Goal: Task Accomplishment & Management: Manage account settings

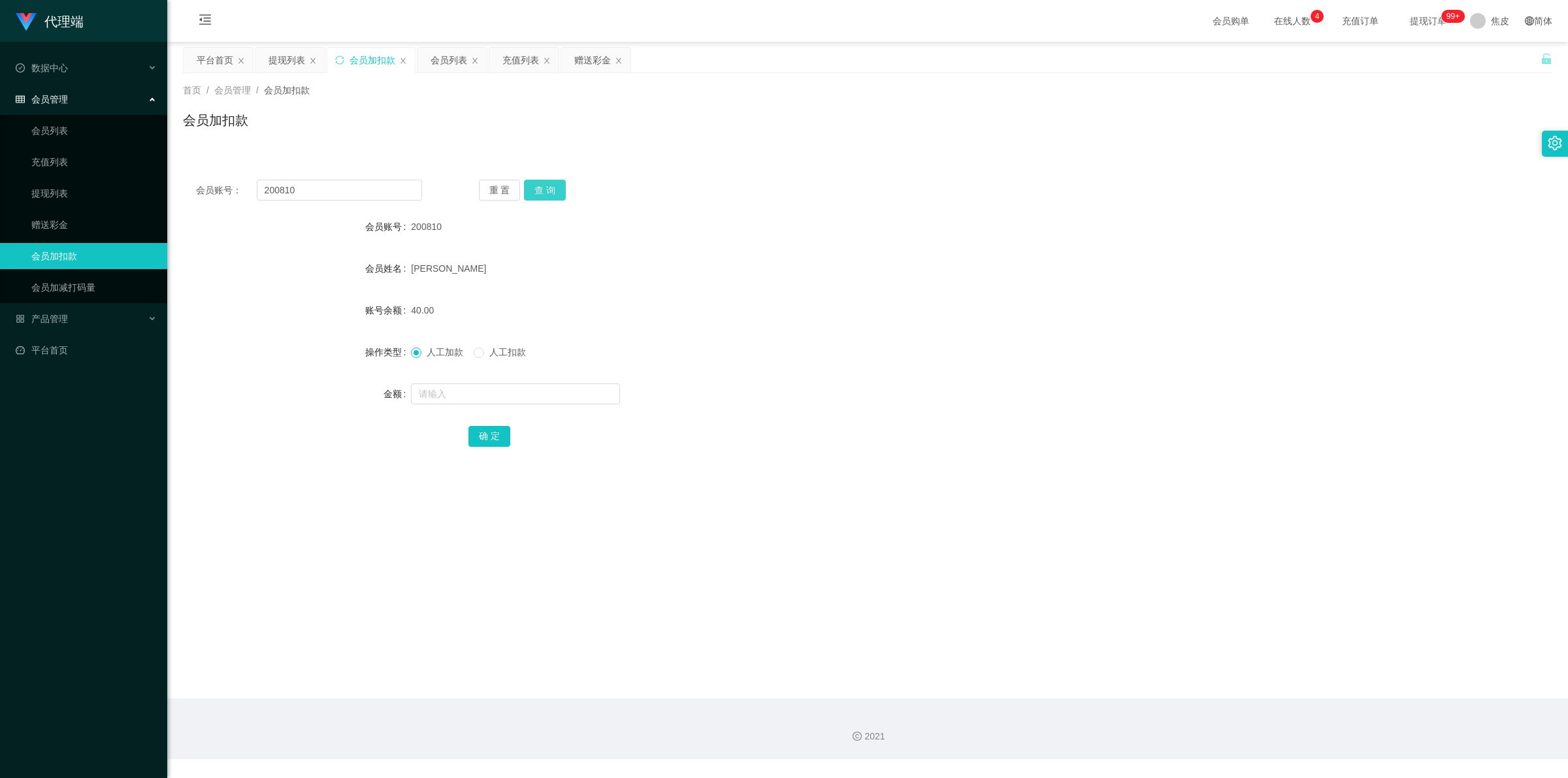
click at [549, 187] on button "查 询" at bounding box center [544, 190] width 42 height 21
click at [549, 187] on div "重 置 查 询" at bounding box center [592, 190] width 226 height 21
drag, startPoint x: 516, startPoint y: 401, endPoint x: 517, endPoint y: 389, distance: 12.0
click at [517, 392] on input "text" at bounding box center [515, 394] width 209 height 21
type input "8"
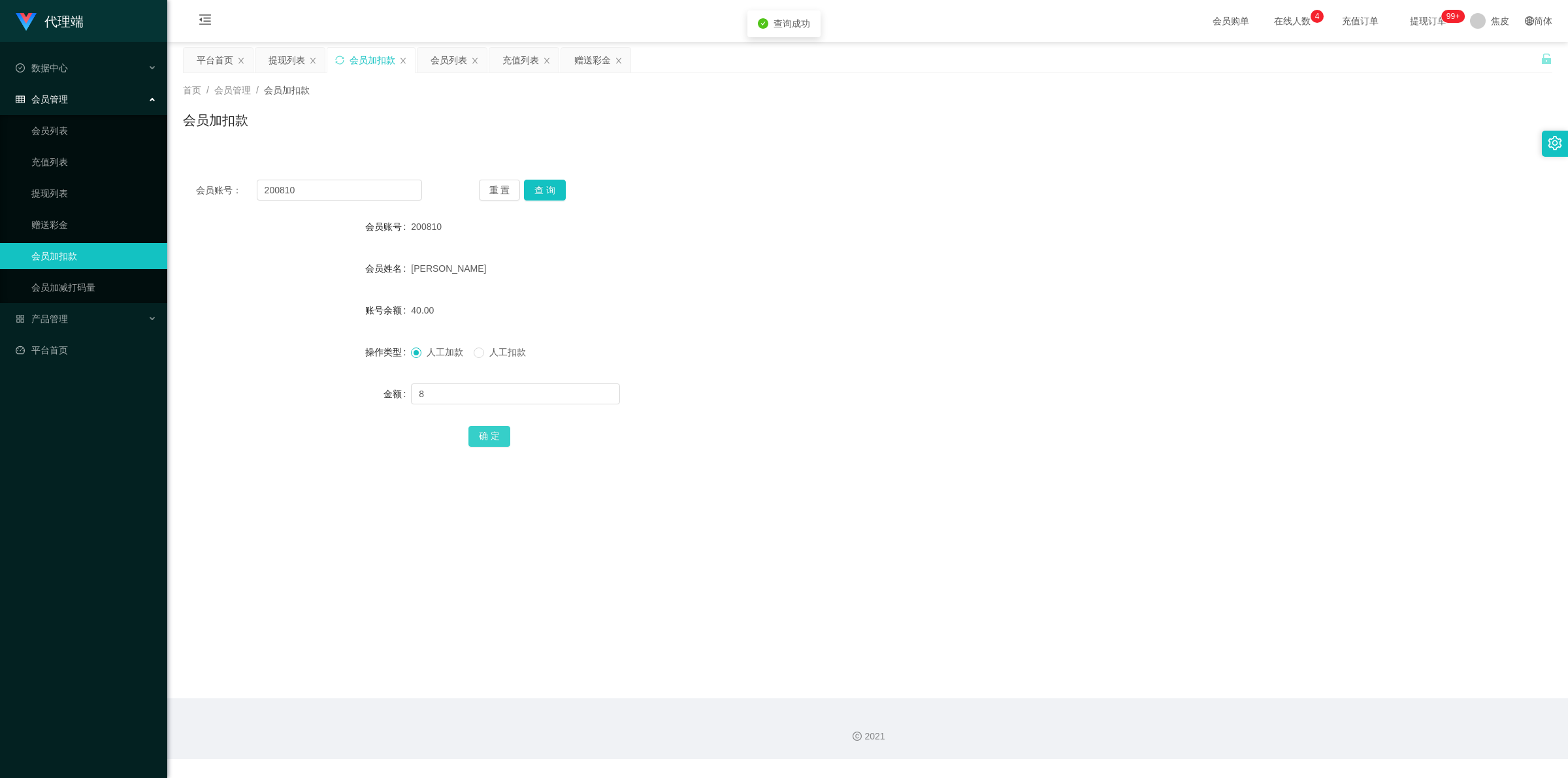
click at [498, 442] on button "确 定" at bounding box center [489, 437] width 42 height 21
click at [871, 301] on div "48.00" at bounding box center [810, 310] width 799 height 26
drag, startPoint x: 468, startPoint y: 392, endPoint x: 482, endPoint y: 376, distance: 21.3
click at [468, 392] on input "text" at bounding box center [515, 394] width 209 height 21
type input "8"
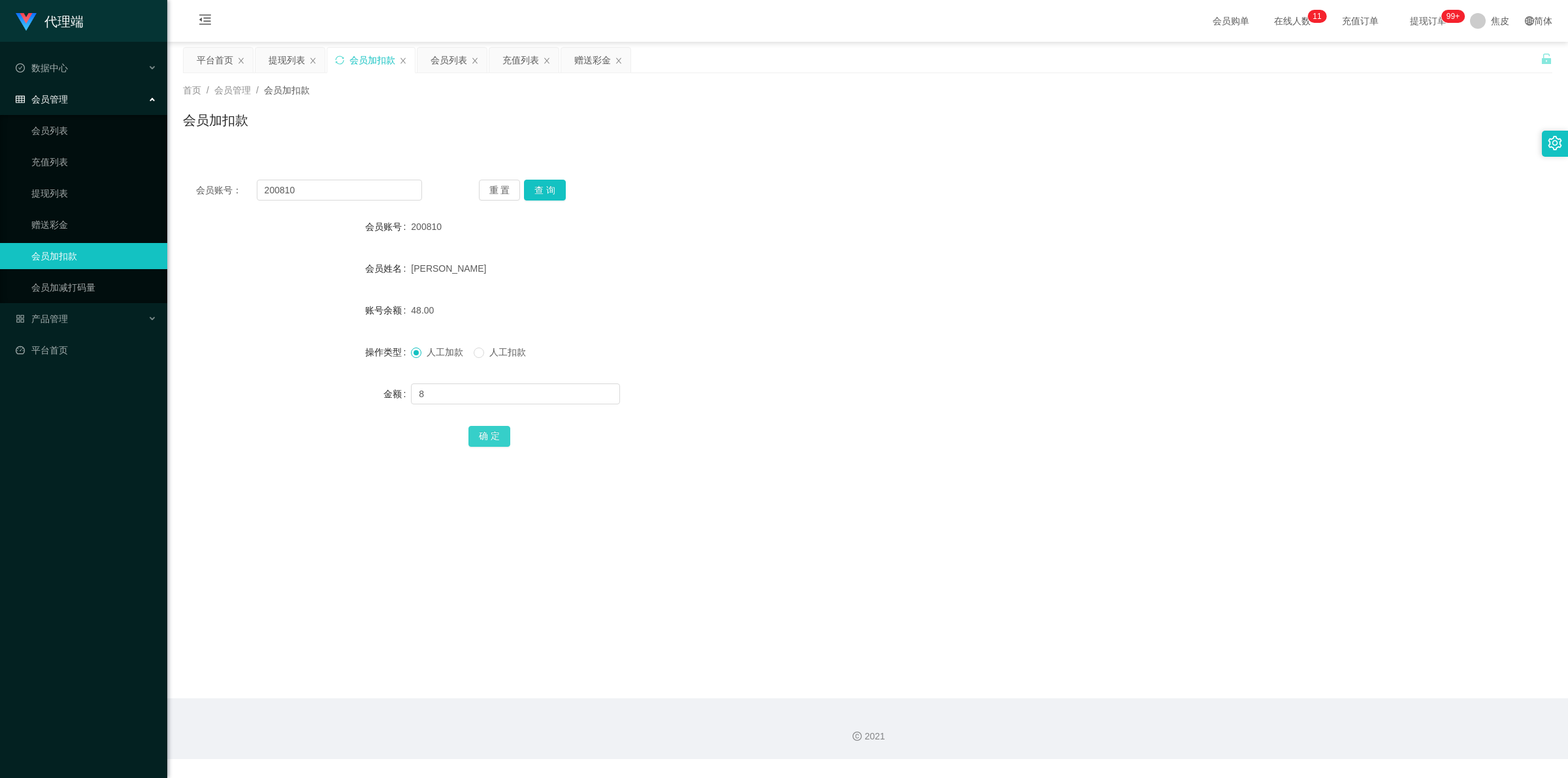
click at [489, 432] on button "确 定" at bounding box center [489, 437] width 42 height 21
click at [356, 185] on input "200810" at bounding box center [339, 190] width 165 height 21
paste input "[PERSON_NAME]"
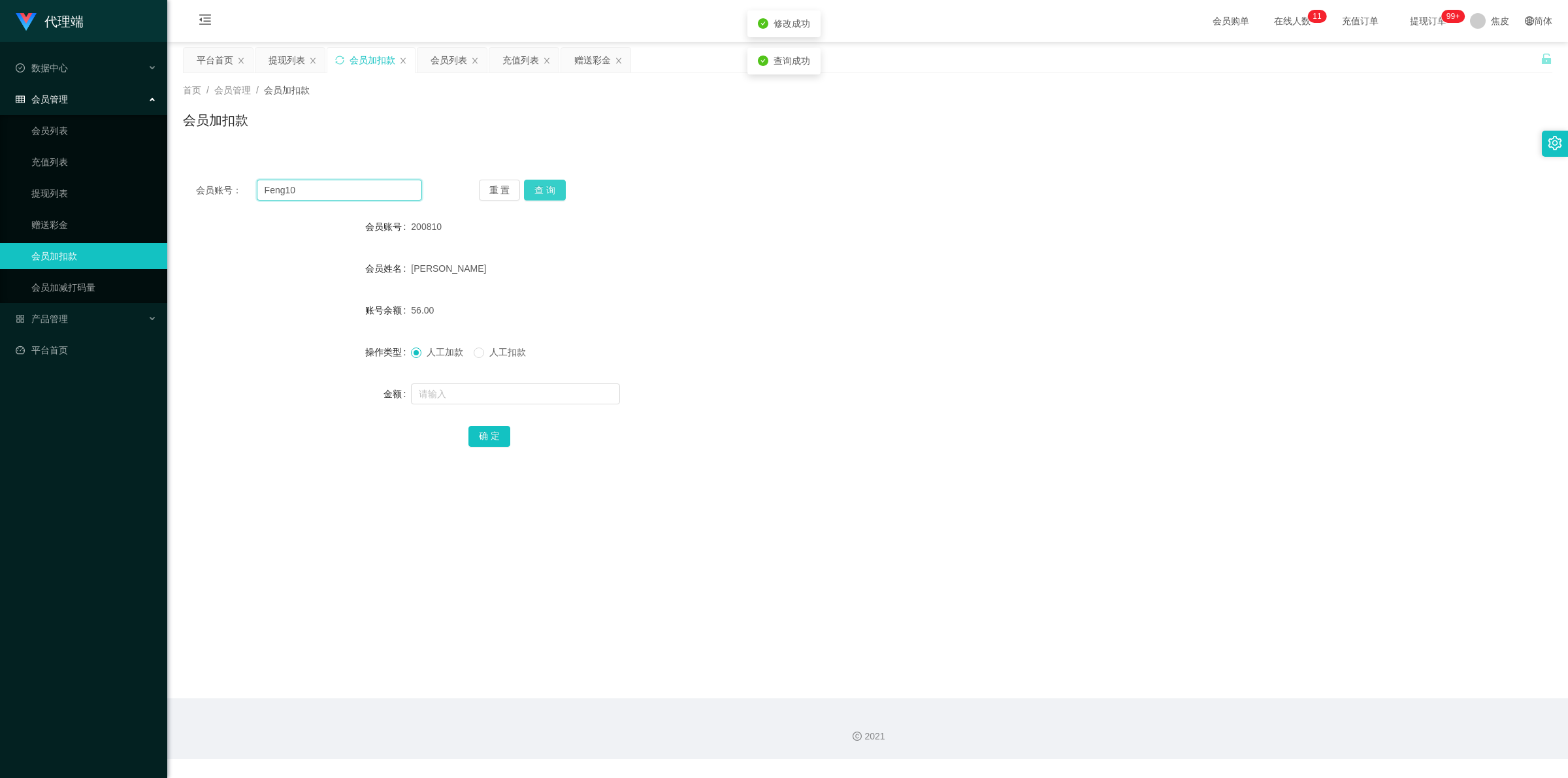
type input "Feng10"
click at [557, 185] on button "查 询" at bounding box center [544, 190] width 42 height 21
drag, startPoint x: 504, startPoint y: 391, endPoint x: 504, endPoint y: 380, distance: 11.0
click at [503, 390] on input "text" at bounding box center [515, 394] width 209 height 21
type input "8"
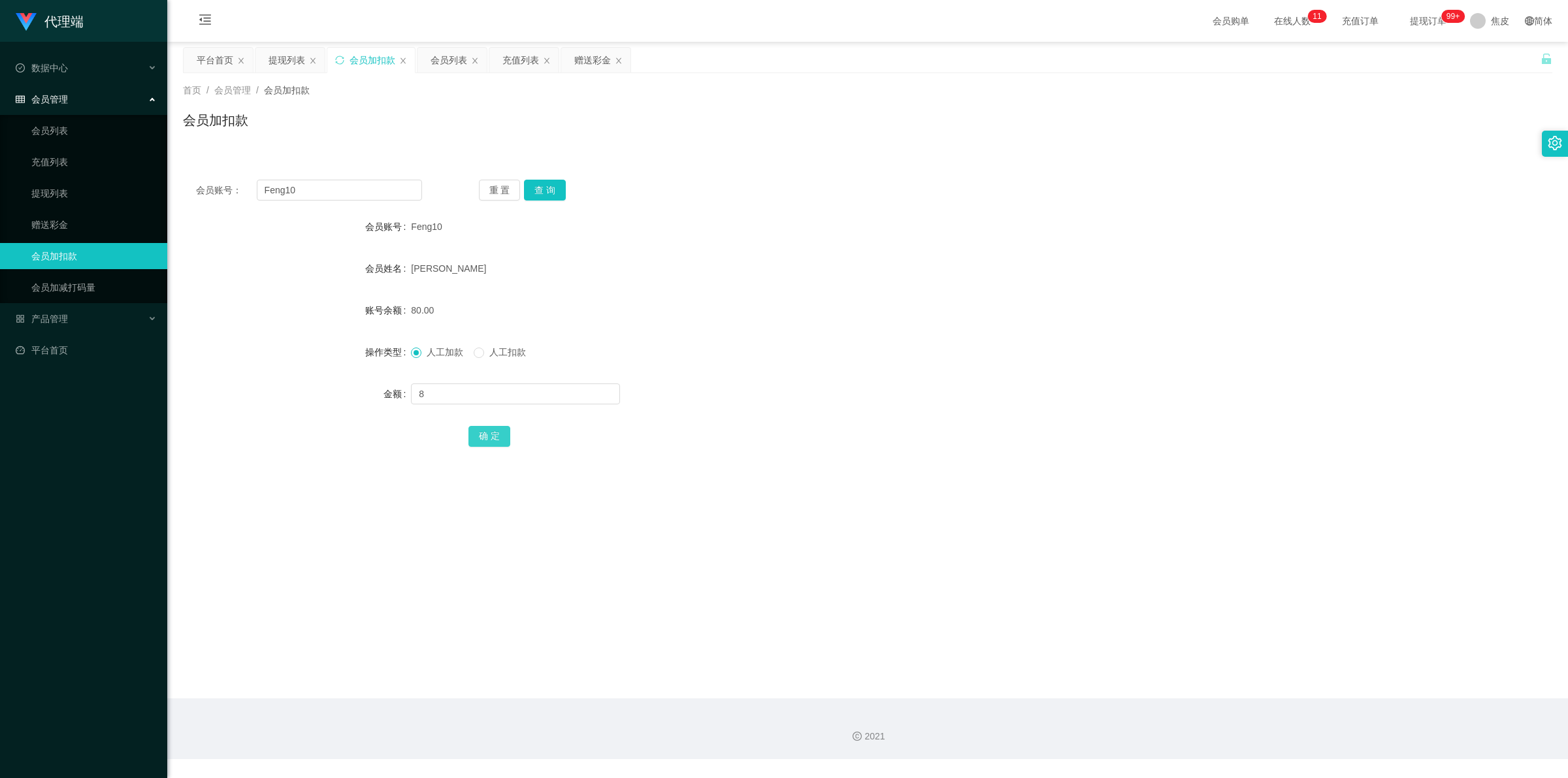
click at [495, 431] on button "确 定" at bounding box center [489, 437] width 42 height 21
click at [1223, 283] on form "会员账号 Feng10 会员姓名 [PERSON_NAME] 账号余额 88.00 操作类型 人工加款 人工扣款 金额 确 定" at bounding box center [868, 331] width 1370 height 235
click at [432, 383] on input "text" at bounding box center [515, 394] width 209 height 21
type input "8"
click at [484, 430] on button "确 定" at bounding box center [489, 437] width 42 height 21
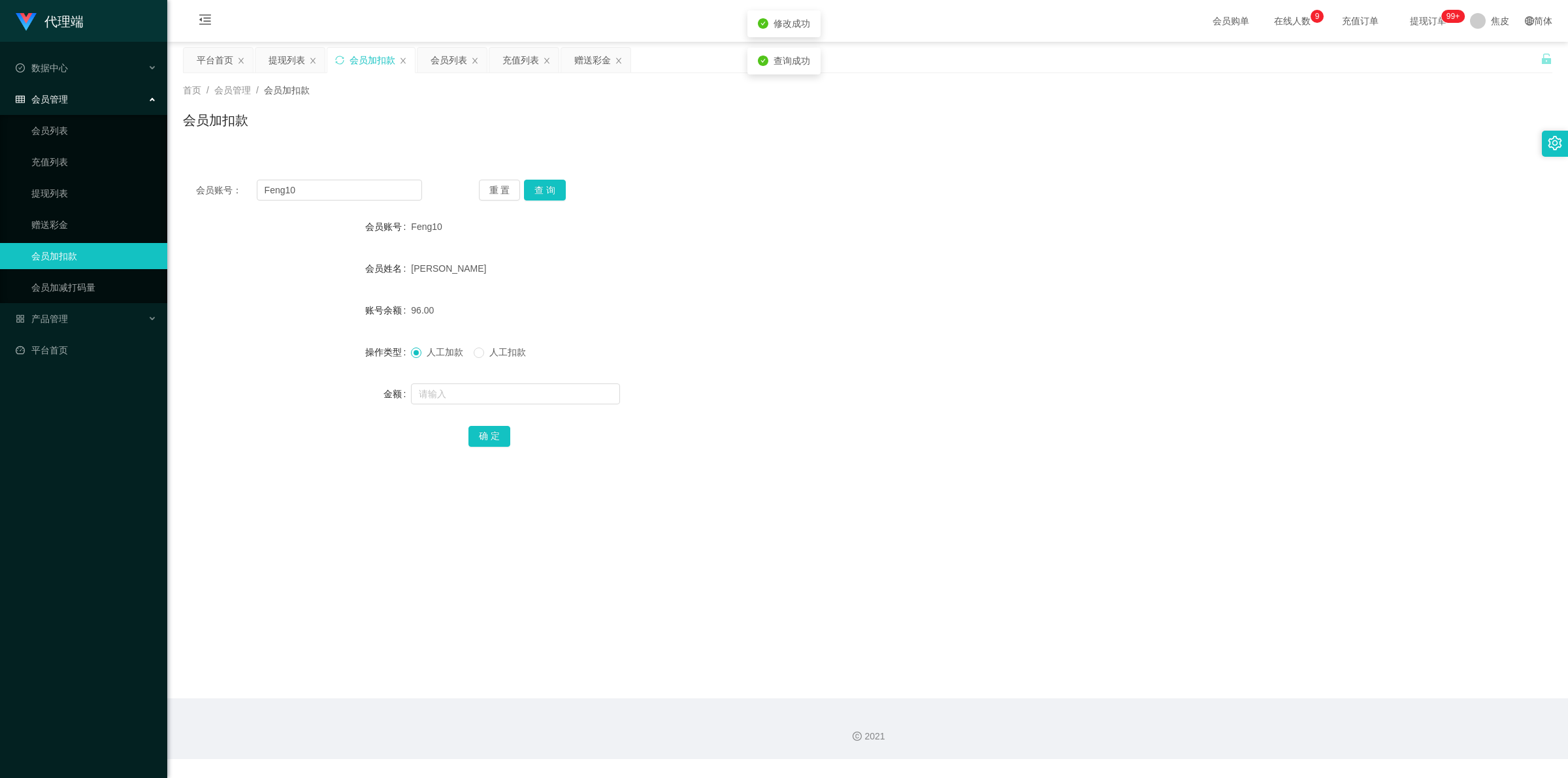
click at [731, 307] on div "96.00" at bounding box center [810, 310] width 799 height 26
click at [367, 191] on input "Feng10" at bounding box center [339, 190] width 165 height 21
type input "200810"
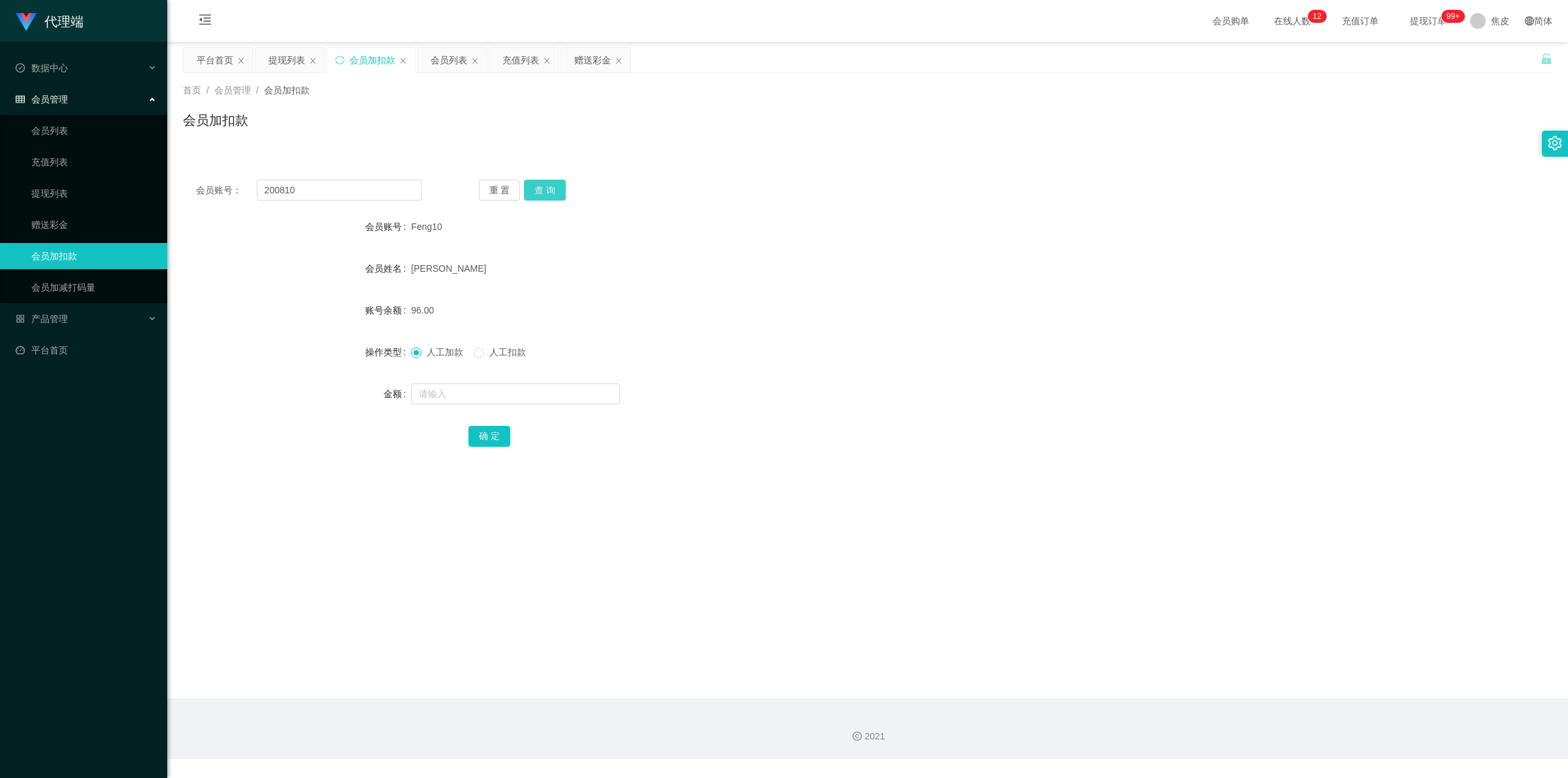
click at [532, 185] on button "查 询" at bounding box center [544, 190] width 42 height 21
click at [479, 392] on input "text" at bounding box center [515, 394] width 209 height 21
type input "8"
click at [489, 448] on div "确 定" at bounding box center [868, 436] width 799 height 26
click at [470, 434] on button "确 定" at bounding box center [489, 437] width 42 height 21
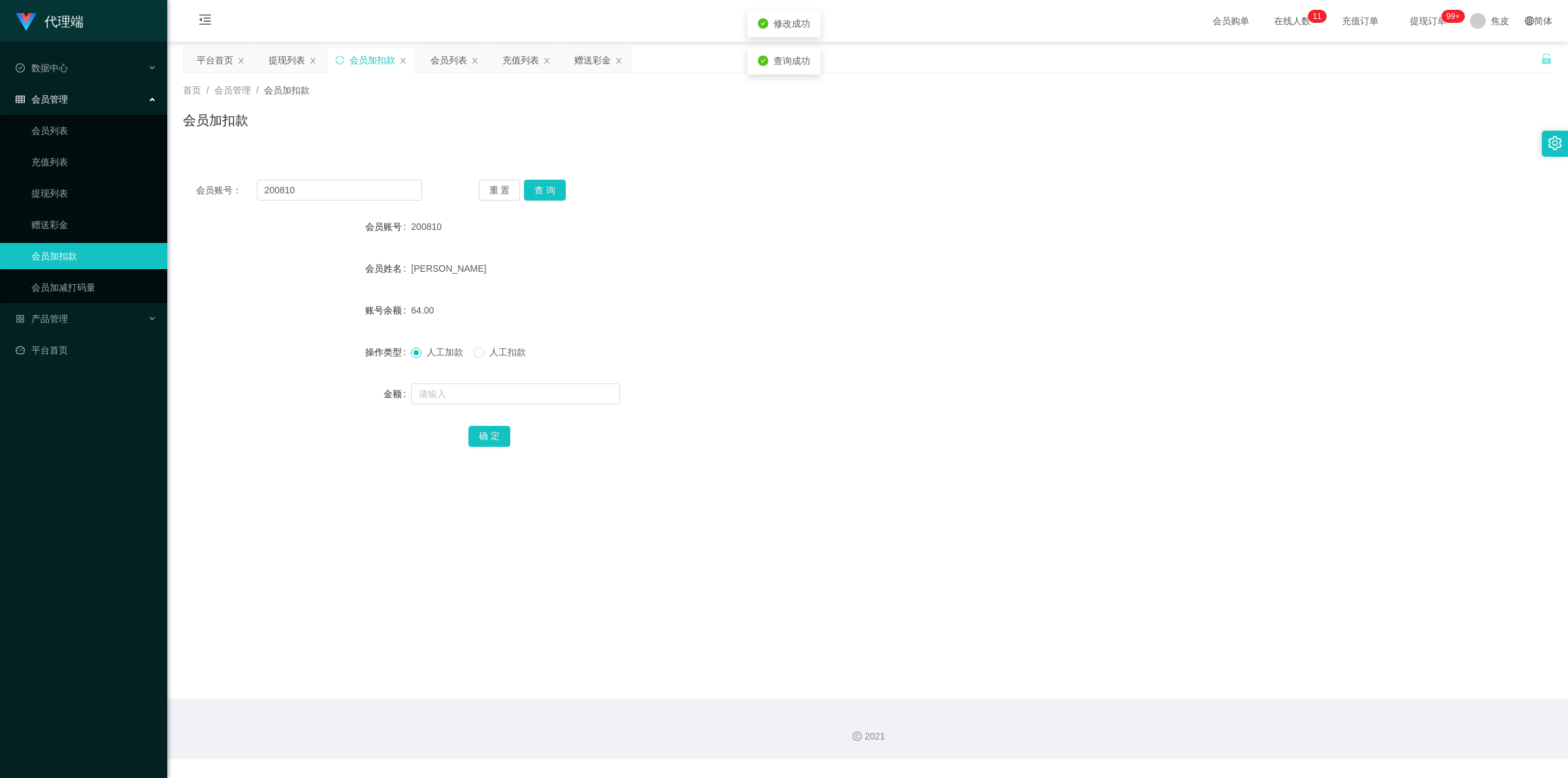
click at [815, 289] on form "会员账号 200810 会员姓名 SHI [PERSON_NAME] 账号余额 64.00 操作类型 人工加款 人工扣款 金额 确 定" at bounding box center [868, 331] width 1370 height 235
click at [361, 185] on input "200810" at bounding box center [339, 190] width 165 height 21
paste input "[PERSON_NAME]"
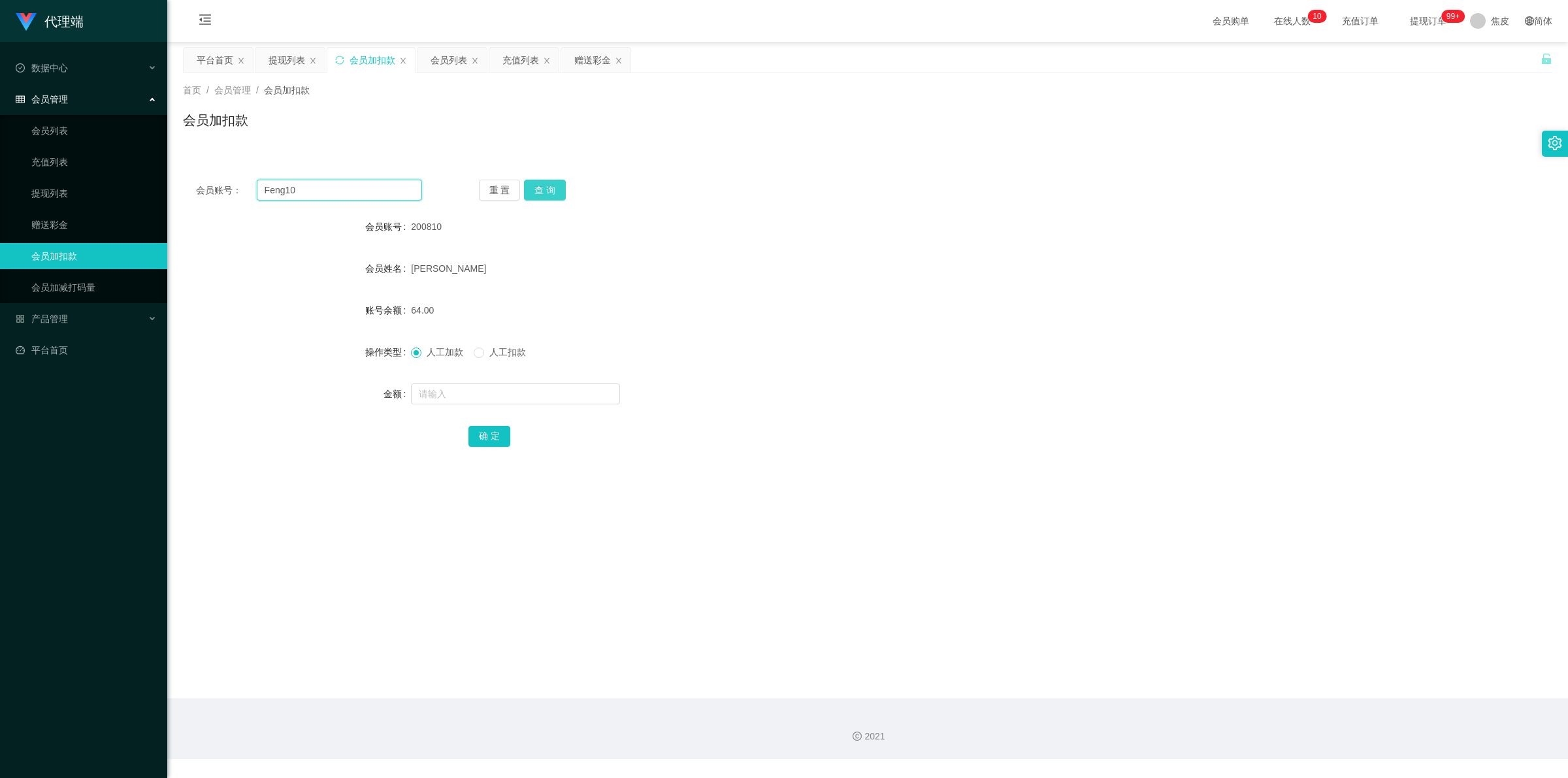
type input "Feng10"
click at [556, 186] on button "查 询" at bounding box center [544, 190] width 42 height 21
click at [486, 385] on input "text" at bounding box center [515, 394] width 209 height 21
type input "9"
type input "8"
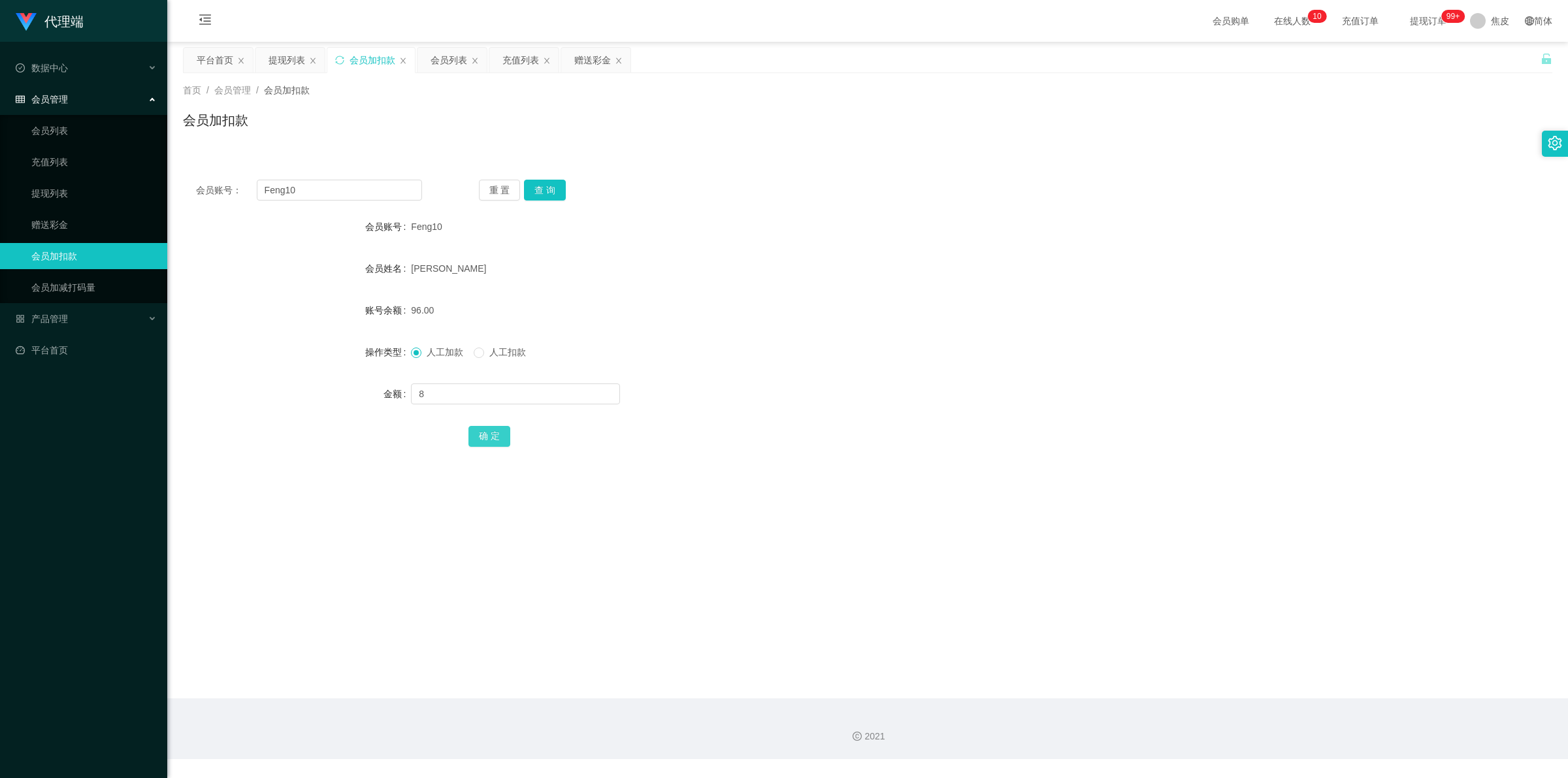
click at [491, 439] on button "确 定" at bounding box center [489, 437] width 42 height 21
click at [1046, 237] on div "Feng10" at bounding box center [810, 227] width 799 height 26
click at [322, 196] on input "Feng10" at bounding box center [339, 190] width 165 height 21
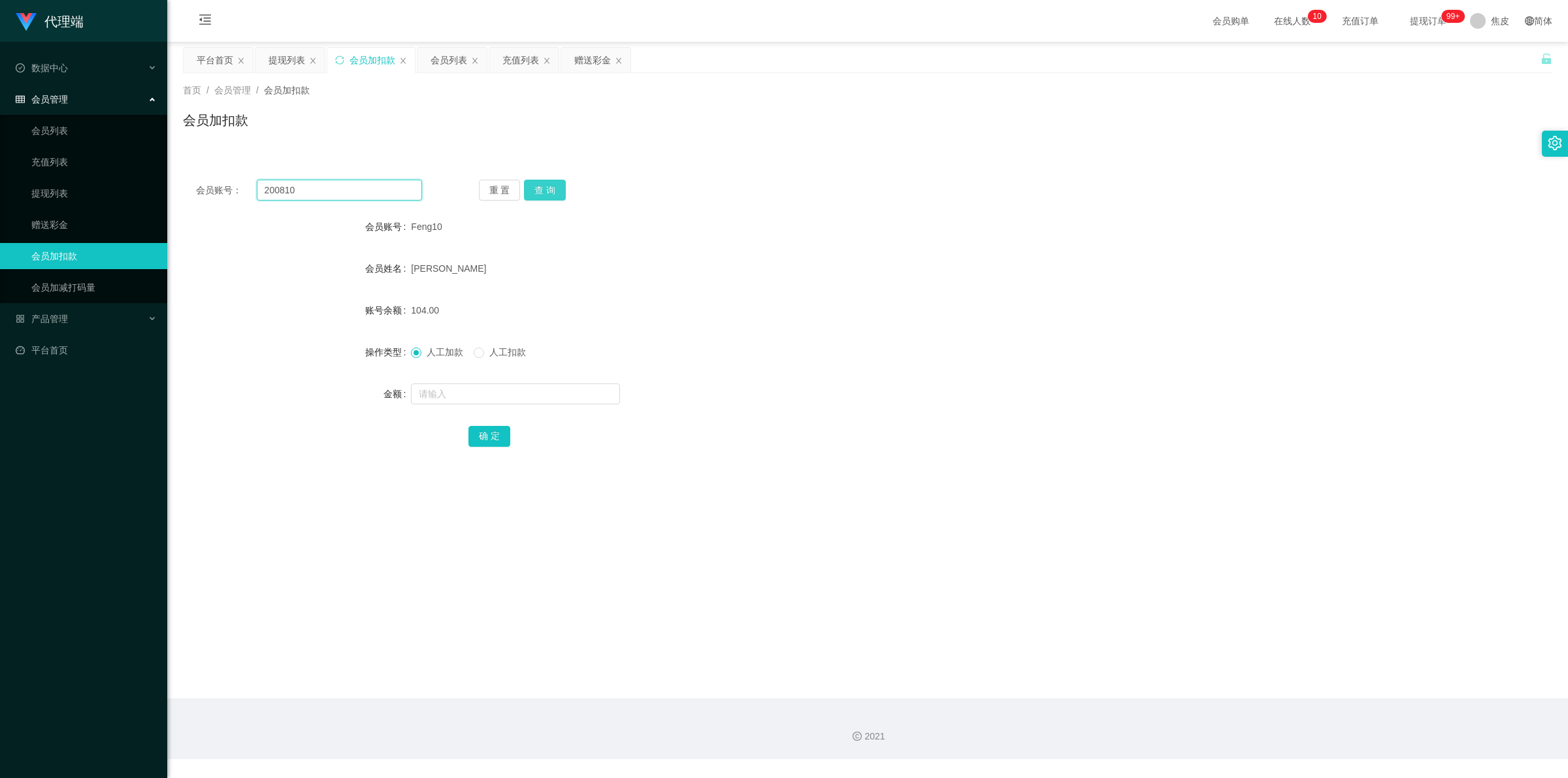
type input "200810"
click at [536, 190] on button "查 询" at bounding box center [544, 190] width 42 height 21
click at [501, 397] on input "text" at bounding box center [515, 394] width 209 height 21
type input "8"
click at [491, 439] on button "确 定" at bounding box center [489, 437] width 42 height 21
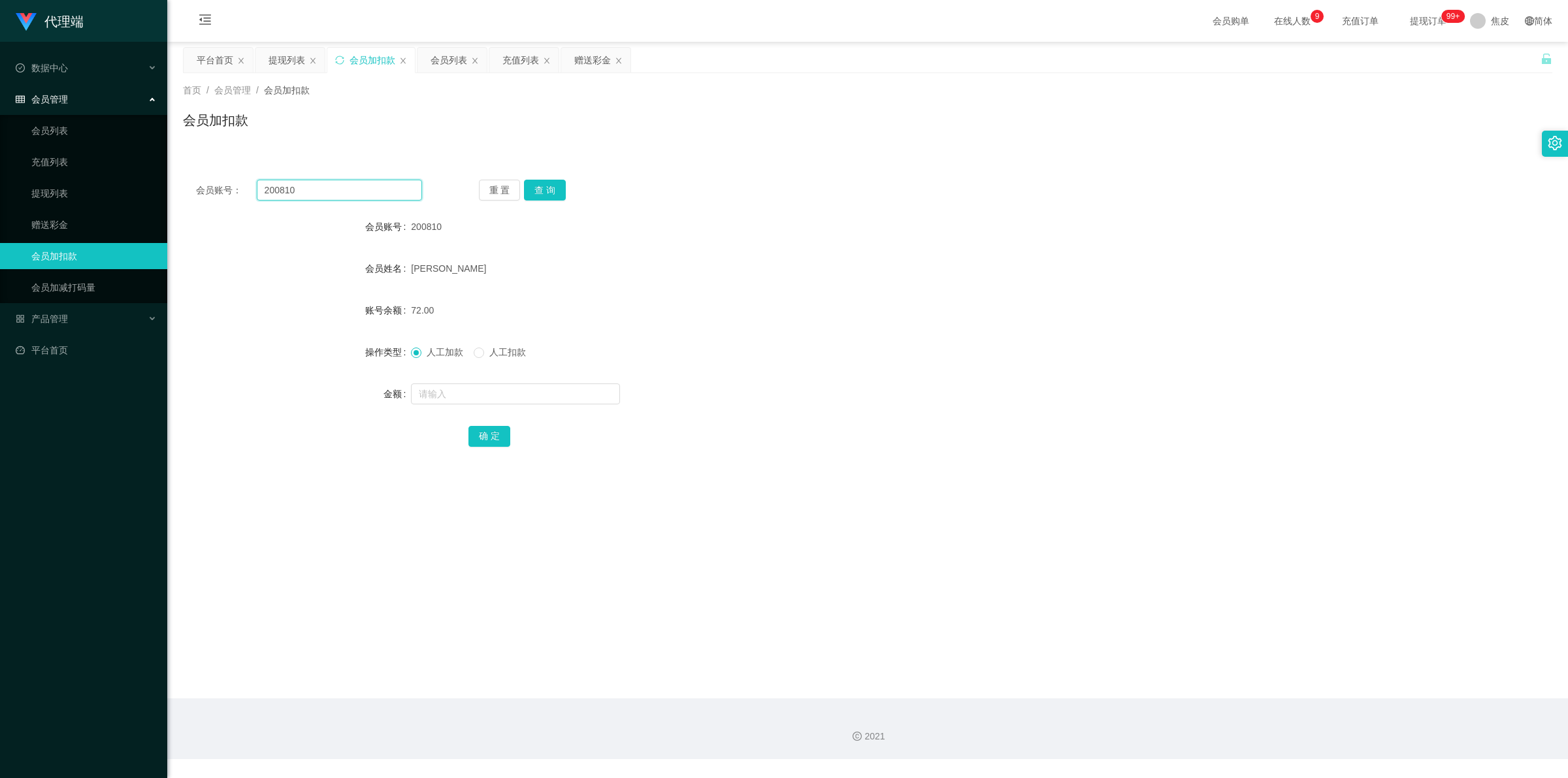
click at [289, 191] on input "200810" at bounding box center [339, 190] width 165 height 21
click at [70, 158] on link "充值列表" at bounding box center [94, 162] width 125 height 26
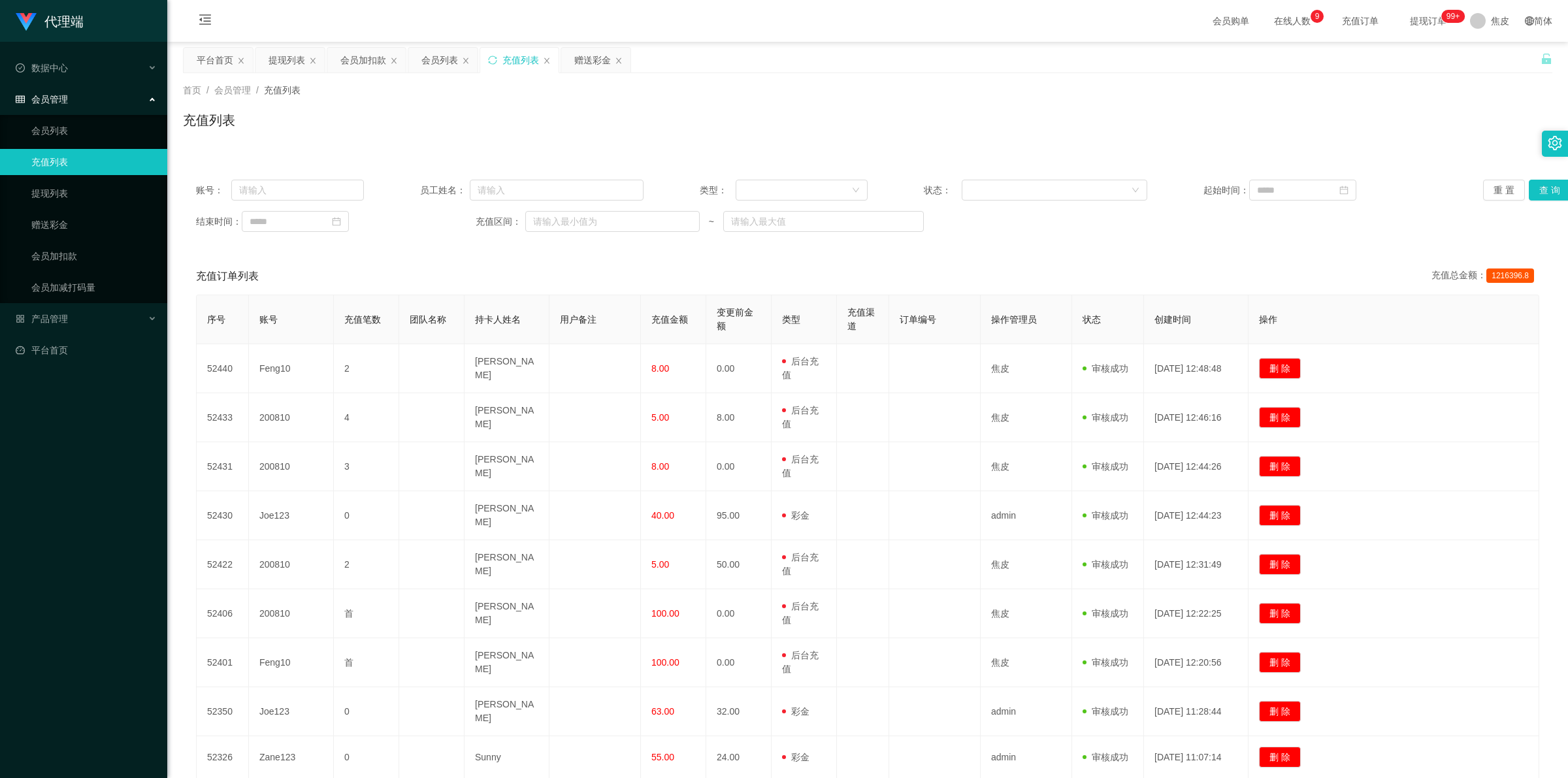
click at [1413, 17] on span "提现订单 99+" at bounding box center [1428, 21] width 49 height 9
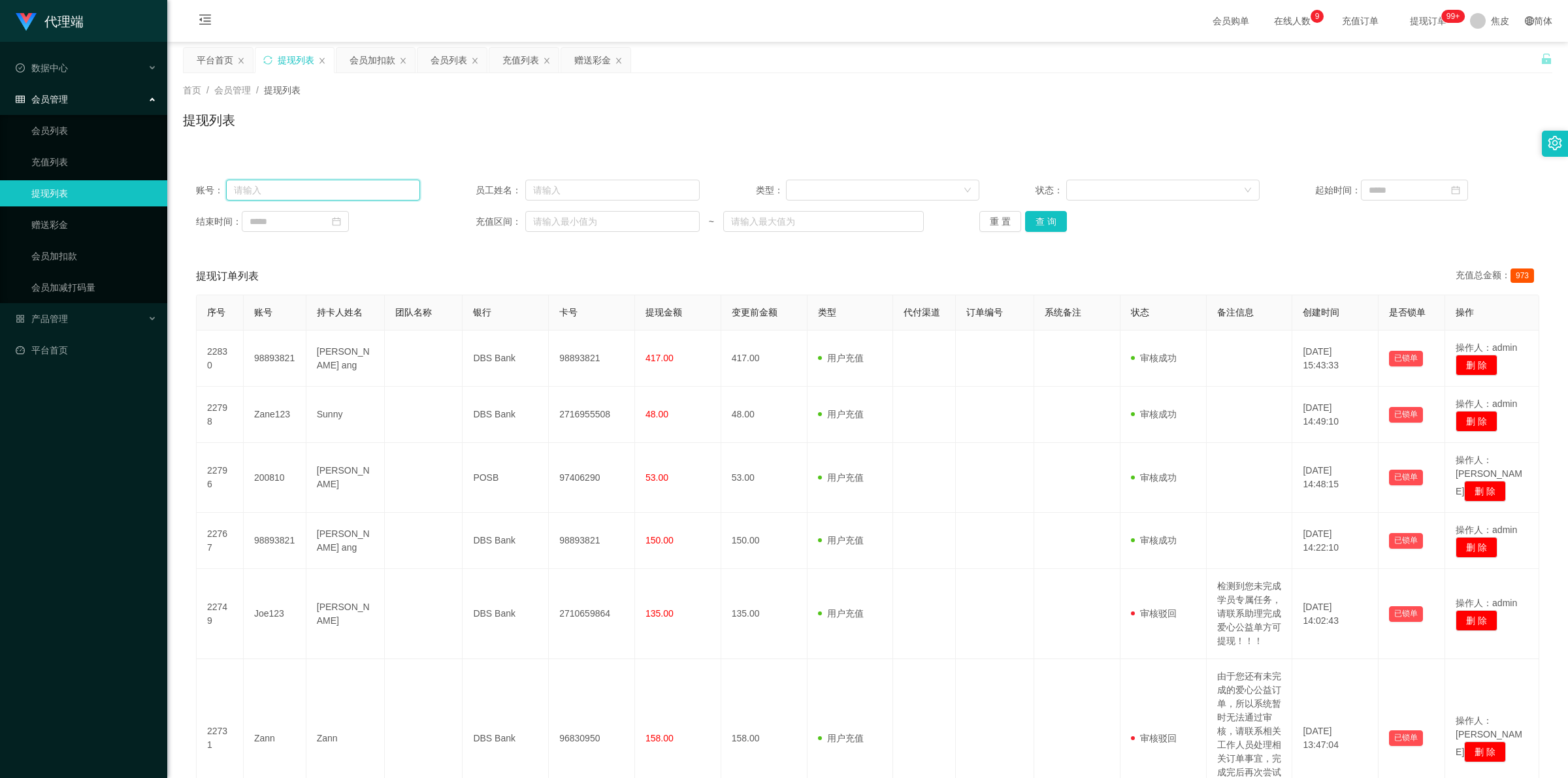
click at [325, 185] on input "text" at bounding box center [323, 190] width 194 height 21
paste input "200810"
type input "200810"
click at [1054, 223] on button "查 询" at bounding box center [1046, 221] width 42 height 21
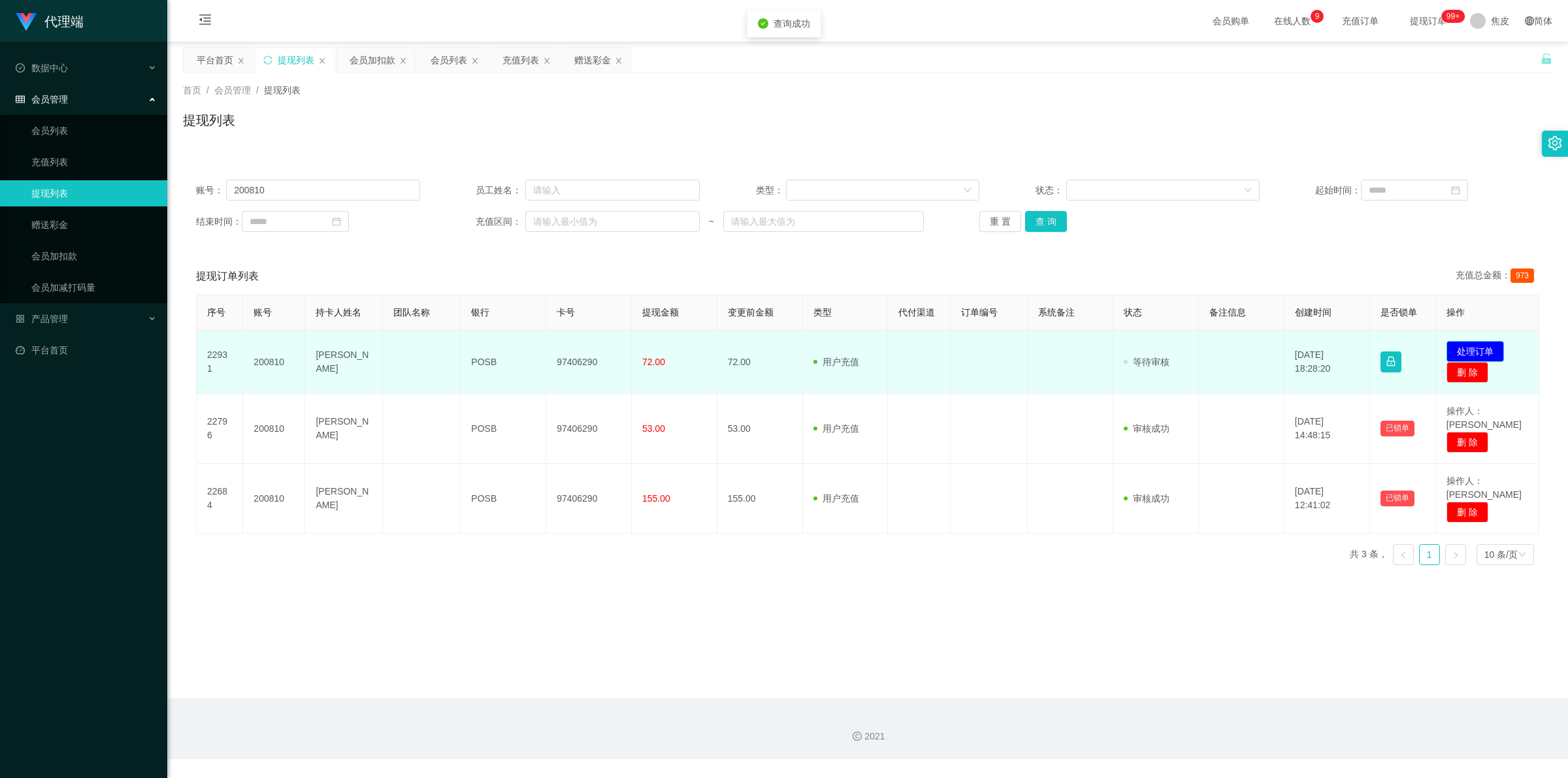
click at [1455, 343] on button "处理订单" at bounding box center [1475, 352] width 57 height 21
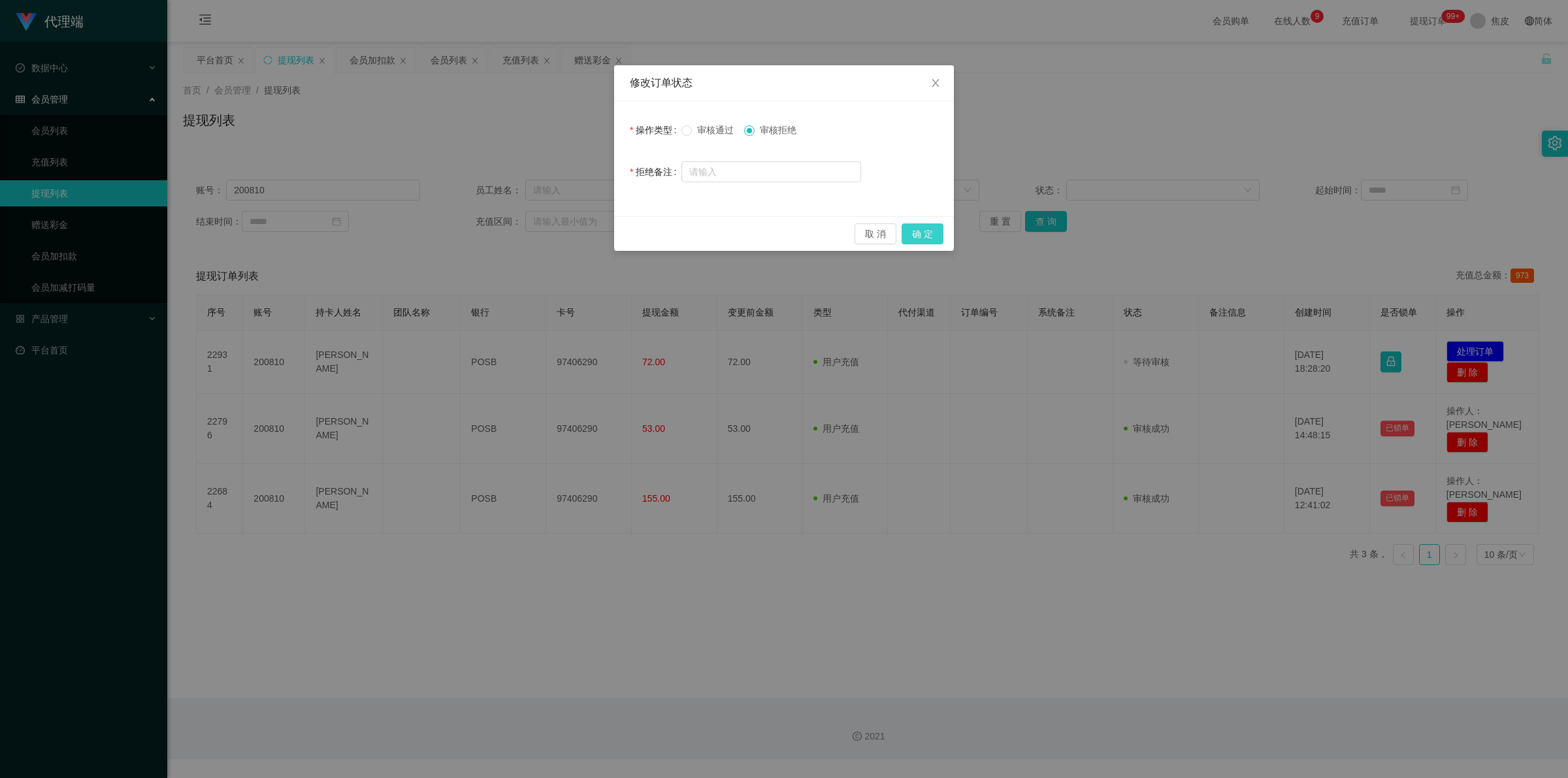
click at [930, 234] on button "确 定" at bounding box center [922, 234] width 42 height 21
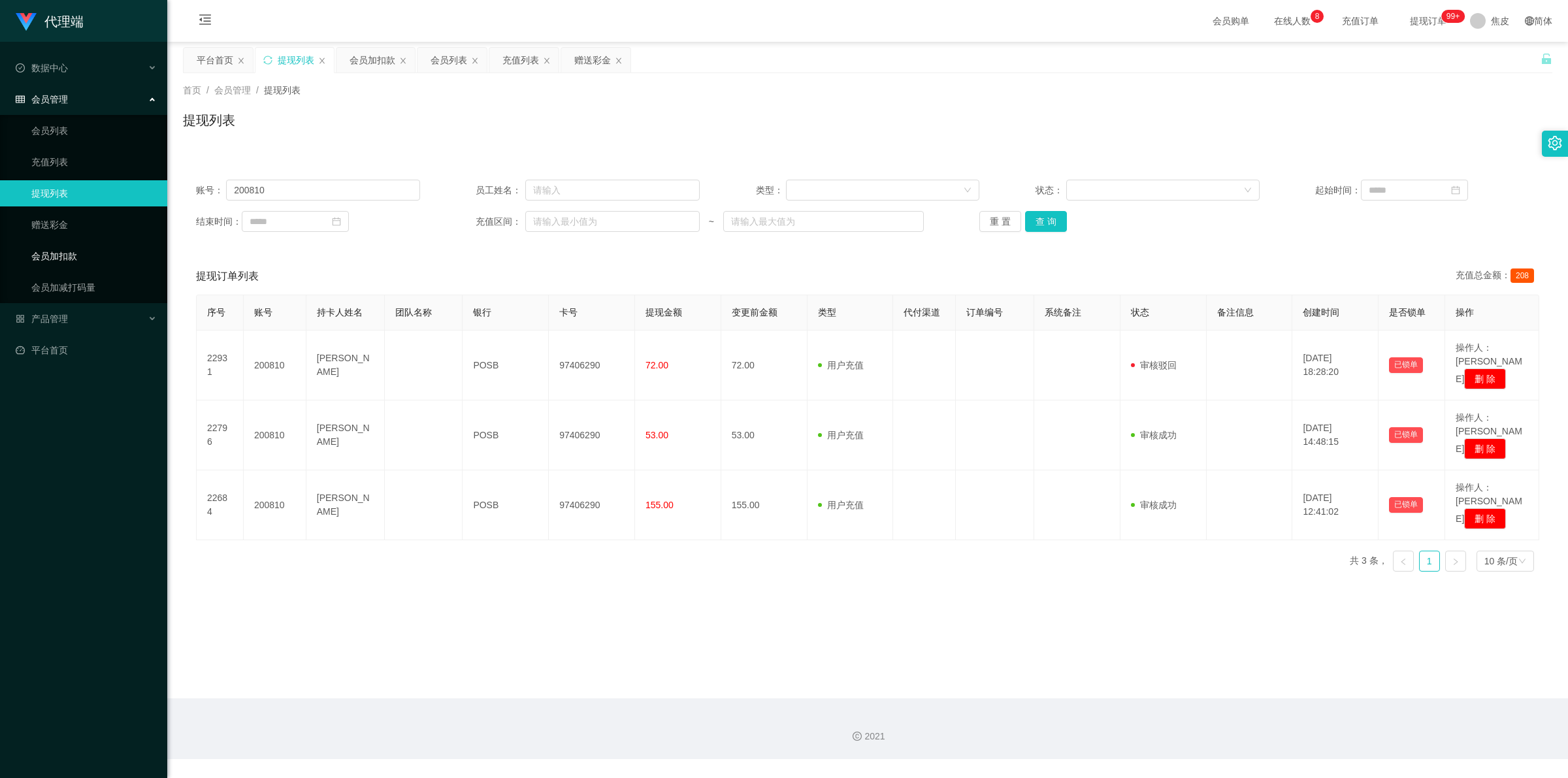
click at [86, 256] on link "会员加扣款" at bounding box center [94, 256] width 125 height 26
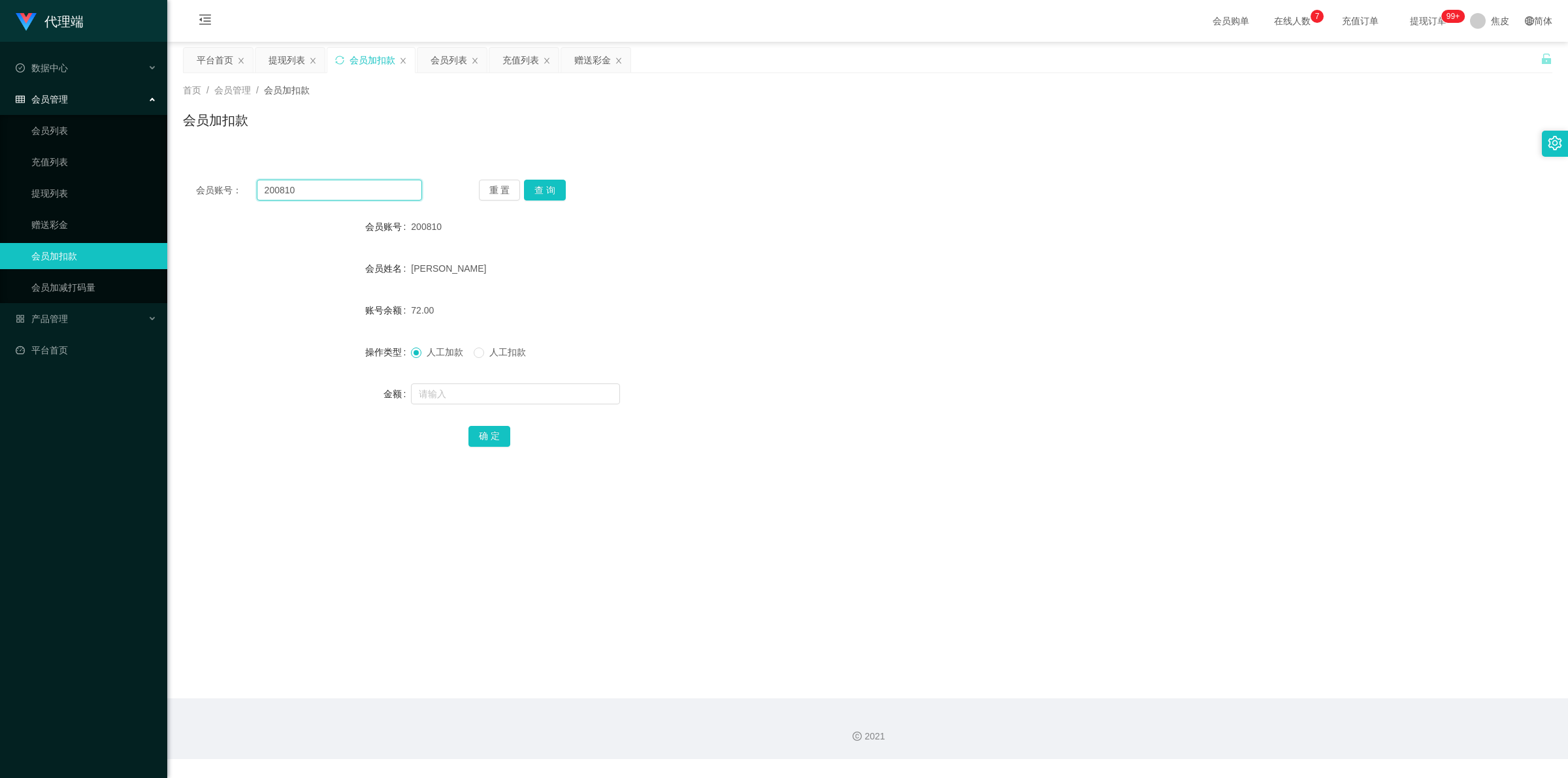
click at [322, 192] on input "200810" at bounding box center [339, 190] width 165 height 21
paste input "[PERSON_NAME]"
type input "Feng10"
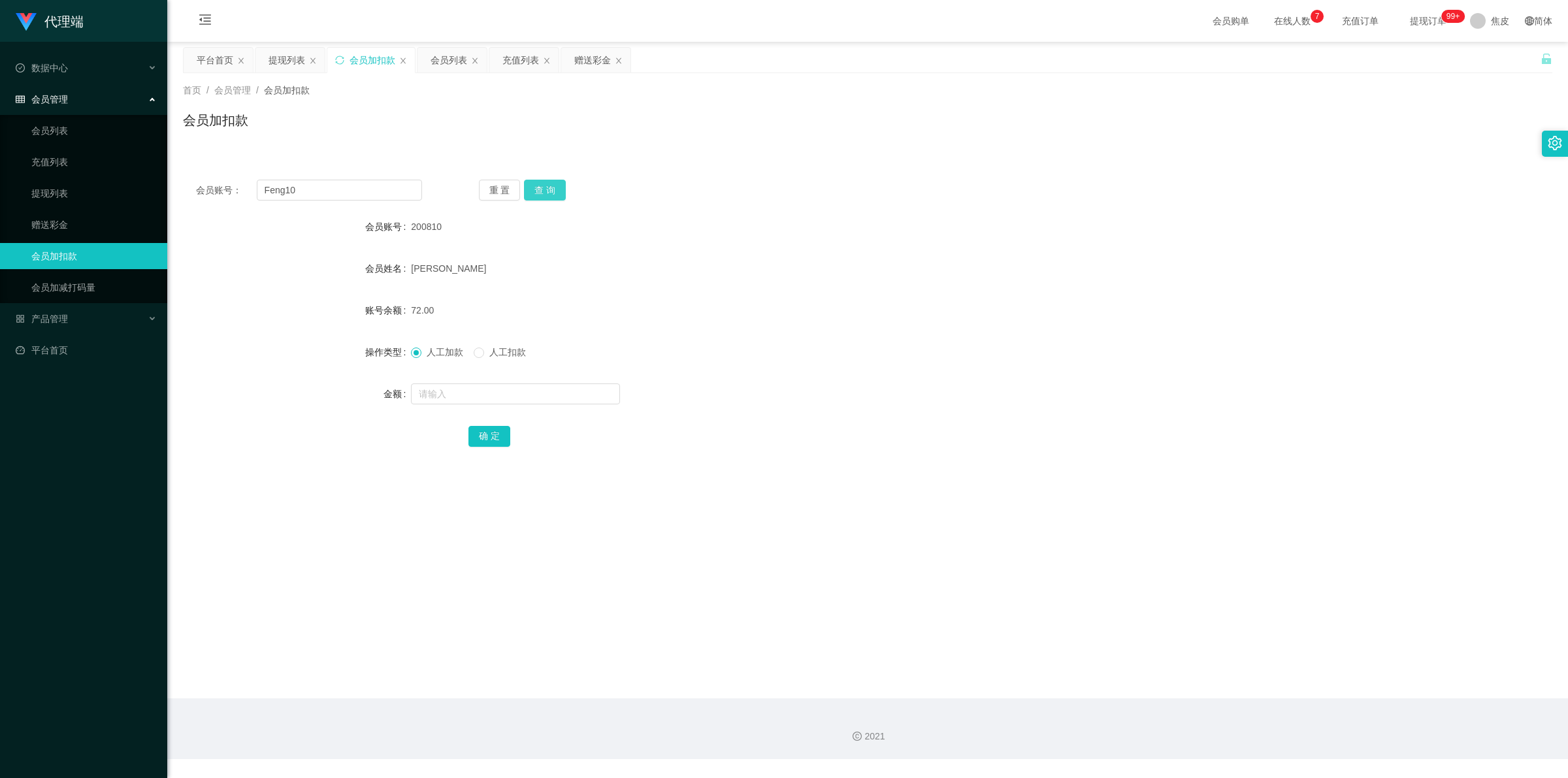
click at [536, 188] on button "查 询" at bounding box center [544, 190] width 42 height 21
click at [508, 390] on input "text" at bounding box center [515, 394] width 209 height 21
type input "8"
click at [487, 439] on button "确 定" at bounding box center [489, 437] width 42 height 21
click at [325, 190] on input "Feng10" at bounding box center [339, 190] width 165 height 21
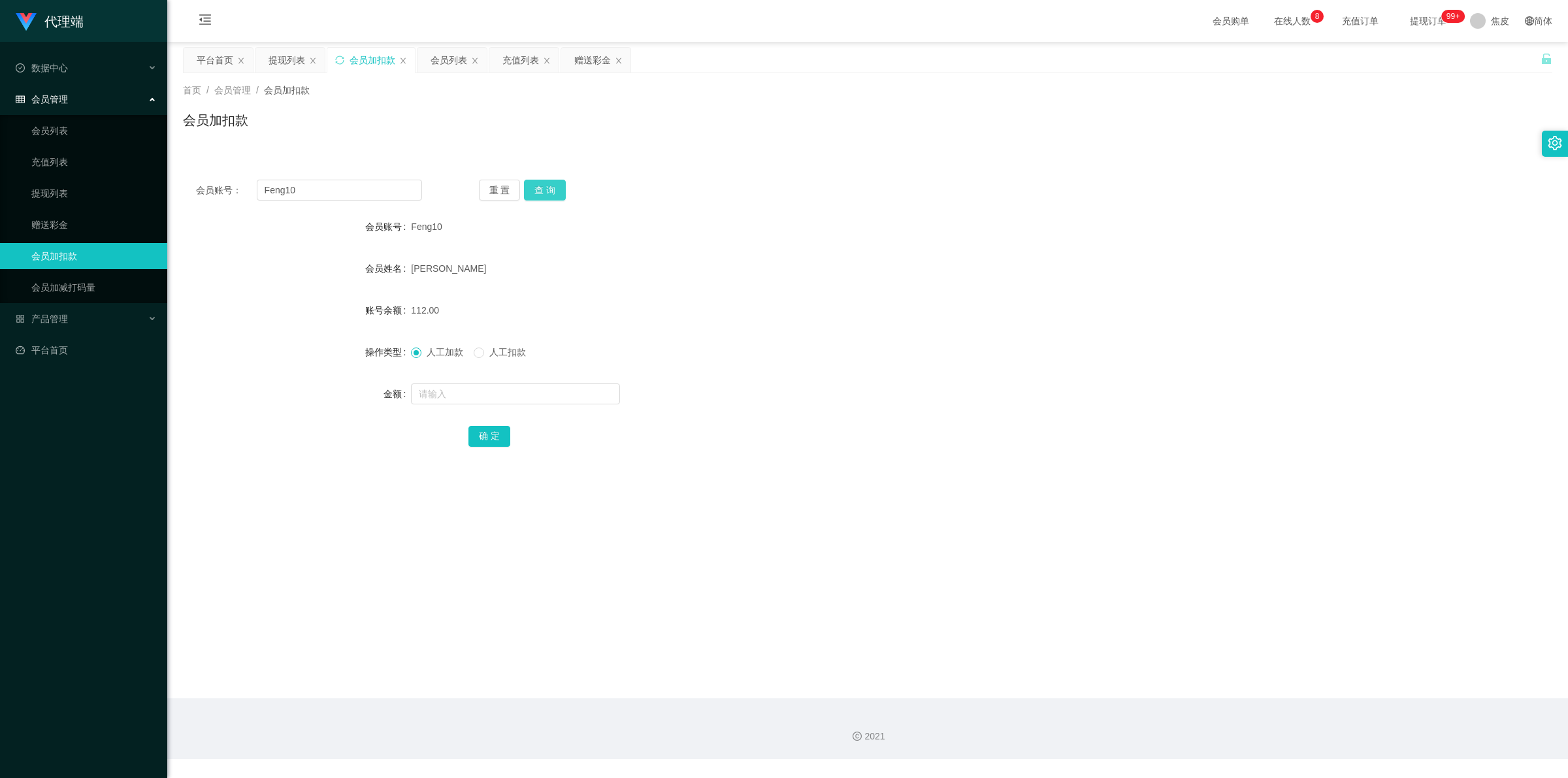
click at [549, 196] on button "查 询" at bounding box center [544, 190] width 42 height 21
click at [549, 196] on div "重 置 查 询" at bounding box center [592, 190] width 226 height 21
click at [481, 390] on input "text" at bounding box center [515, 394] width 209 height 21
type input "8"
click at [494, 430] on button "确 定" at bounding box center [489, 437] width 42 height 21
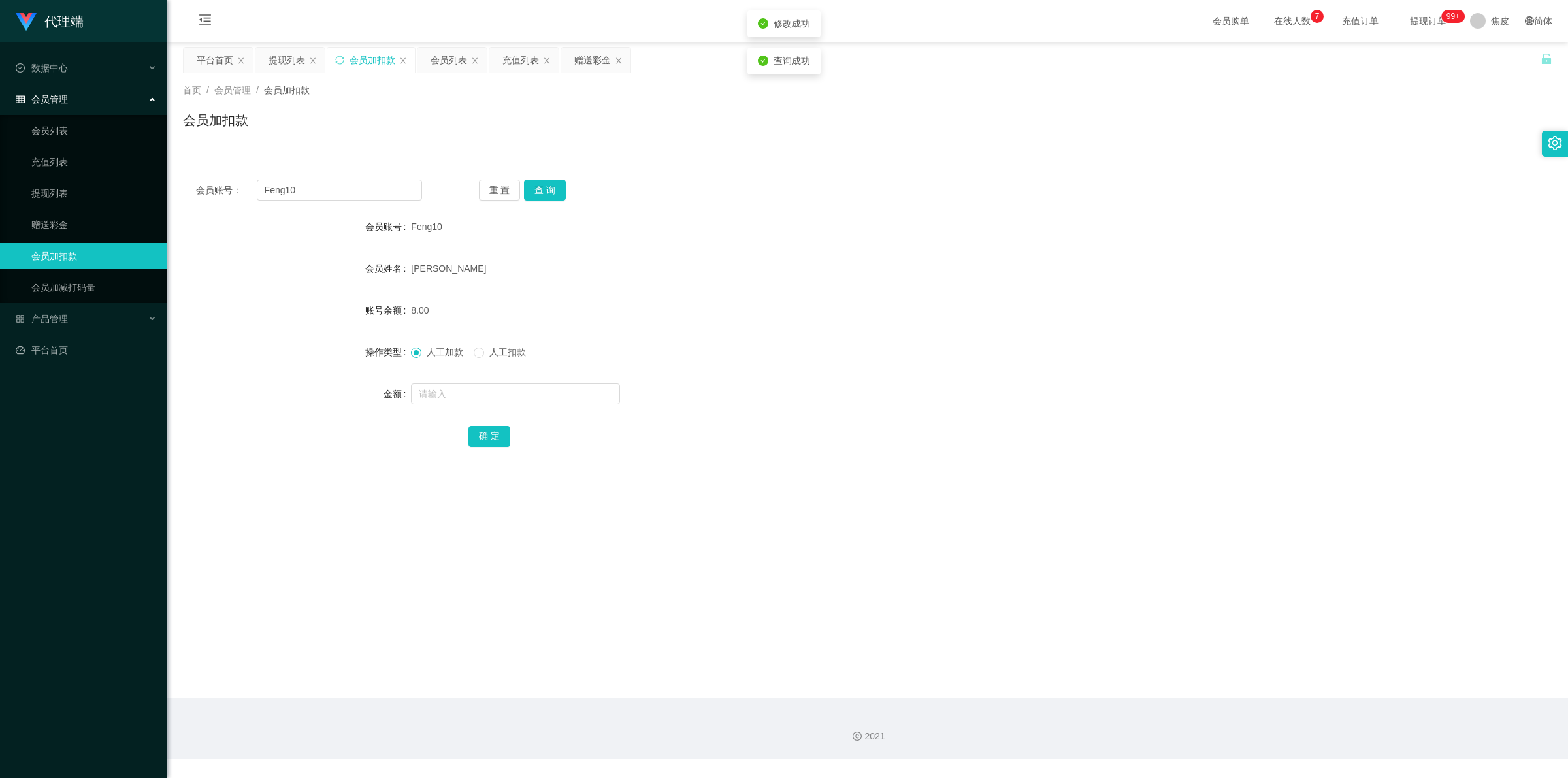
click at [615, 318] on div "8.00" at bounding box center [810, 310] width 799 height 26
click at [61, 131] on link "会员列表" at bounding box center [94, 130] width 125 height 26
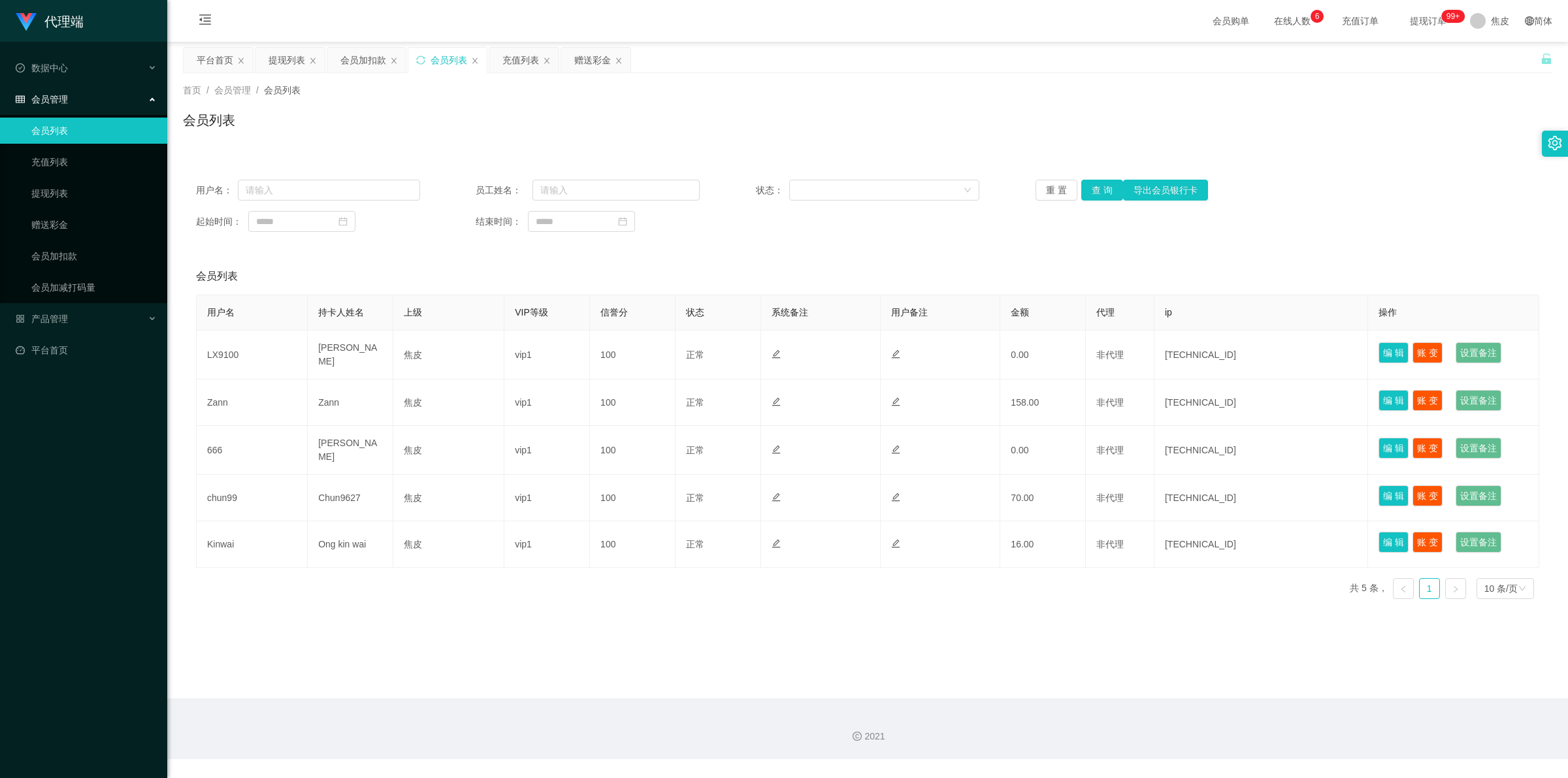
click at [1432, 22] on span "提现订单 99+" at bounding box center [1428, 21] width 49 height 9
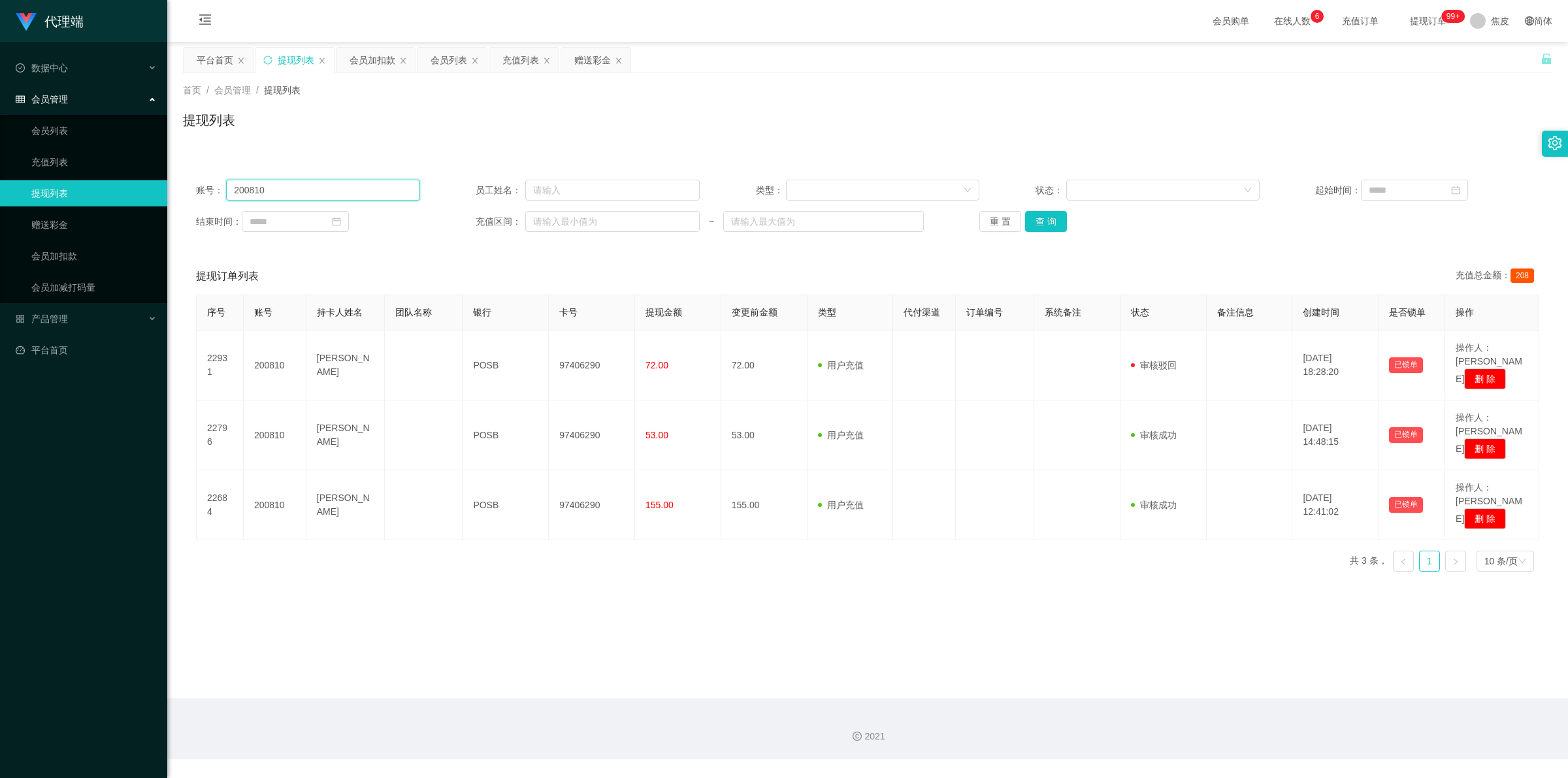
click at [317, 193] on input "200810" at bounding box center [323, 190] width 194 height 21
paste input "[PERSON_NAME]"
type input "Feng10"
click at [1046, 222] on button "查 询" at bounding box center [1046, 221] width 42 height 21
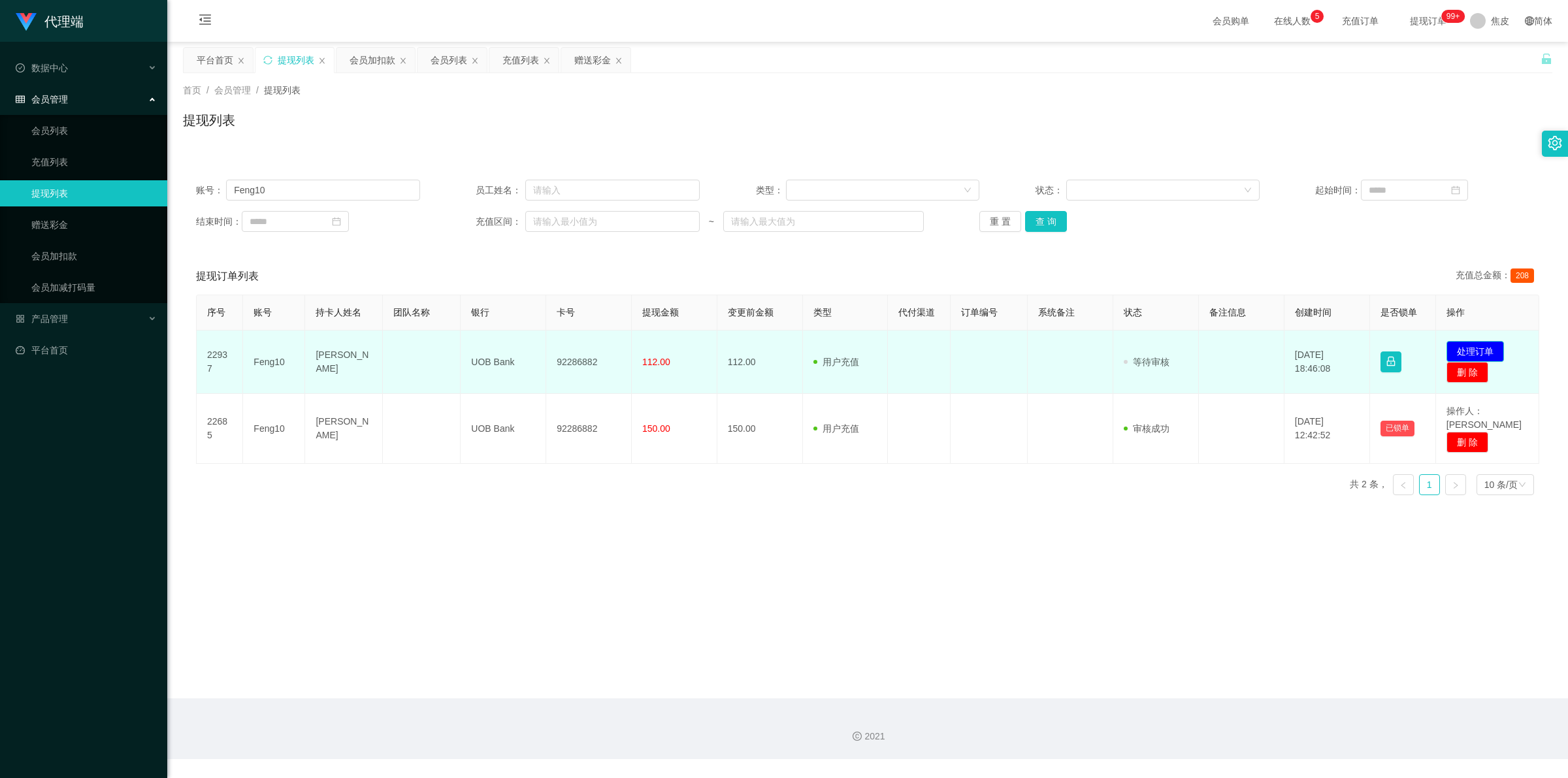
click at [1451, 342] on button "处理订单" at bounding box center [1475, 352] width 57 height 21
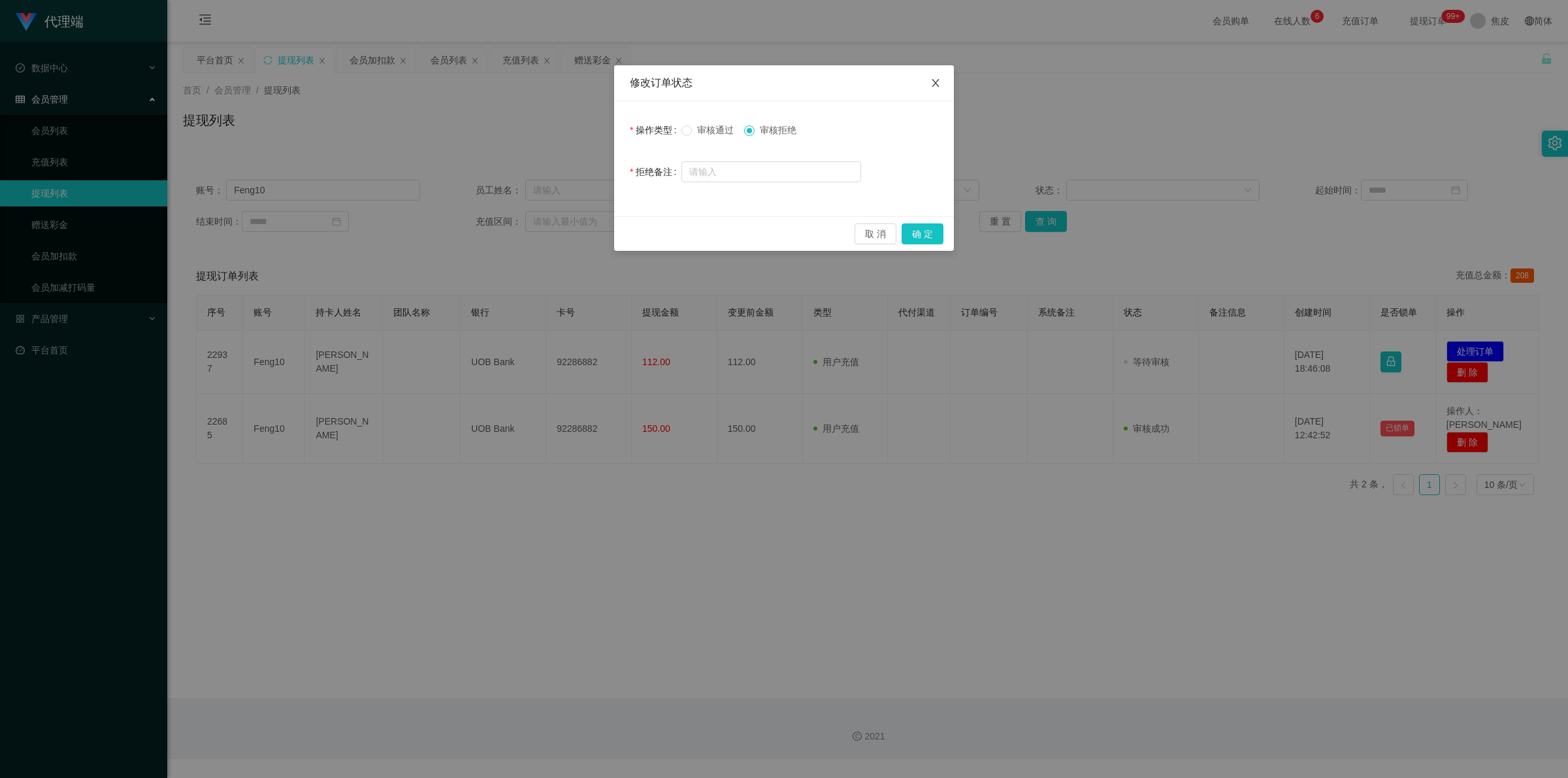
click at [938, 87] on icon "图标: close" at bounding box center [936, 83] width 11 height 11
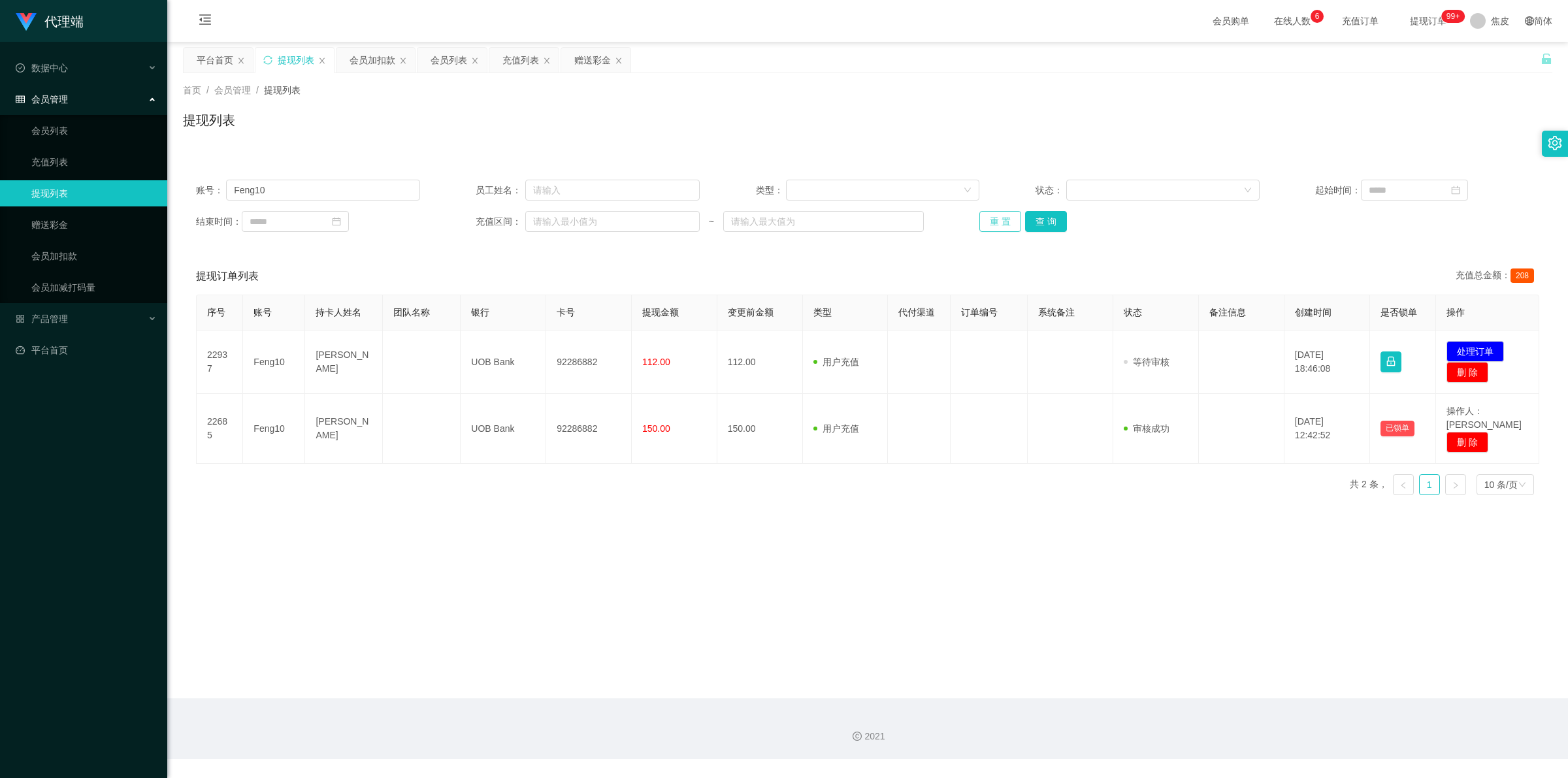
click at [1001, 225] on button "重 置" at bounding box center [999, 221] width 42 height 21
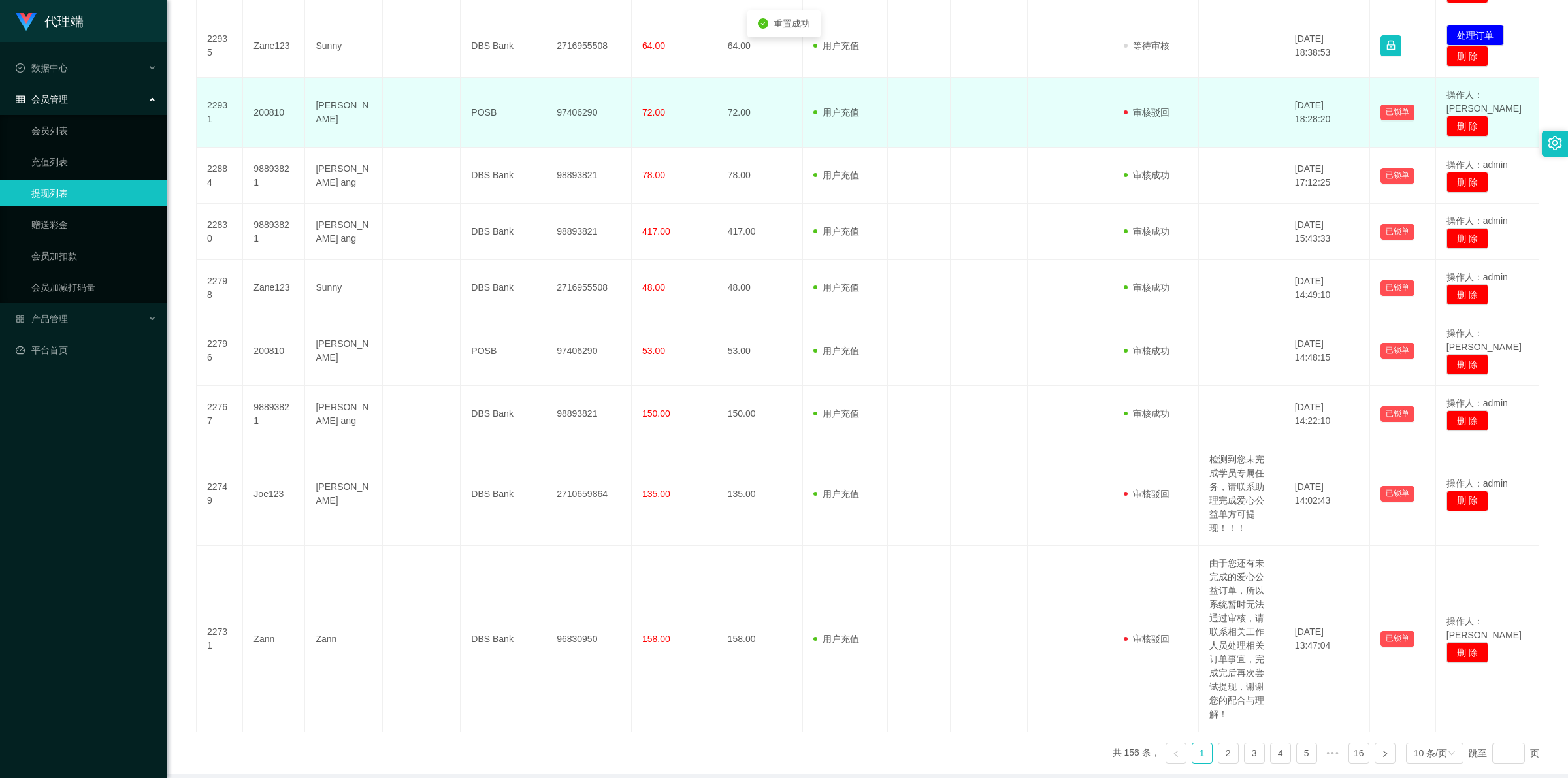
scroll to position [408, 0]
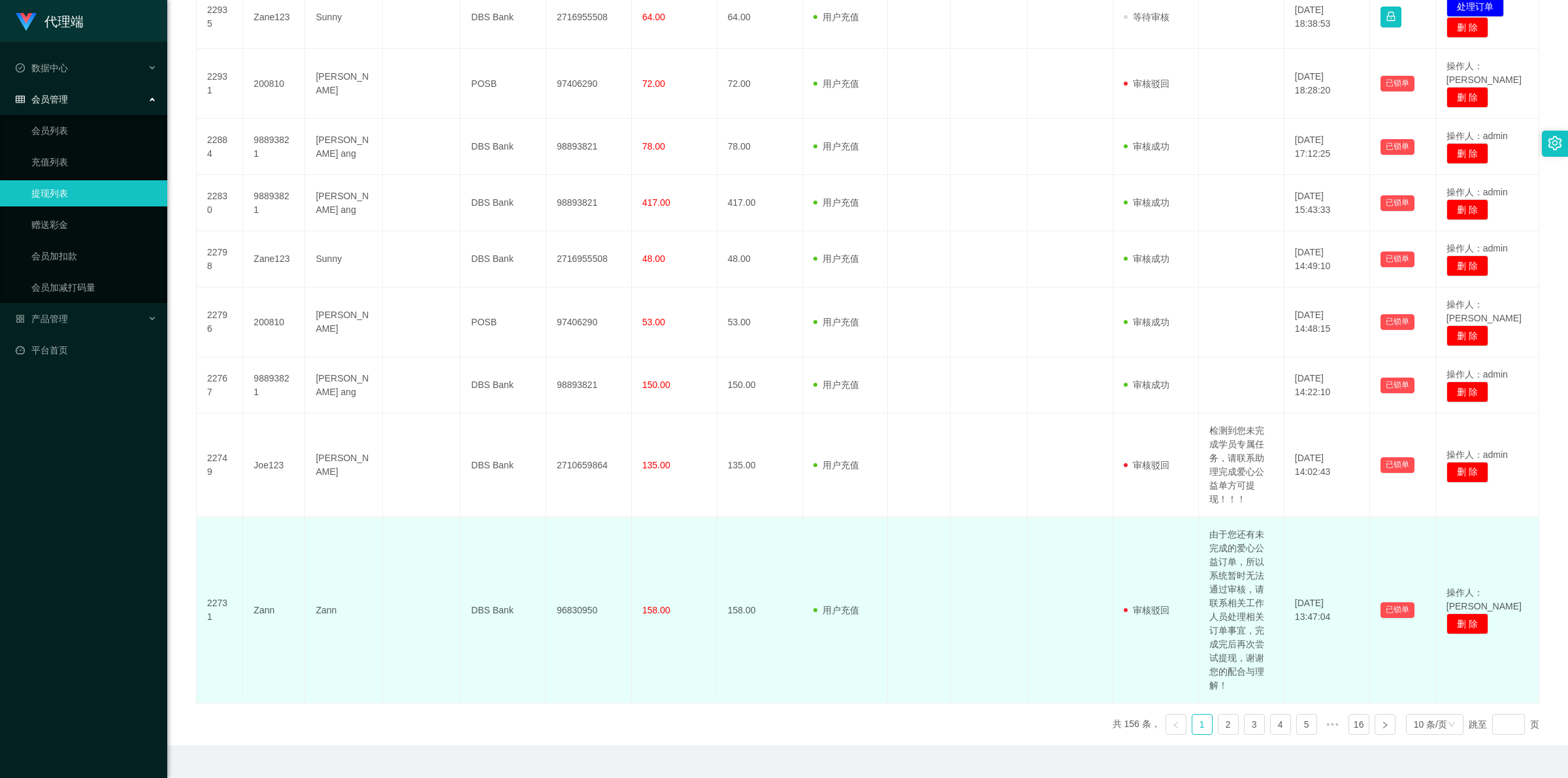
click at [1241, 557] on td "由于您还有未完成的爱心公益订单，所以系统暂时无法通过审核，请联系相关工作人员处理相关订单事宜，完成完后再次尝试提现，谢谢您的配合与理解！" at bounding box center [1242, 610] width 86 height 186
copy td "由于您还有未完成的爱心公益订单，所以系统暂时无法通过审核，请联系相关工作人员处理相关订单事宜，完成完后再次尝试提现，谢谢您的配合与理解！"
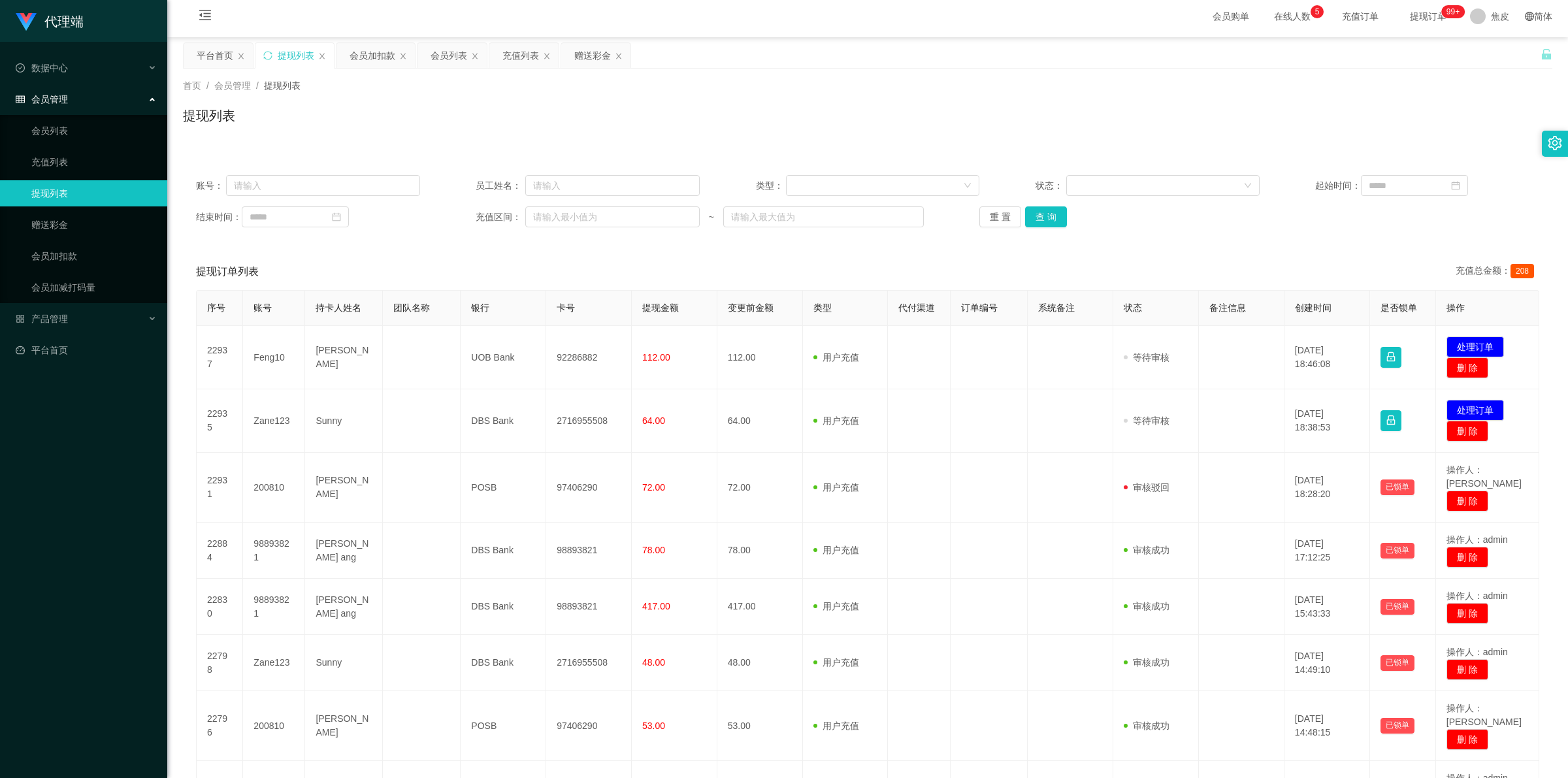
scroll to position [0, 0]
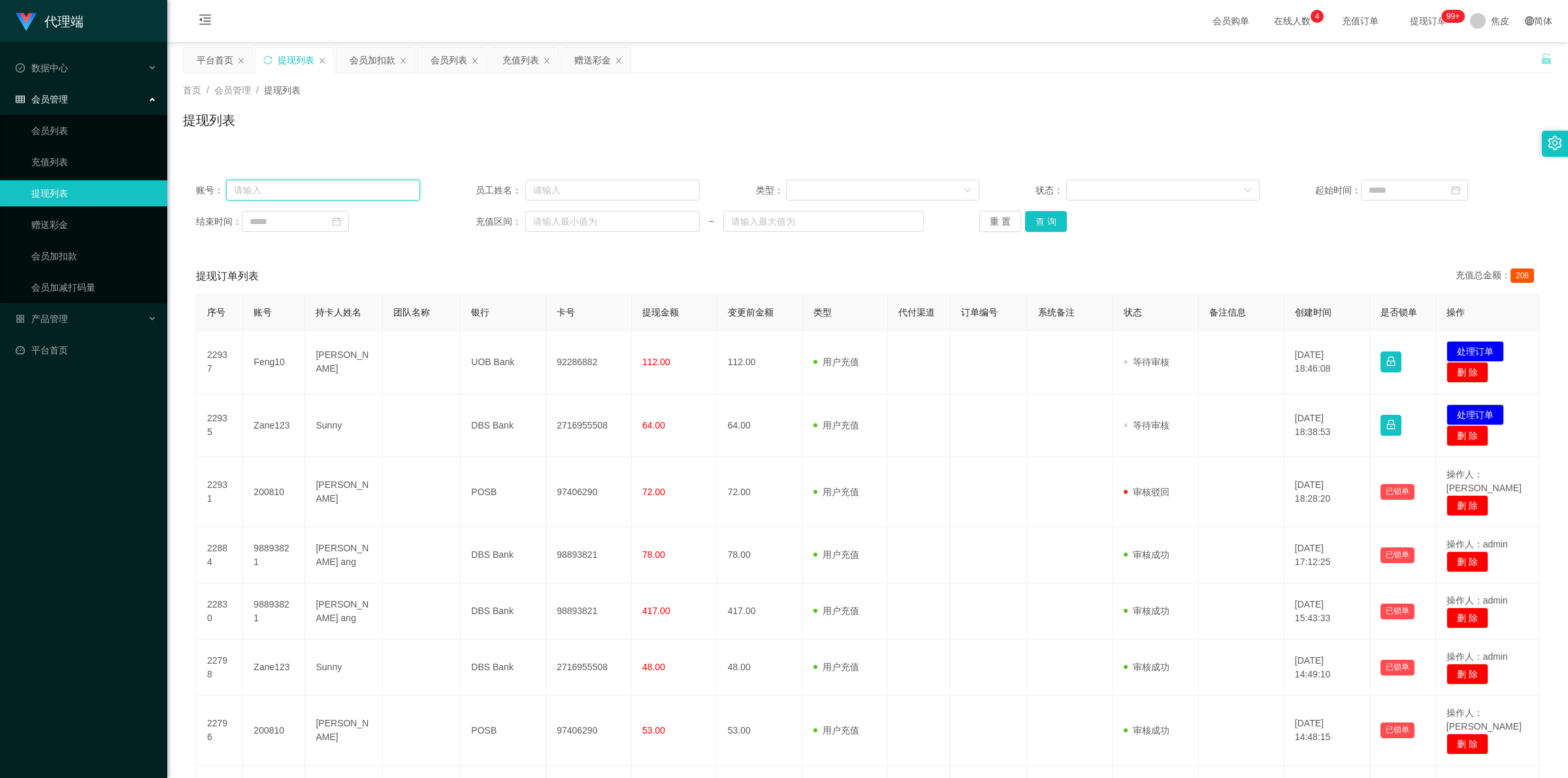
click at [360, 196] on input "text" at bounding box center [323, 190] width 194 height 21
paste input "Feng10"
type input "Feng10"
click at [1040, 214] on button "查 询" at bounding box center [1046, 221] width 42 height 21
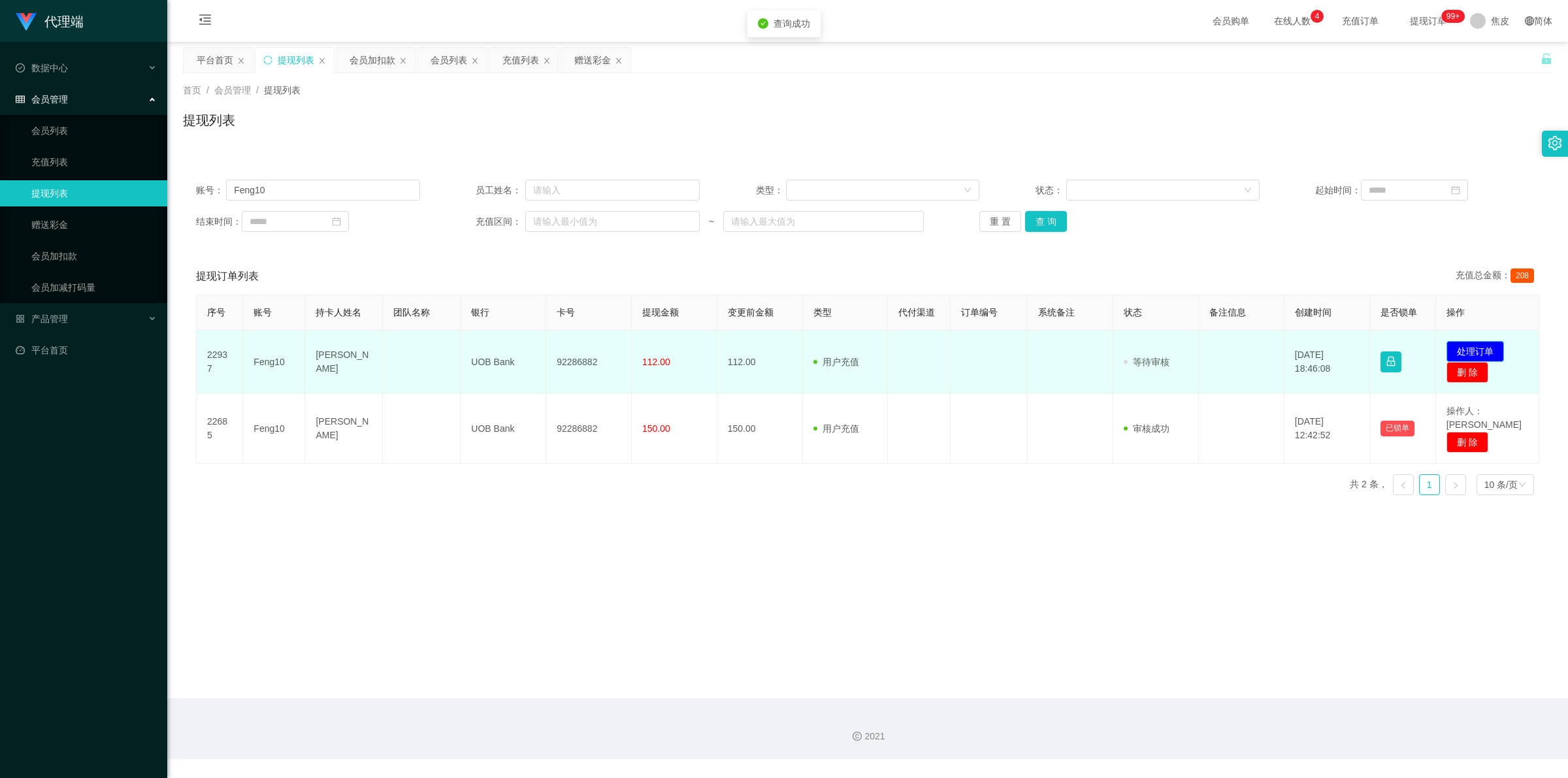
click at [1476, 345] on button "处理订单" at bounding box center [1475, 352] width 57 height 21
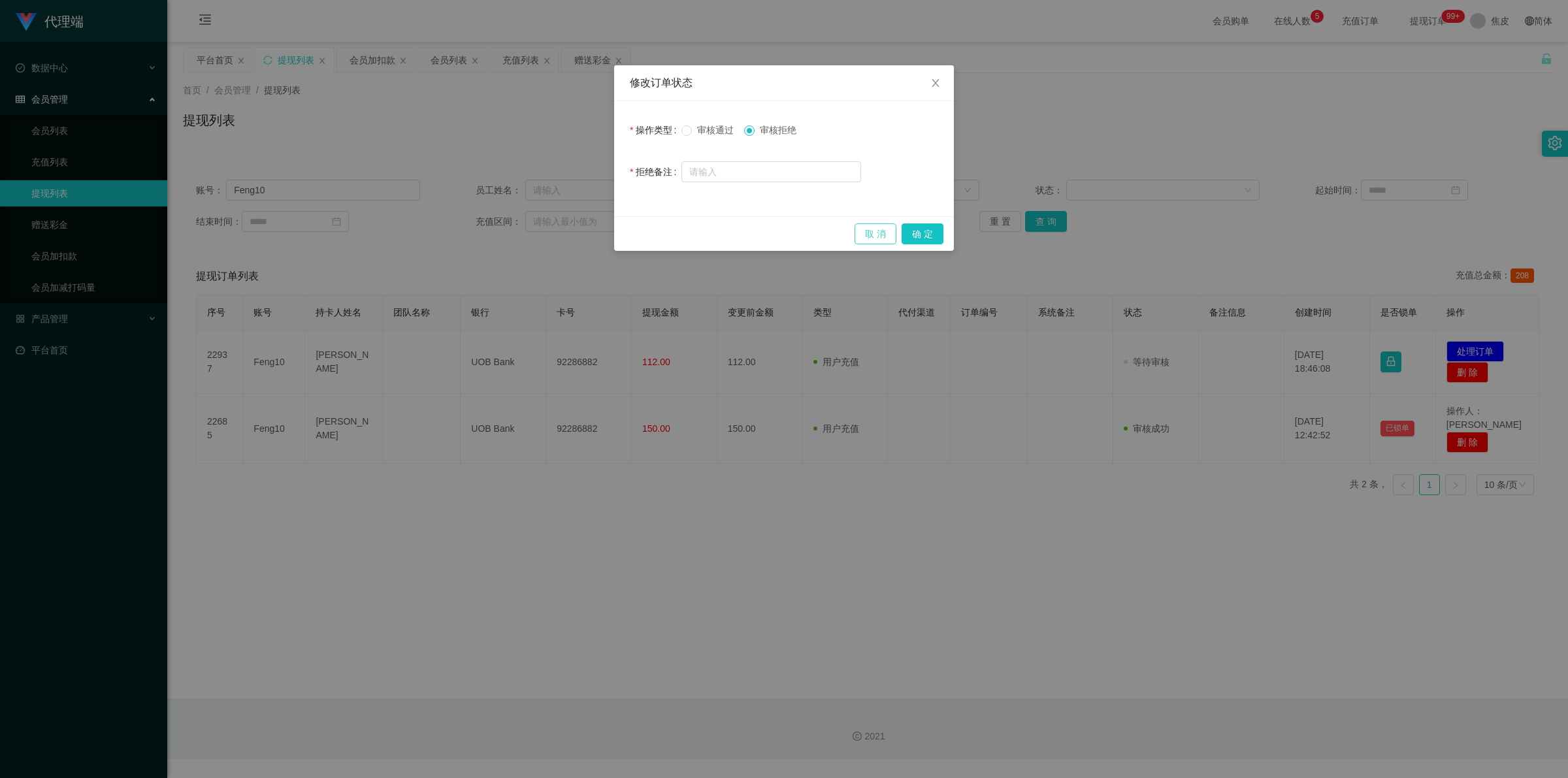
click at [876, 229] on button "取 消" at bounding box center [875, 234] width 42 height 21
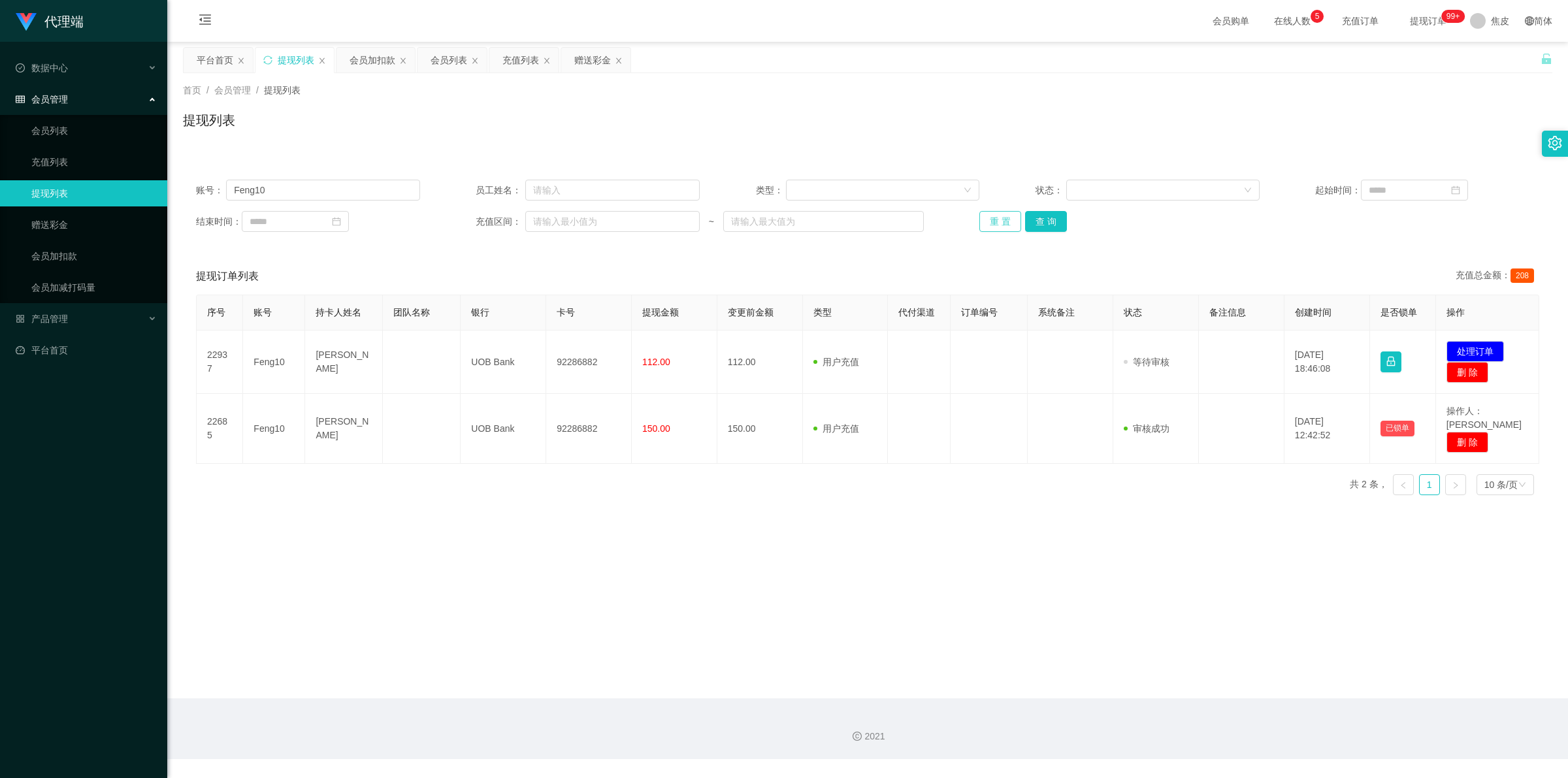
click at [1004, 217] on button "重 置" at bounding box center [999, 221] width 42 height 21
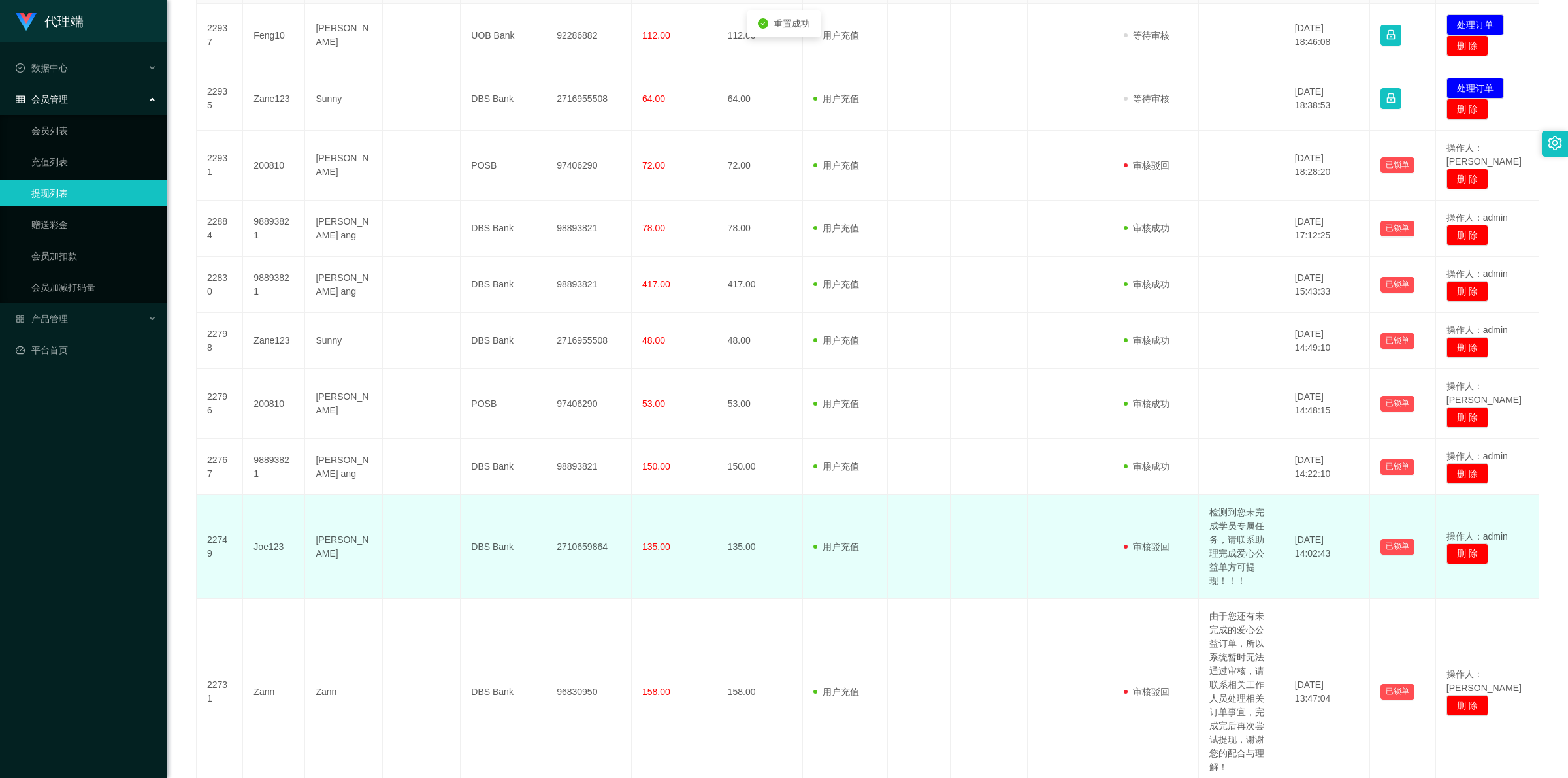
scroll to position [408, 0]
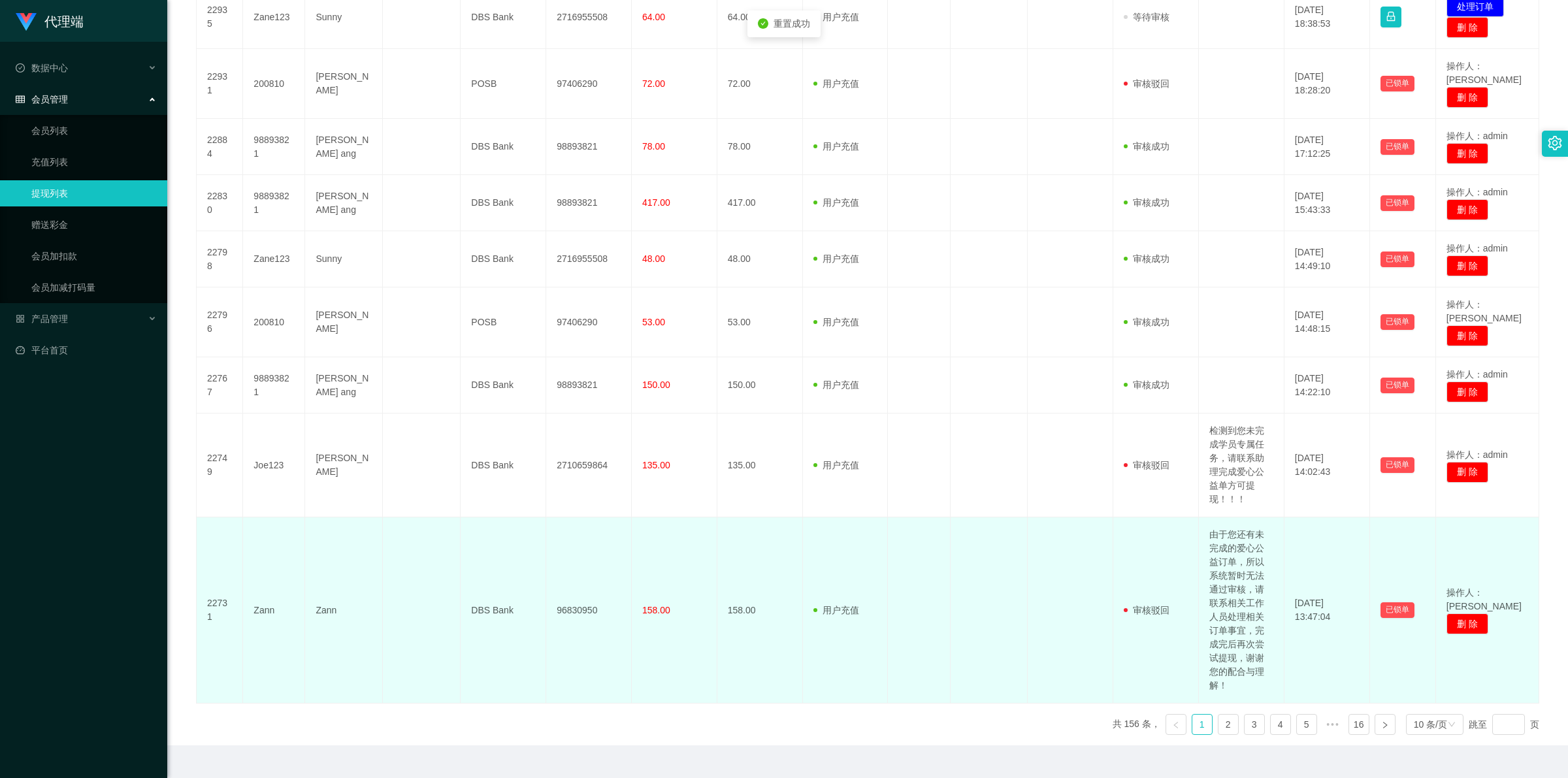
click at [1239, 596] on td "由于您还有未完成的爱心公益订单，所以系统暂时无法通过审核，请联系相关工作人员处理相关订单事宜，完成完后再次尝试提现，谢谢您的配合与理解！" at bounding box center [1242, 610] width 86 height 186
copy td "由于您还有未完成的爱心公益订单，所以系统暂时无法通过审核，请联系相关工作人员处理相关订单事宜，完成完后再次尝试提现，谢谢您的配合与理解！"
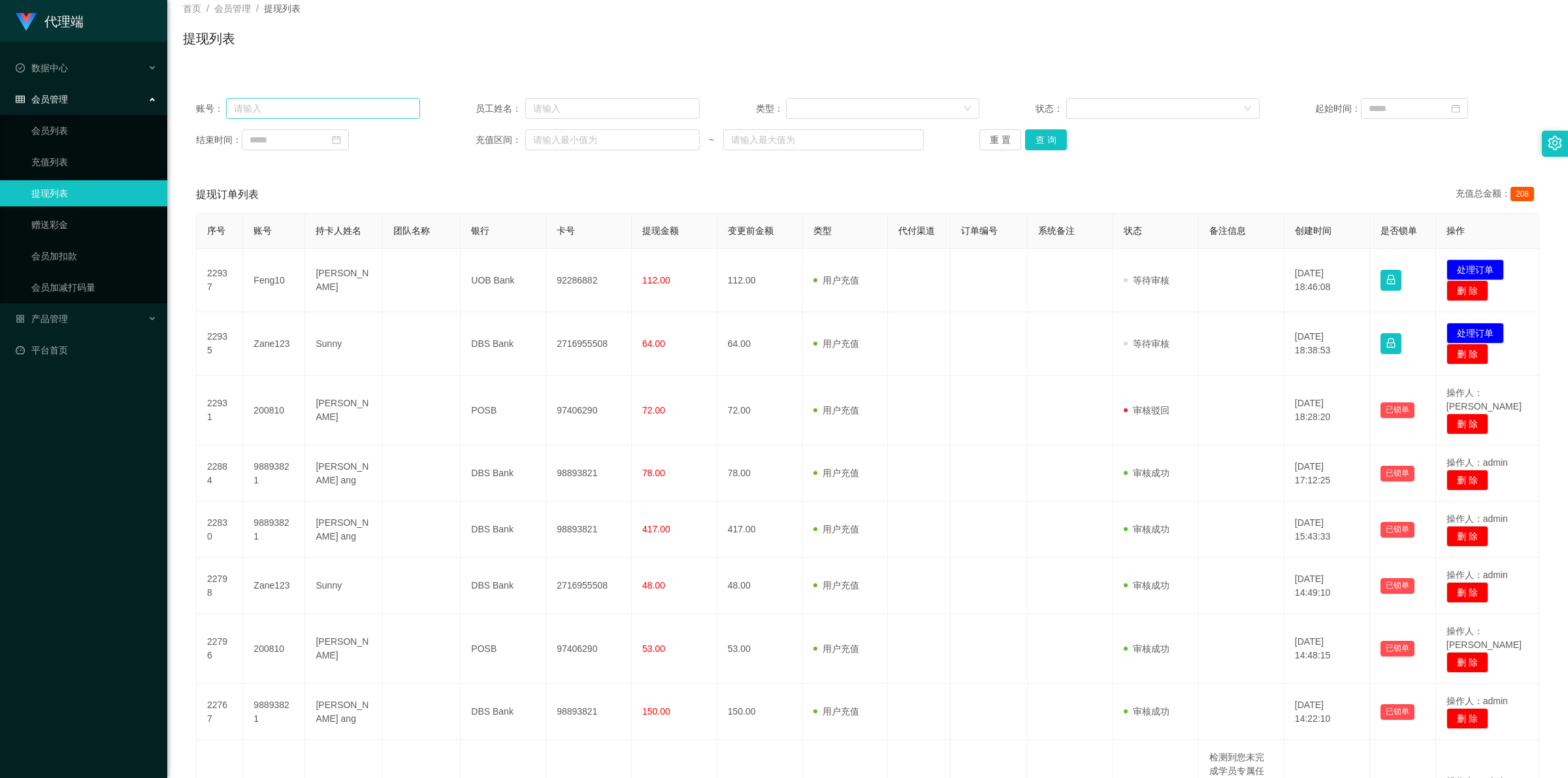
scroll to position [0, 0]
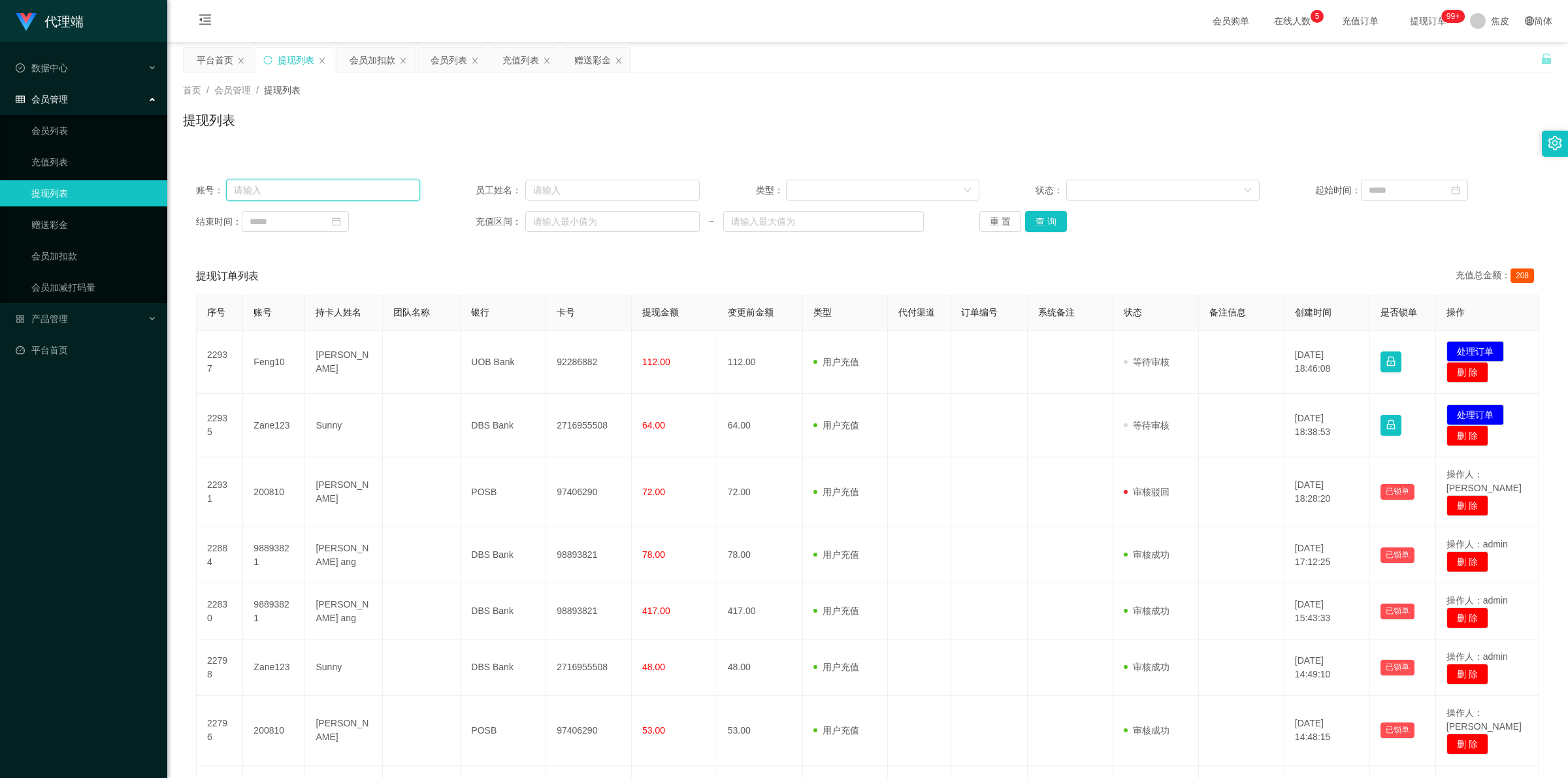
click at [283, 186] on input "text" at bounding box center [323, 190] width 194 height 21
paste input "Feng10"
type input "Feng10"
click at [1050, 227] on button "查 询" at bounding box center [1046, 221] width 42 height 21
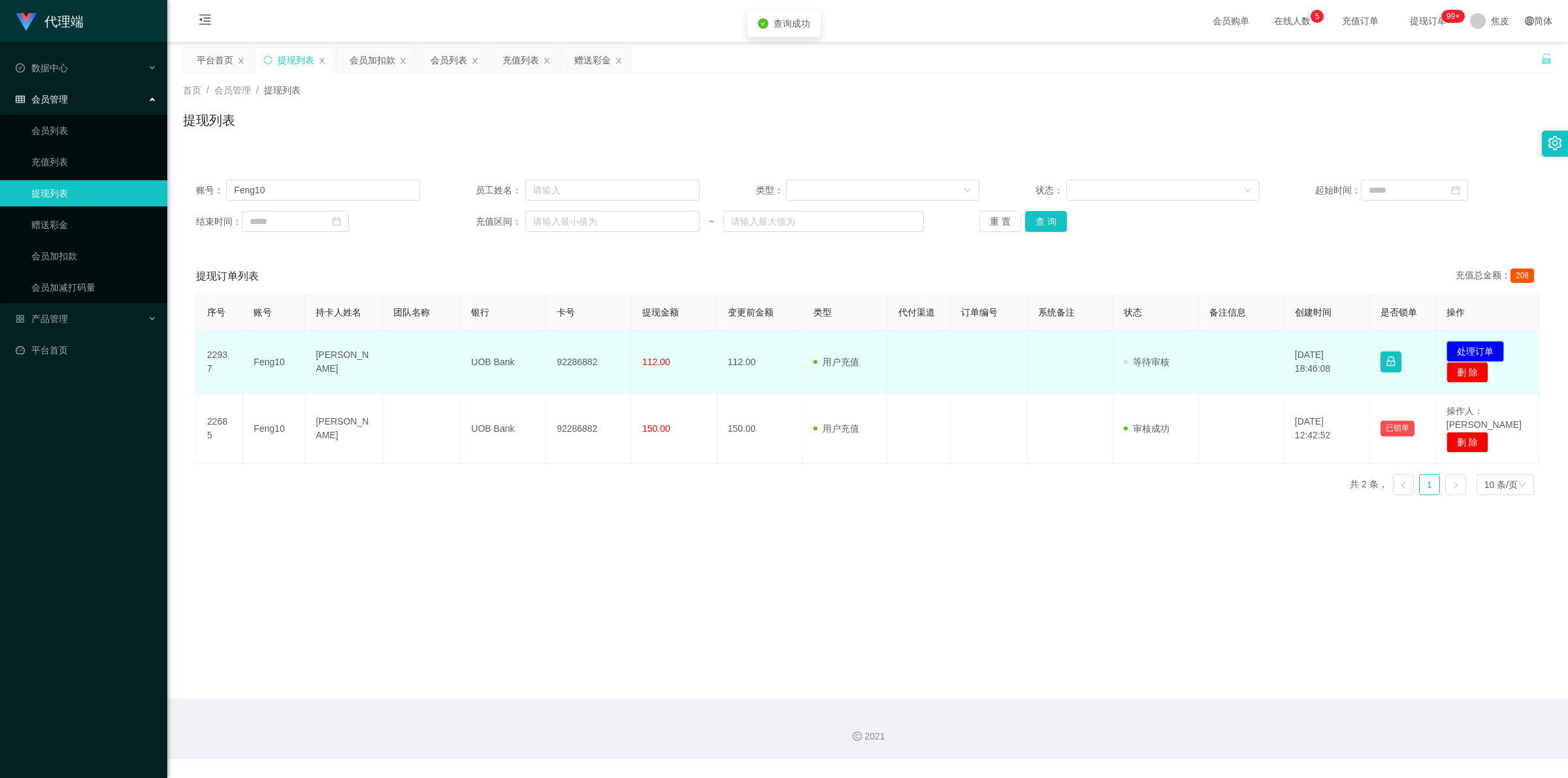
click at [1453, 348] on button "处理订单" at bounding box center [1475, 352] width 57 height 21
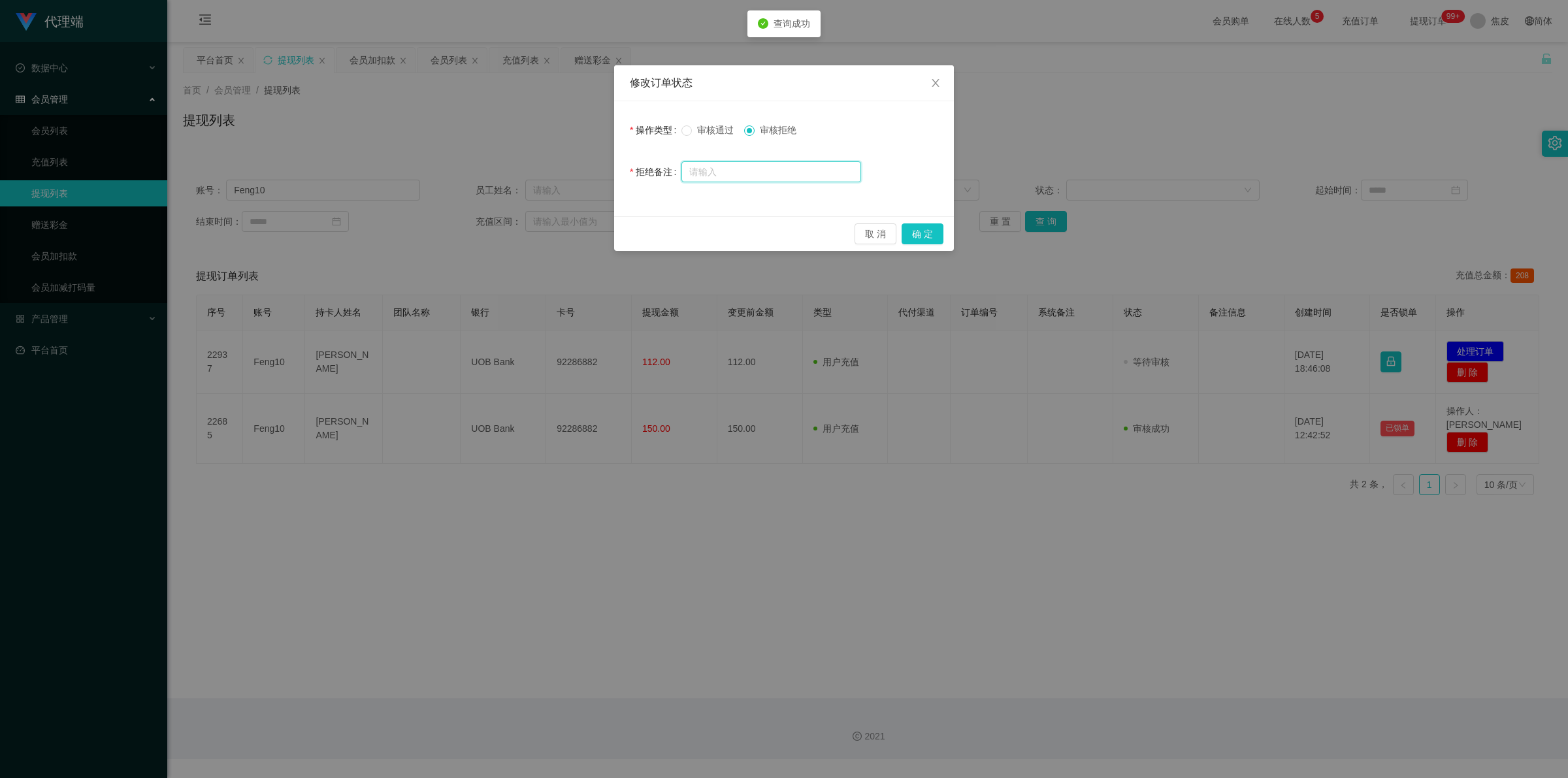
click at [779, 165] on input "text" at bounding box center [771, 172] width 180 height 21
click at [571, 642] on div "修改订单状态 操作类型 审核通过 审核拒绝 拒绝备注 取 消 确 定" at bounding box center [784, 389] width 1568 height 778
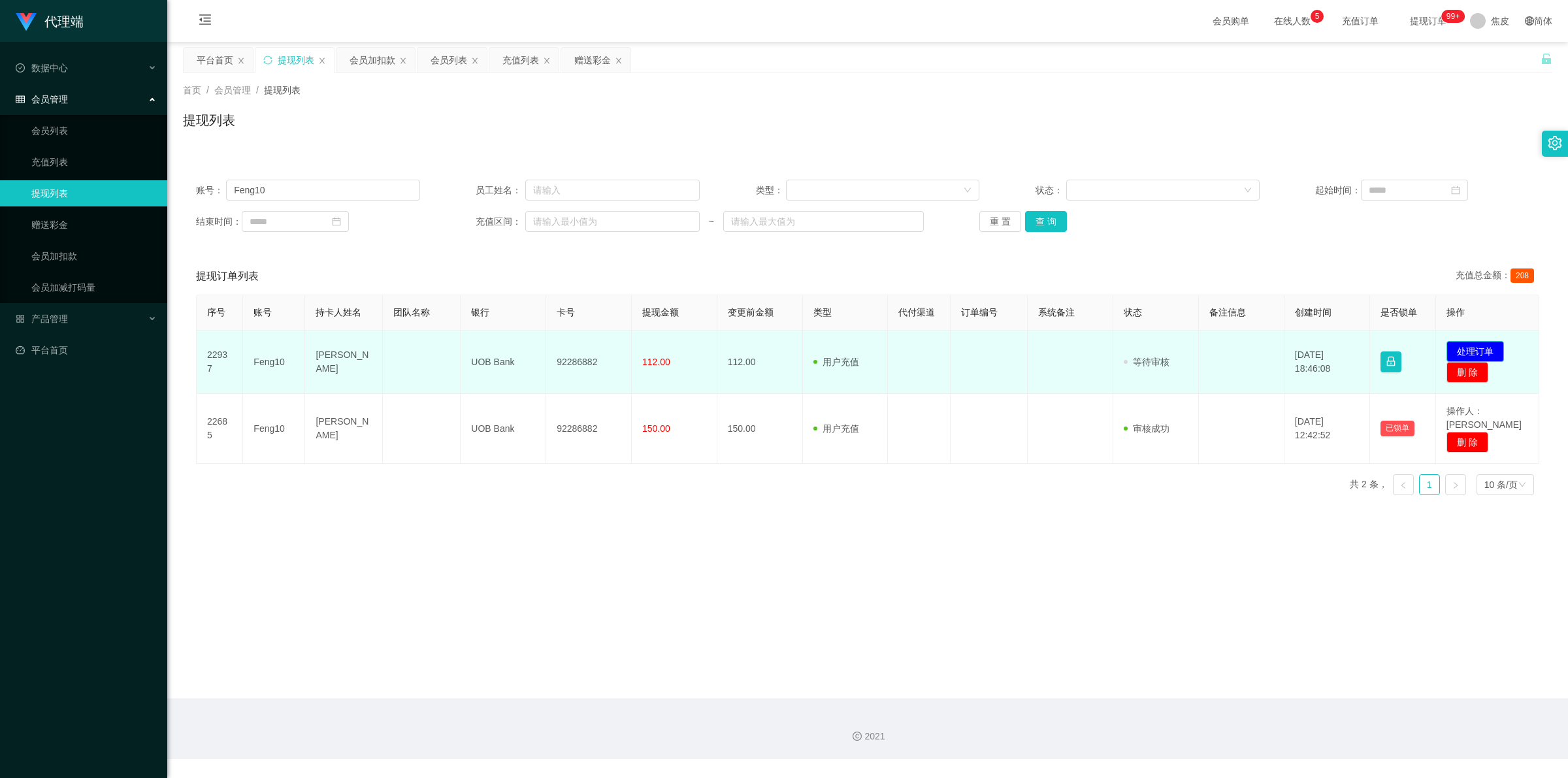
click at [1463, 350] on button "处理订单" at bounding box center [1475, 352] width 57 height 21
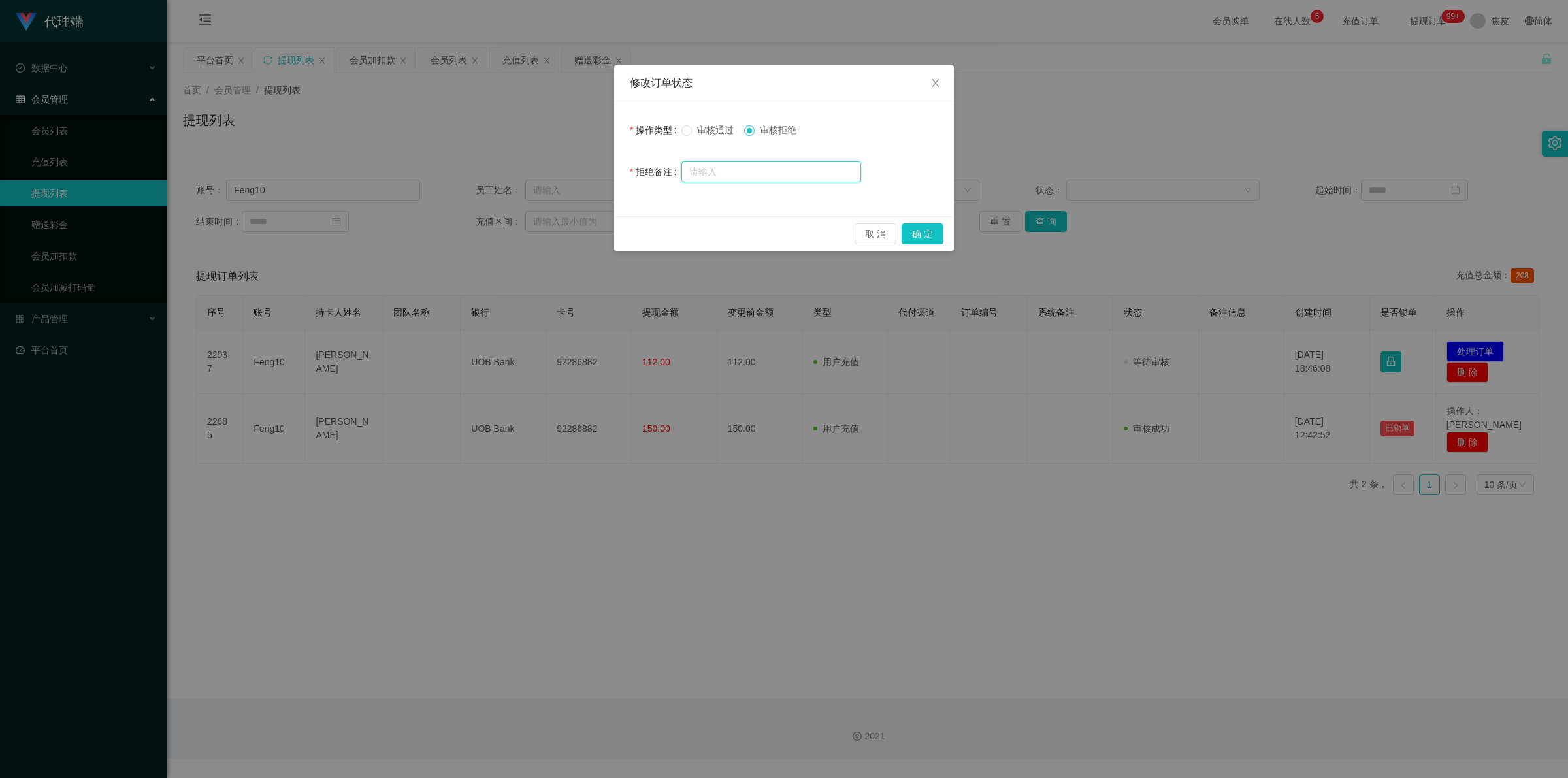
click at [779, 171] on input "text" at bounding box center [771, 172] width 180 height 21
paste input "由于您还有未完成的爱心公益订单，所以系统暂时无法通过审核，请联系相关工作人员处理相关订单事宜，完成完后再次尝试提现，谢谢您的配合与理解！"
type input "由于您还有未完成的爱心公益订单，所以系统暂时无法通过审核，请联系相关工作人员处理相关订单事宜，完成完后再次尝试提现，谢谢您的配合与理解！"
click at [928, 234] on button "确 定" at bounding box center [922, 234] width 42 height 21
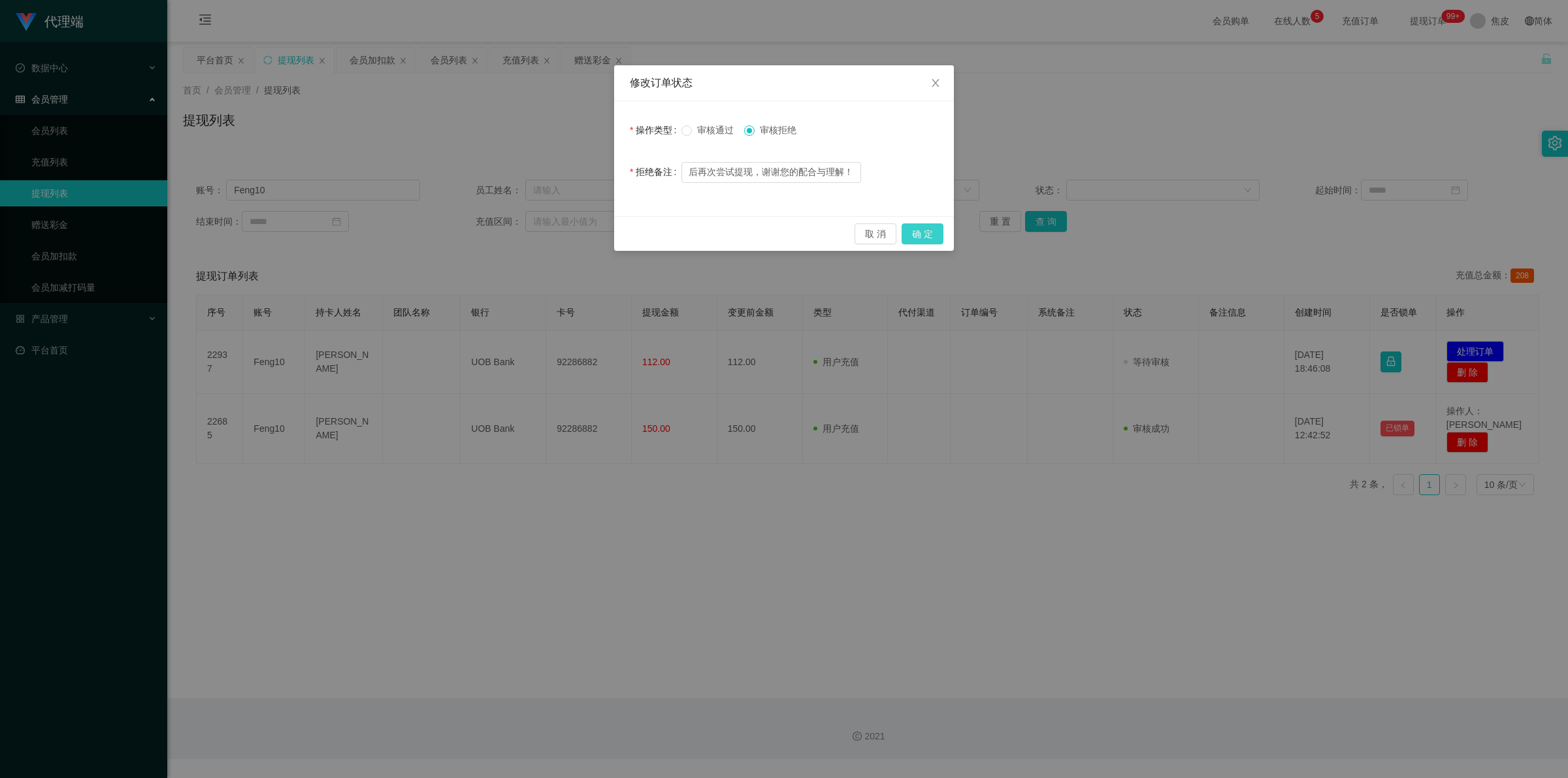
scroll to position [0, 0]
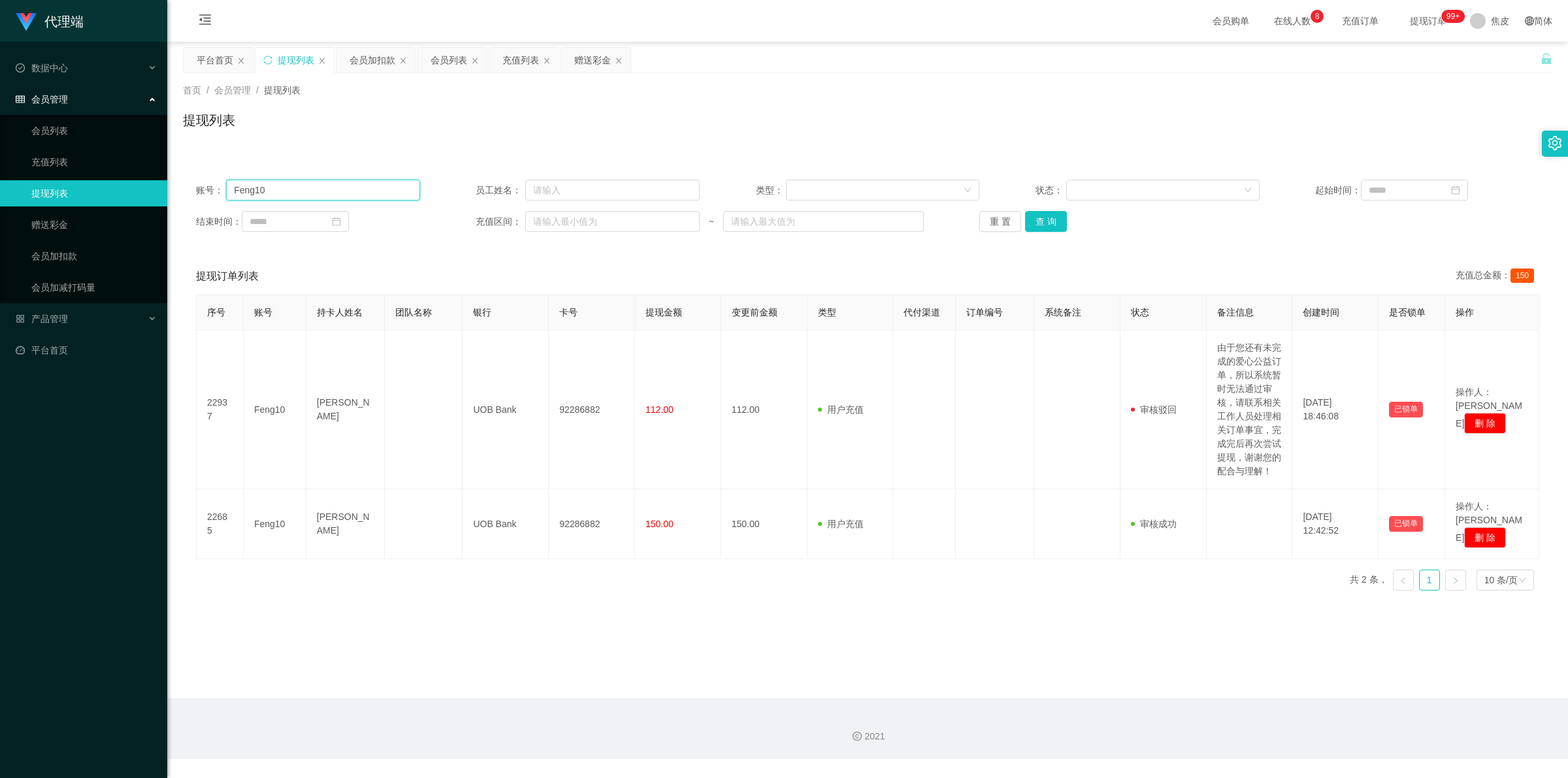
click at [250, 186] on input "Feng10" at bounding box center [323, 190] width 194 height 21
drag, startPoint x: 63, startPoint y: 255, endPoint x: 73, endPoint y: 253, distance: 10.2
click at [63, 255] on link "会员加扣款" at bounding box center [94, 256] width 125 height 26
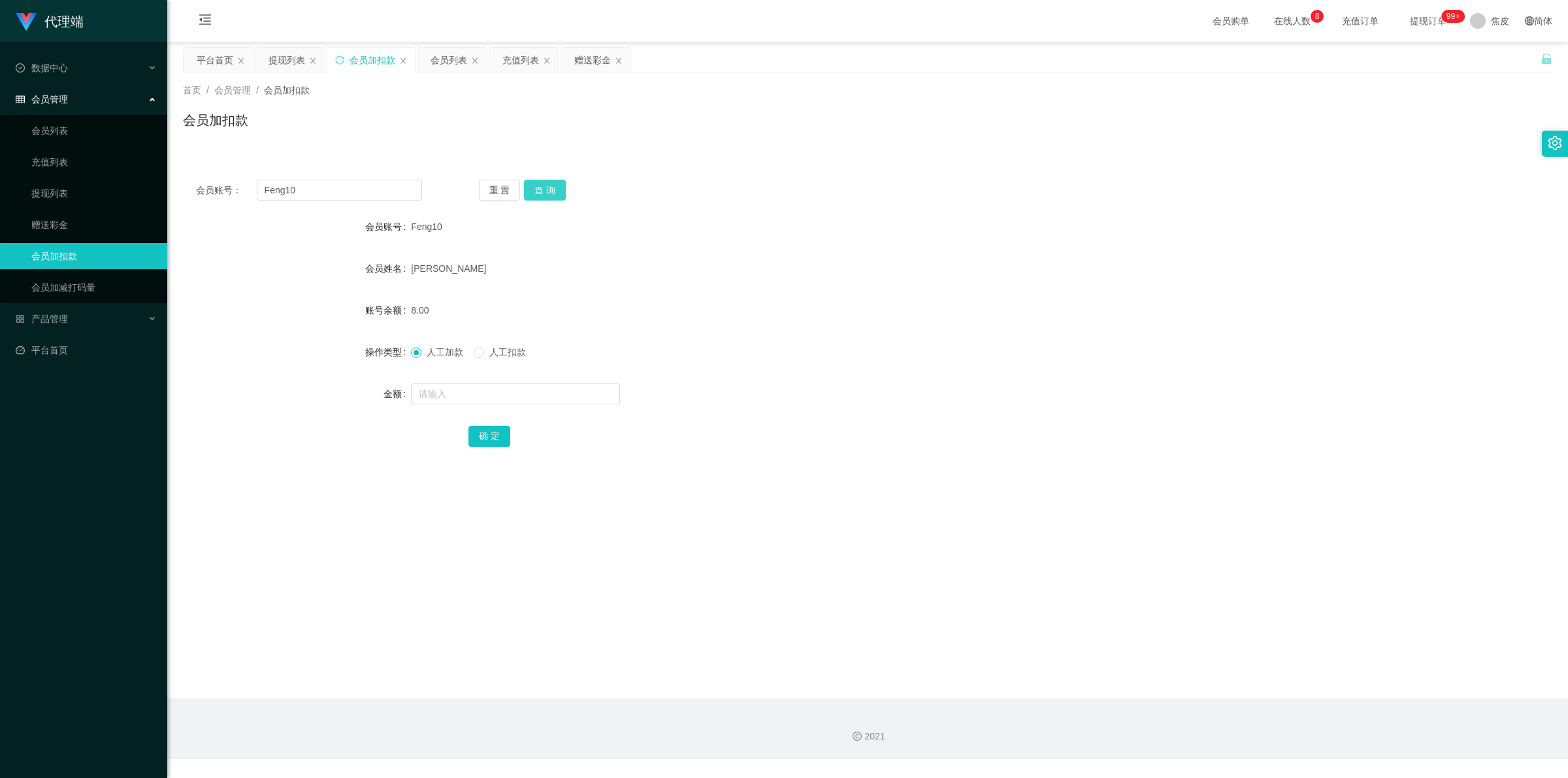
click at [553, 181] on button "查 询" at bounding box center [544, 190] width 42 height 21
click at [553, 181] on div "重 置 查 询" at bounding box center [592, 190] width 226 height 21
click at [502, 390] on input "text" at bounding box center [515, 394] width 209 height 21
type input "300"
click at [488, 430] on button "确 定" at bounding box center [489, 437] width 42 height 21
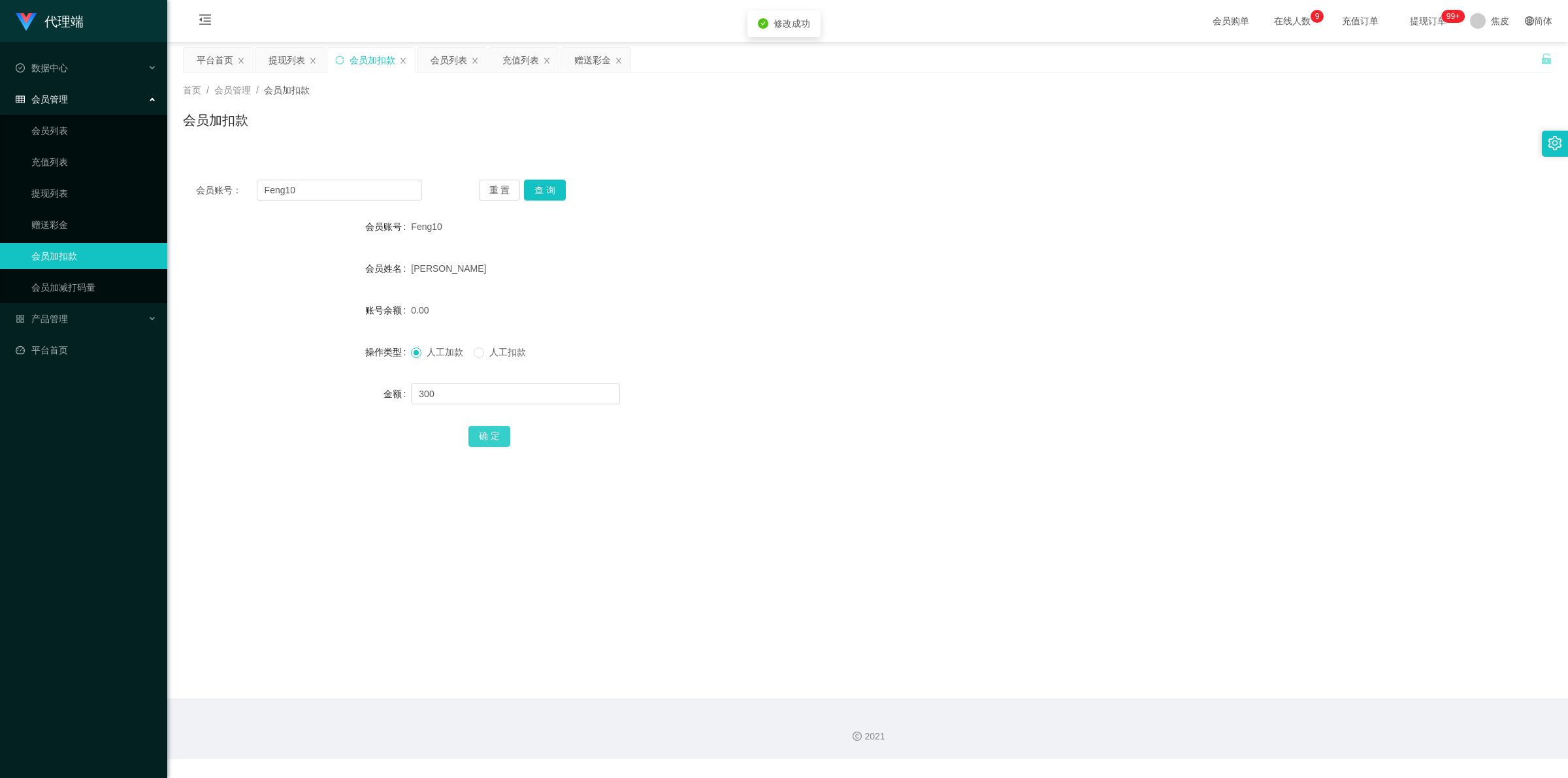
click at [482, 431] on button "确 定" at bounding box center [489, 437] width 42 height 21
click at [675, 260] on div "[PERSON_NAME]" at bounding box center [810, 269] width 799 height 26
click at [540, 194] on button "查 询" at bounding box center [544, 190] width 42 height 21
click at [540, 194] on div "重 置 查 询" at bounding box center [592, 190] width 226 height 21
click at [540, 194] on button "查 询" at bounding box center [544, 190] width 42 height 21
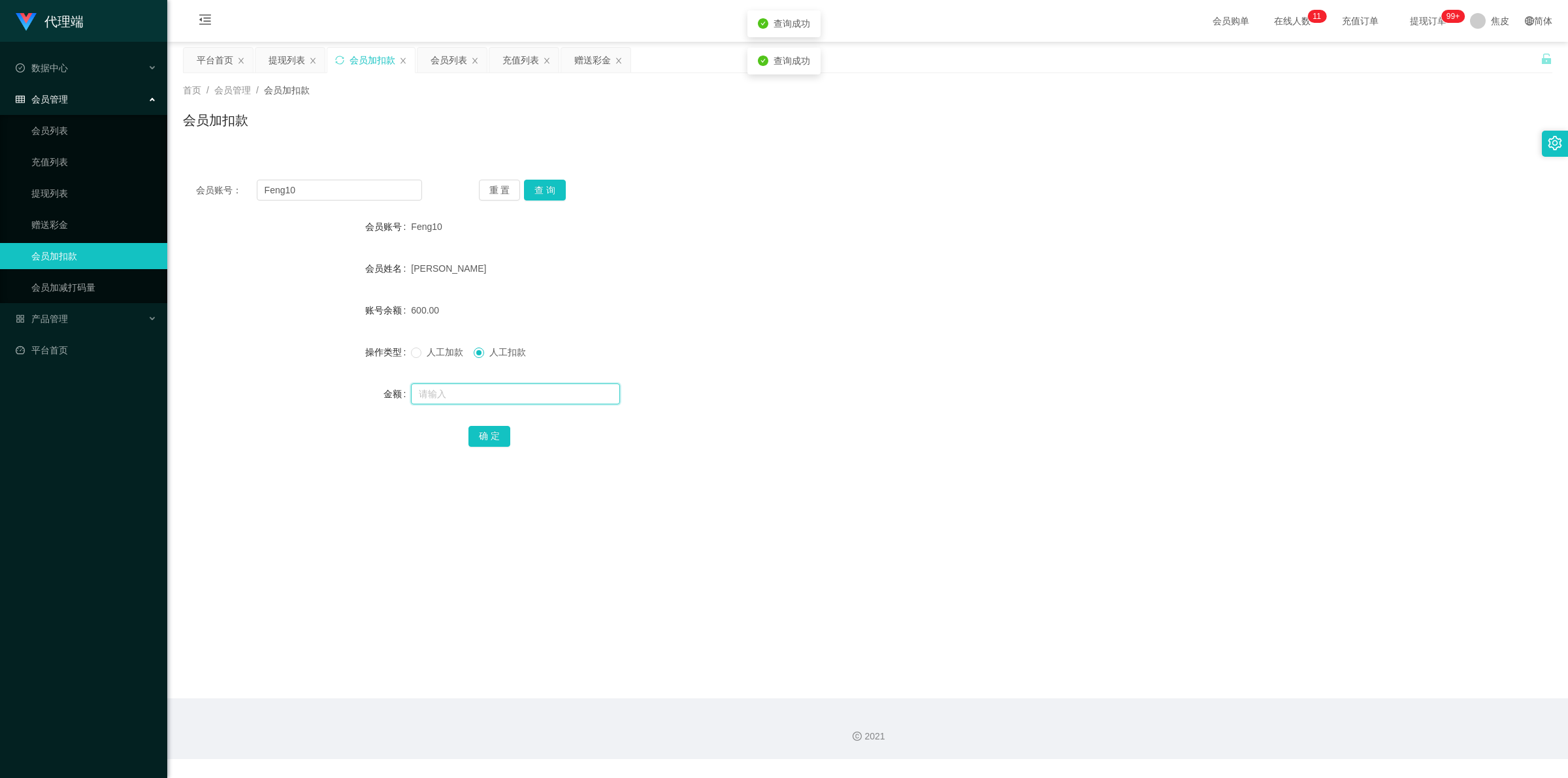
click at [507, 393] on input "text" at bounding box center [515, 394] width 209 height 21
type input "300"
click at [487, 428] on button "确 定" at bounding box center [489, 437] width 42 height 21
click at [1096, 268] on div "[PERSON_NAME]" at bounding box center [810, 269] width 799 height 26
click at [87, 322] on div "产品管理" at bounding box center [84, 319] width 167 height 26
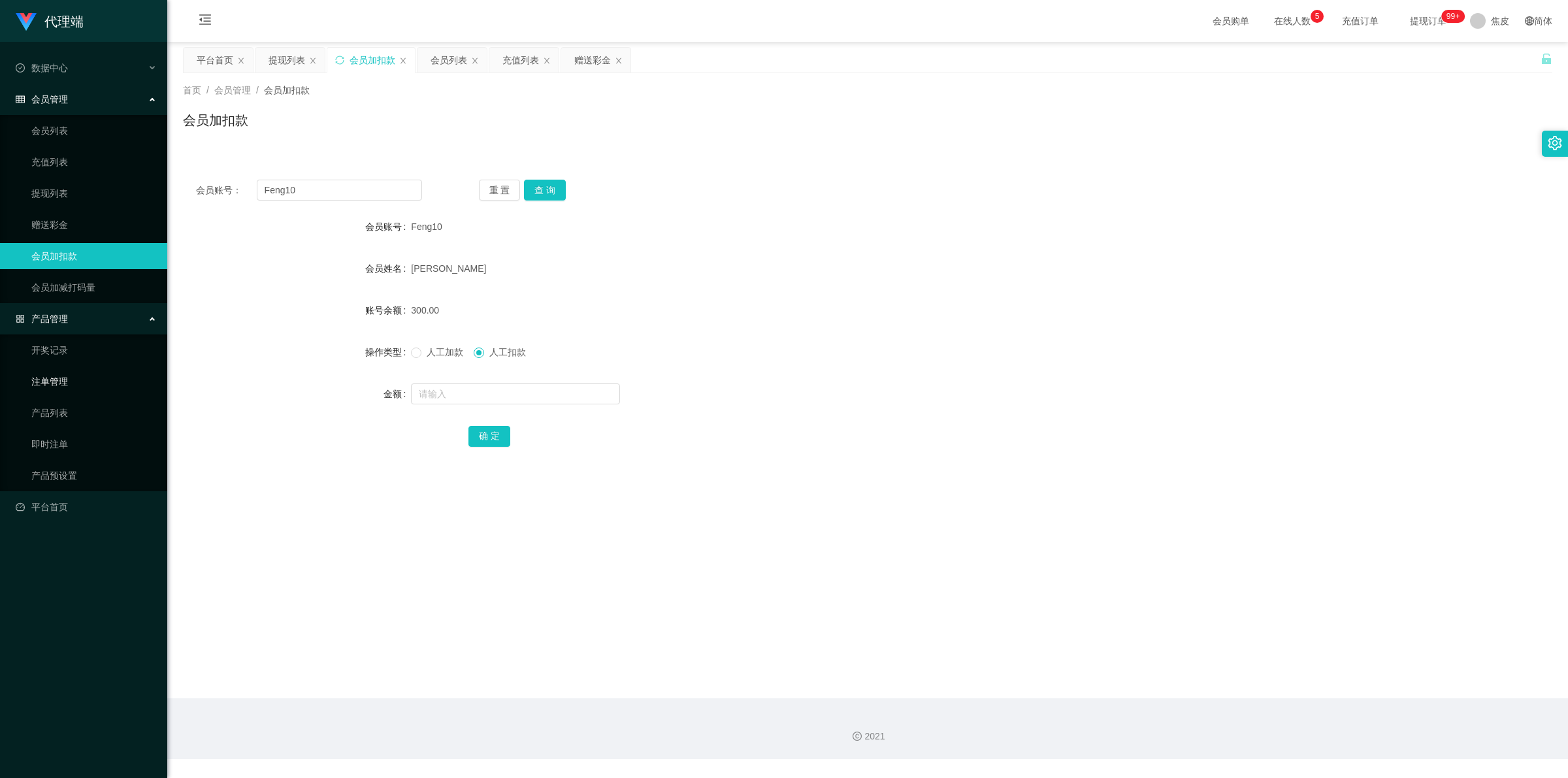
click at [88, 374] on link "注单管理" at bounding box center [94, 381] width 125 height 26
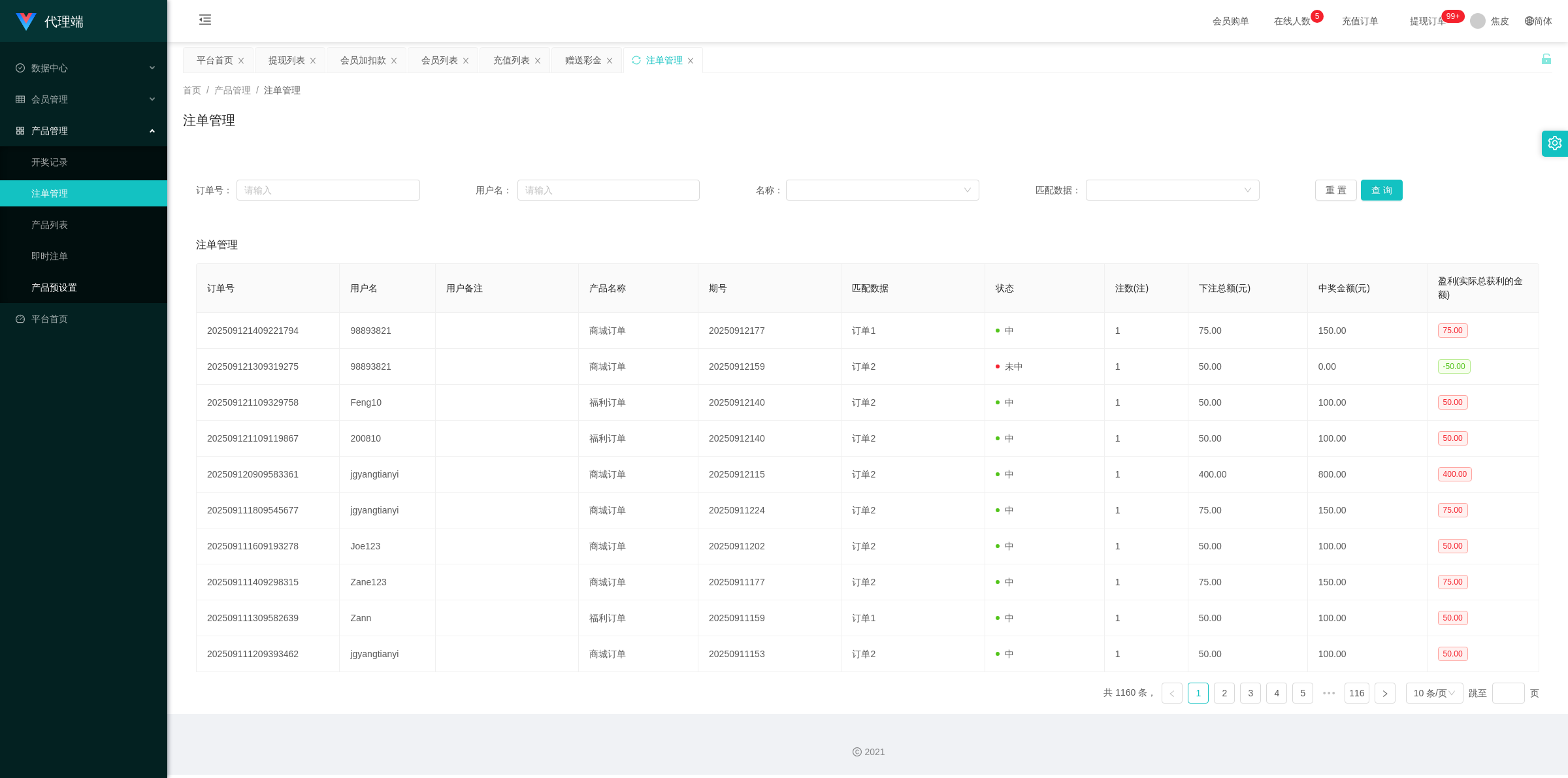
click at [65, 285] on link "产品预设置" at bounding box center [94, 287] width 125 height 26
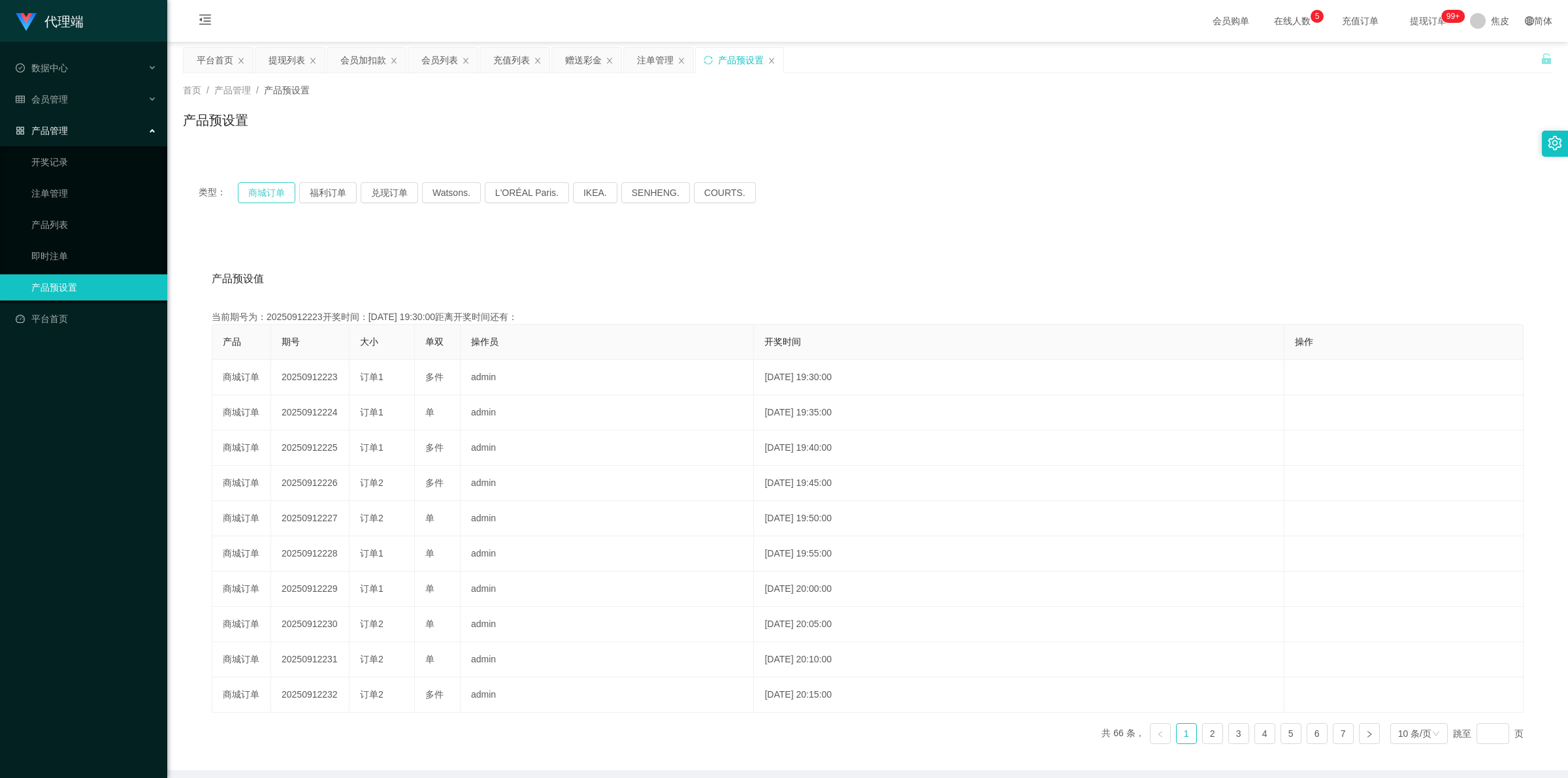
click at [277, 185] on button "商城订单" at bounding box center [266, 193] width 57 height 21
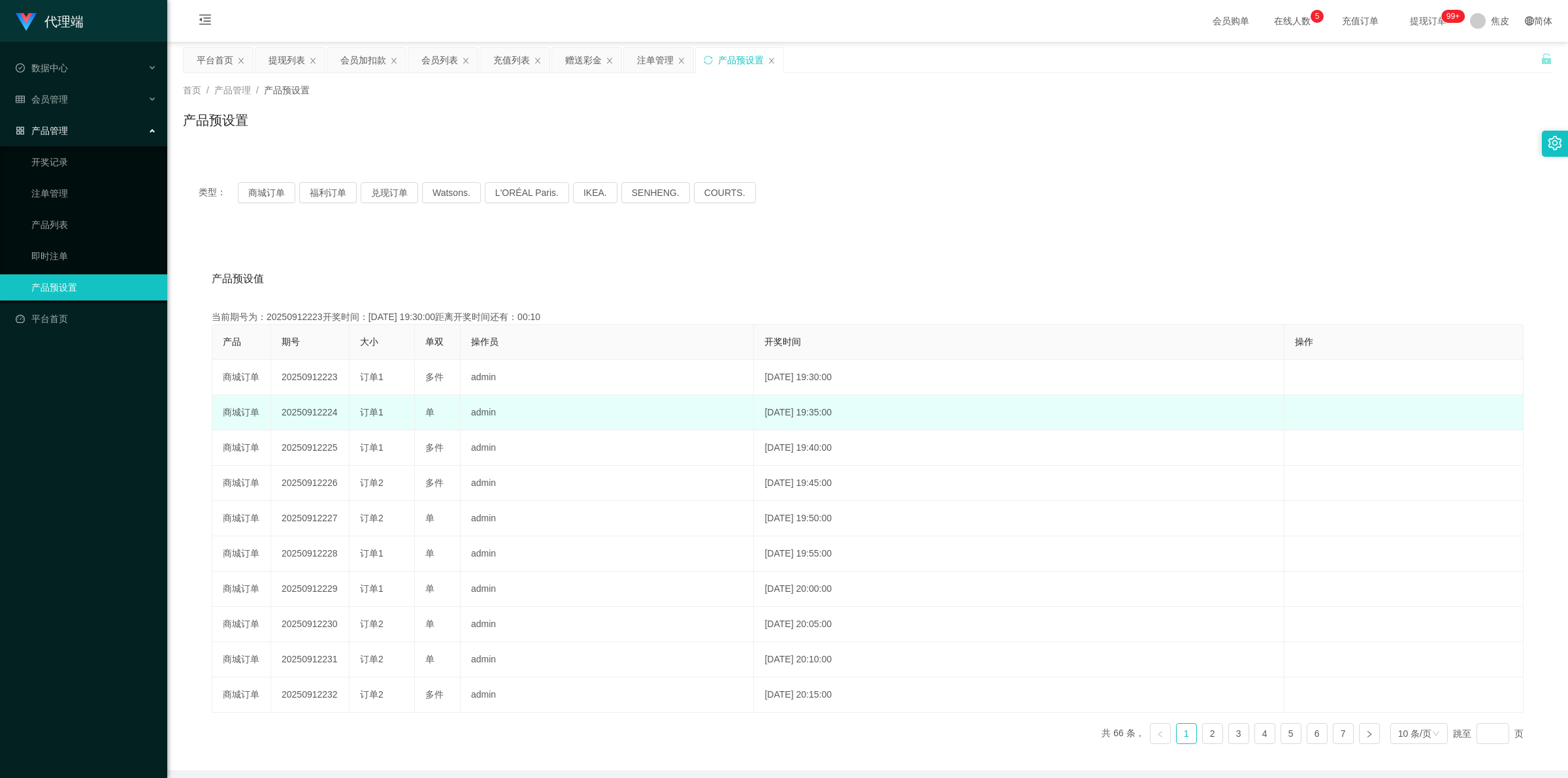
click at [309, 415] on td "20250912224" at bounding box center [310, 413] width 78 height 36
copy td "20250912224"
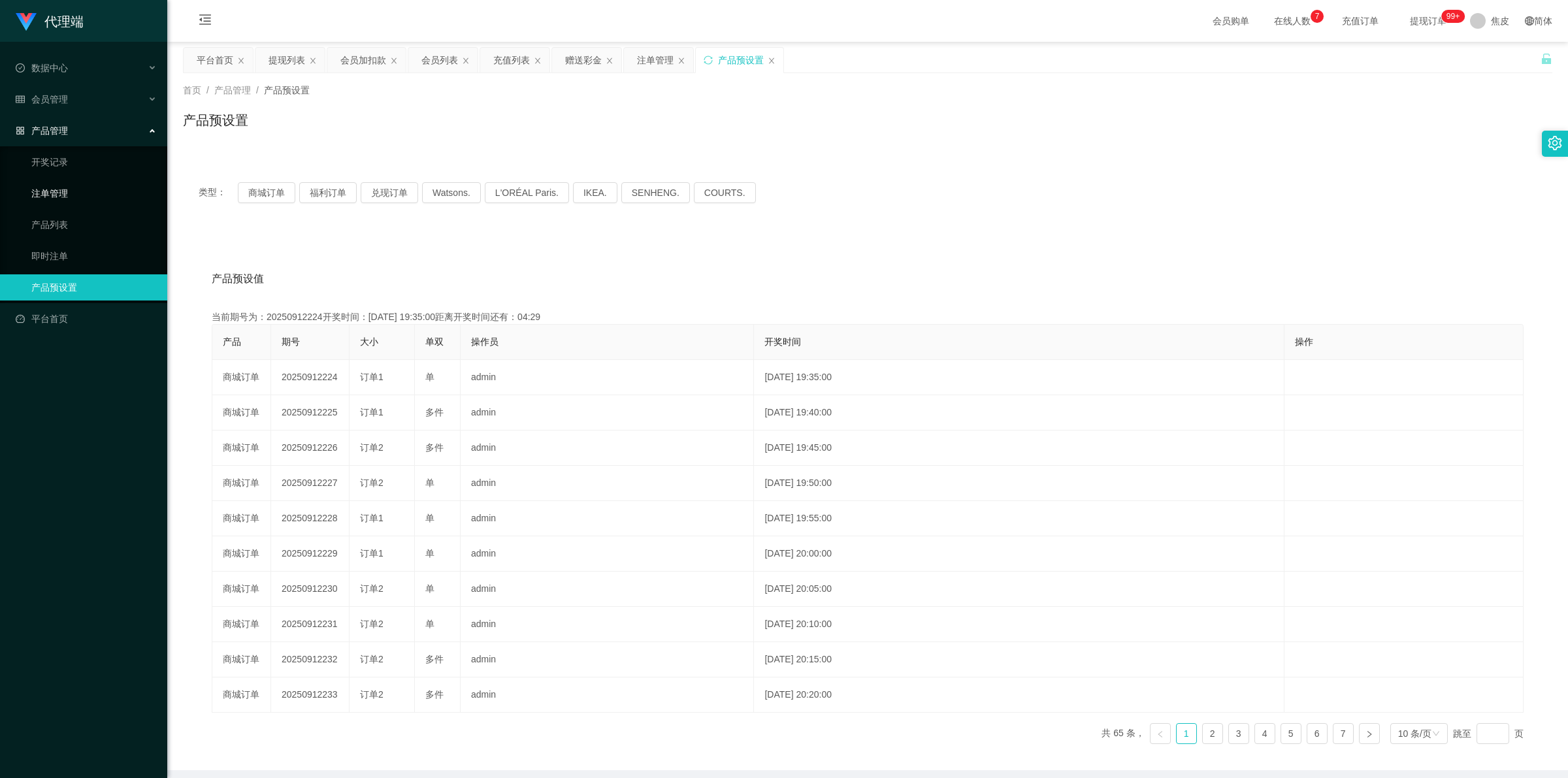
click at [53, 194] on link "注单管理" at bounding box center [94, 194] width 125 height 26
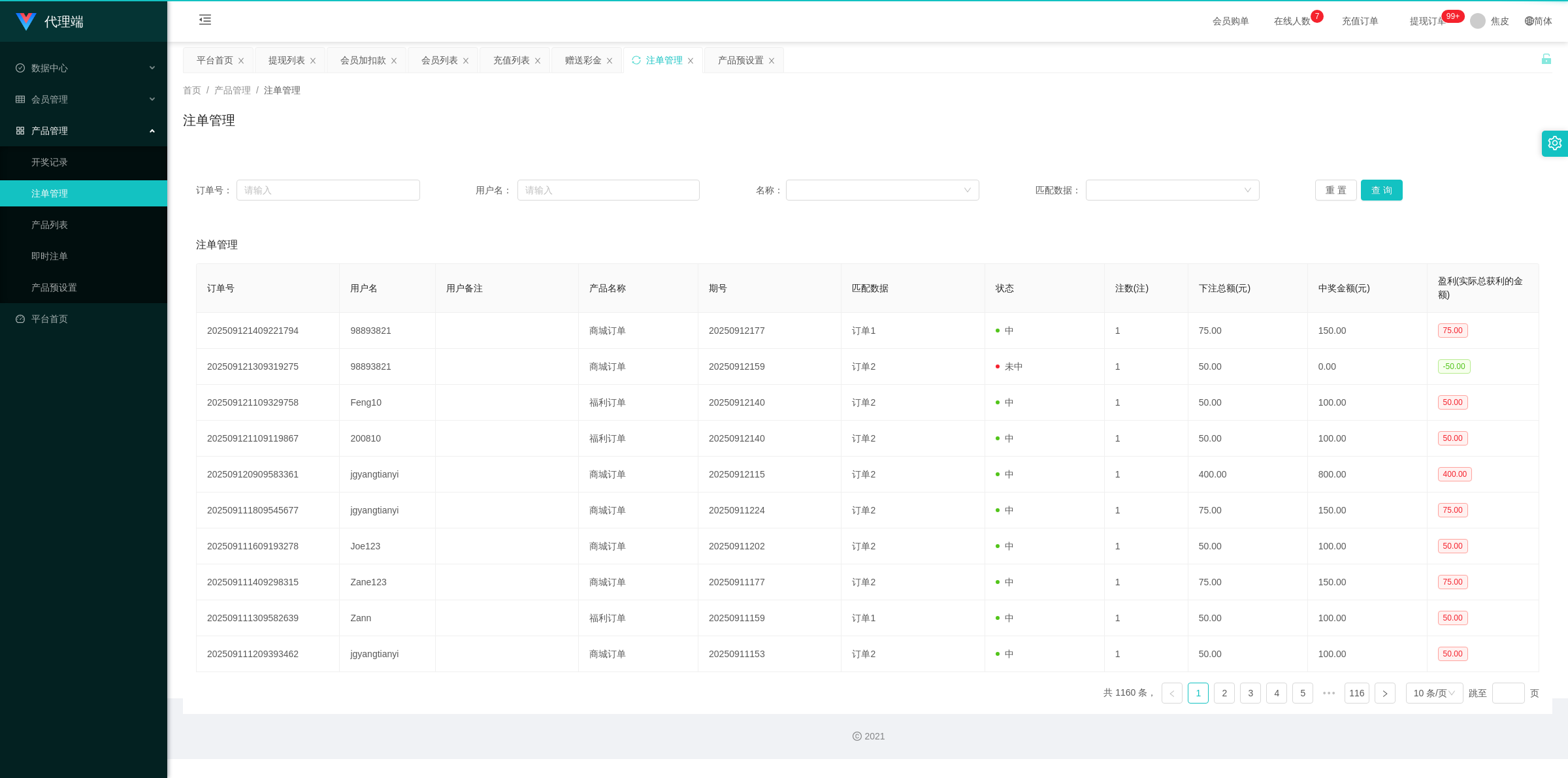
click at [53, 194] on link "注单管理" at bounding box center [94, 194] width 125 height 26
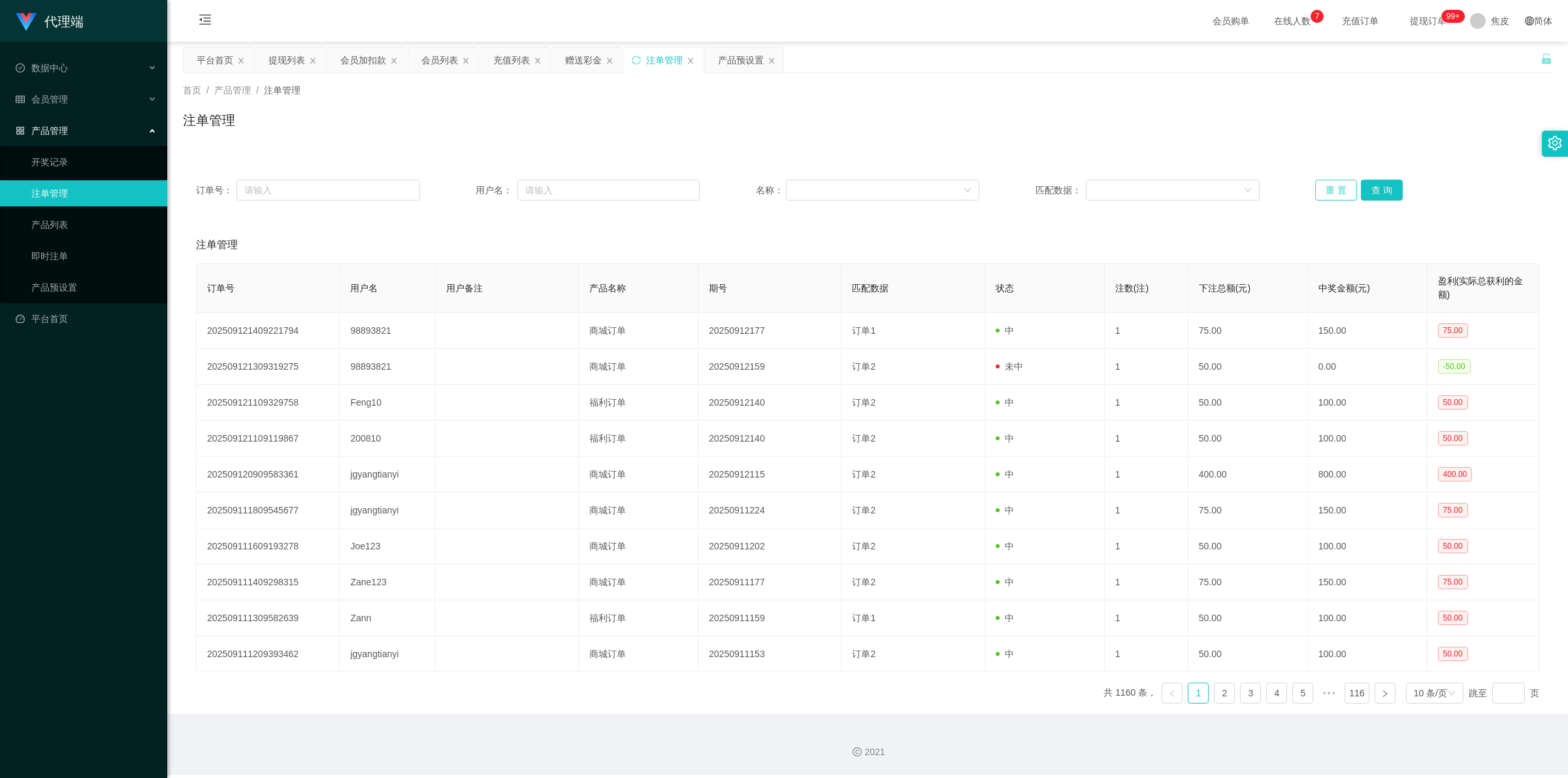
click at [1334, 191] on button "重 置" at bounding box center [1335, 190] width 42 height 21
click at [1333, 190] on button "重 置" at bounding box center [1335, 190] width 42 height 21
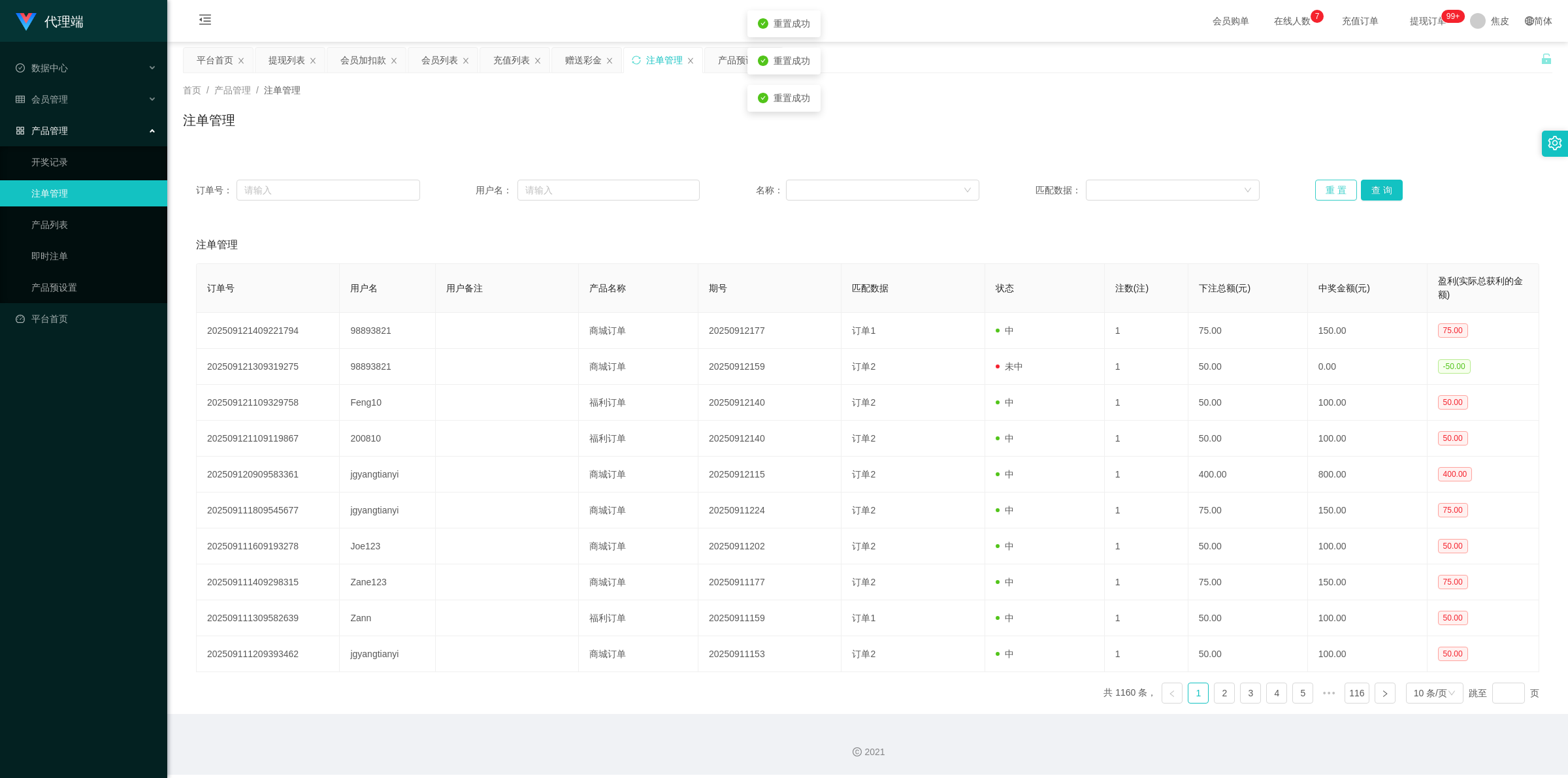
click at [1333, 190] on button "重 置" at bounding box center [1335, 190] width 42 height 21
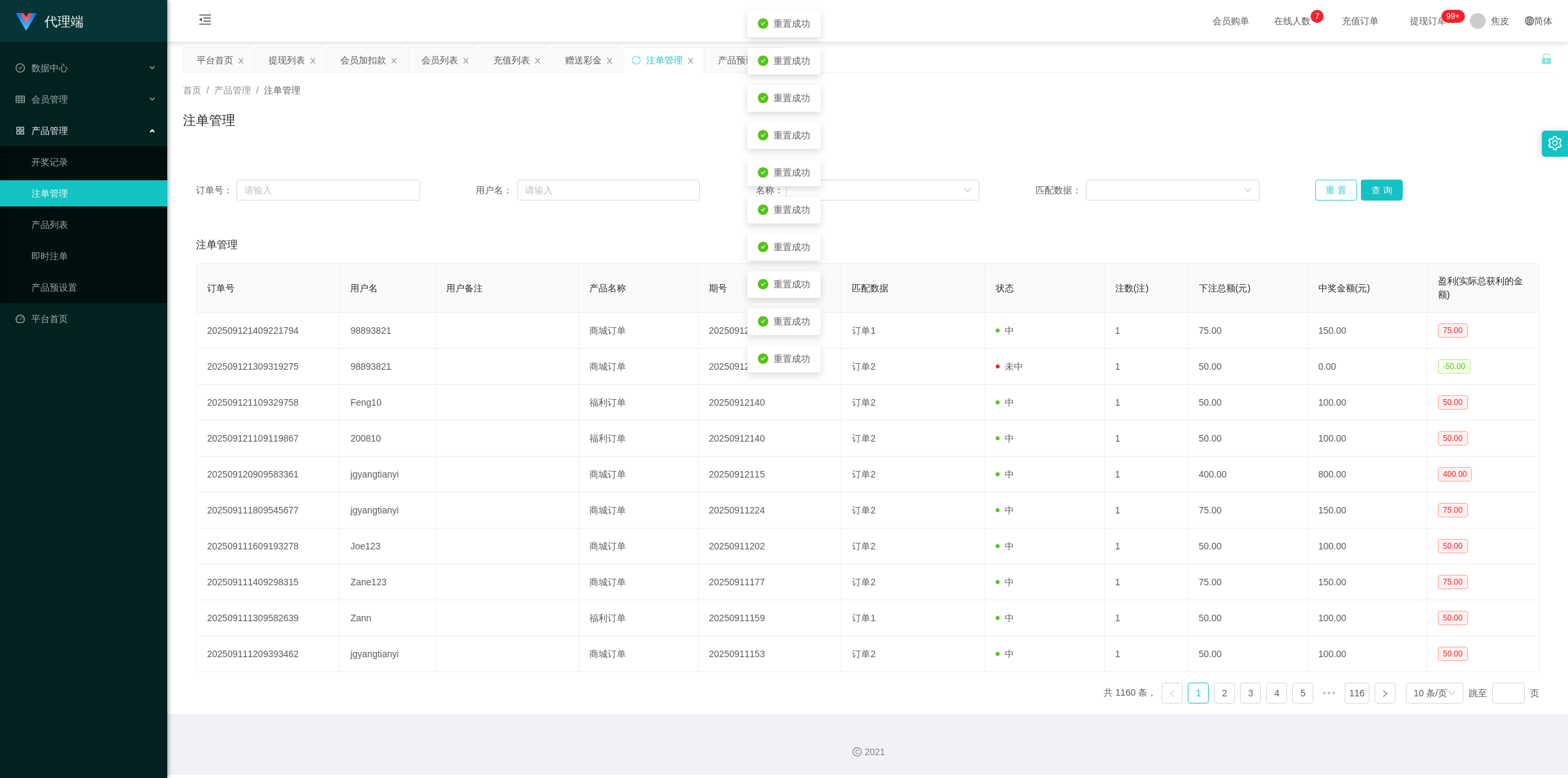
click at [1333, 190] on button "重 置" at bounding box center [1335, 190] width 42 height 21
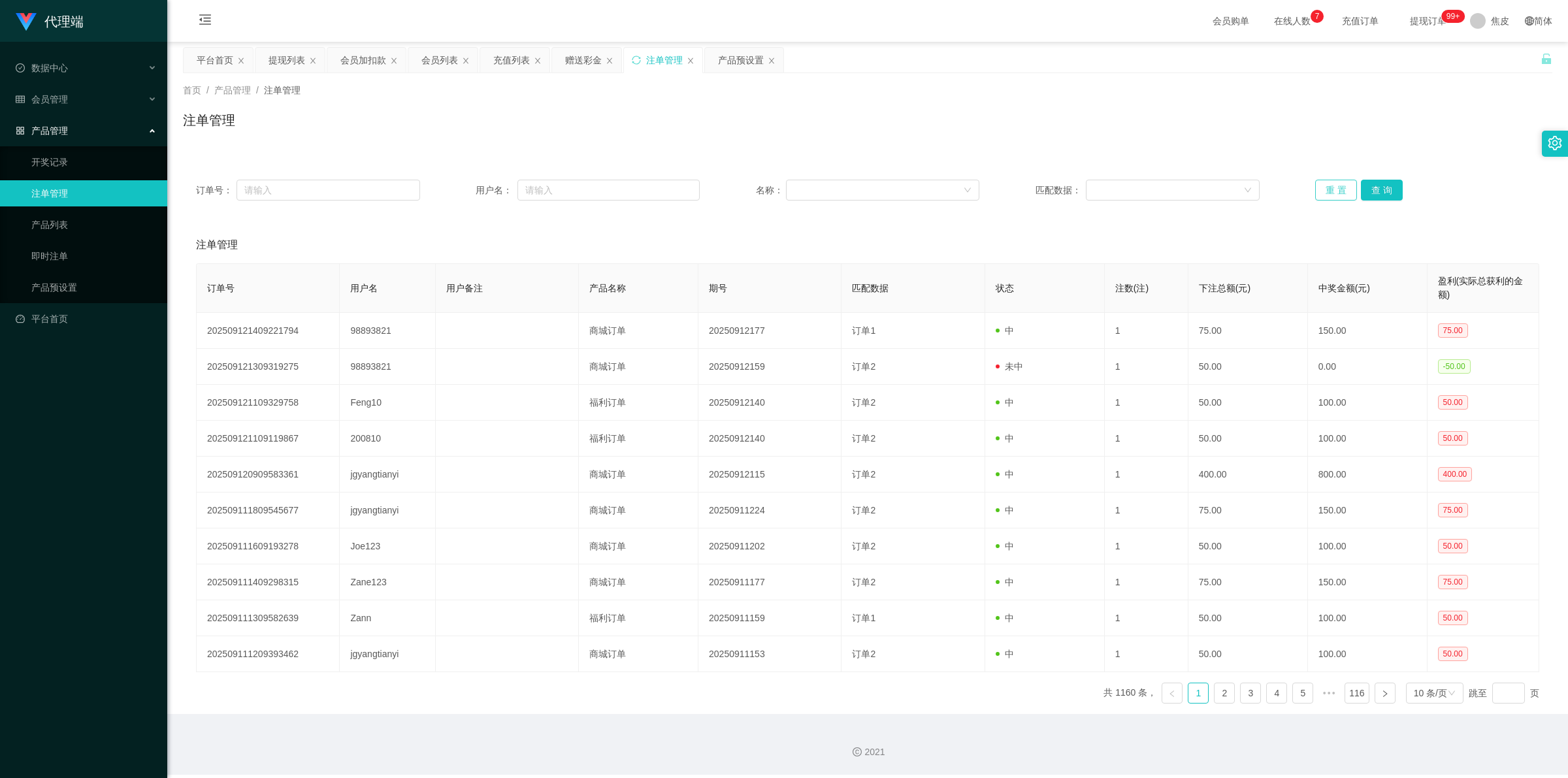
click at [1320, 186] on button "重 置" at bounding box center [1335, 190] width 42 height 21
drag, startPoint x: 1320, startPoint y: 186, endPoint x: 1297, endPoint y: 188, distance: 23.1
click at [1320, 188] on button "重 置" at bounding box center [1335, 190] width 42 height 21
click at [1328, 190] on button "重 置" at bounding box center [1335, 190] width 42 height 21
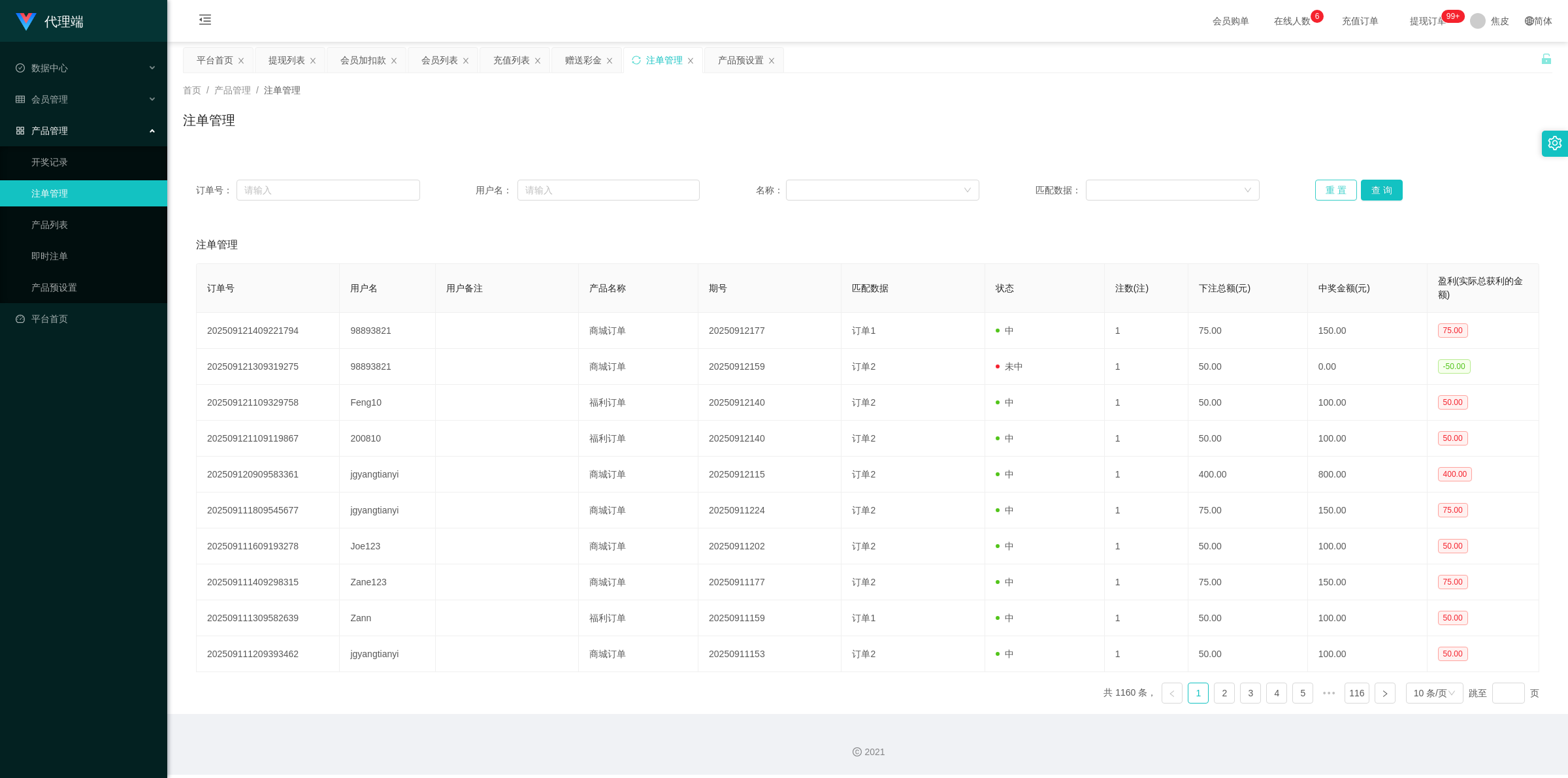
click at [1328, 190] on button "重 置" at bounding box center [1335, 190] width 42 height 21
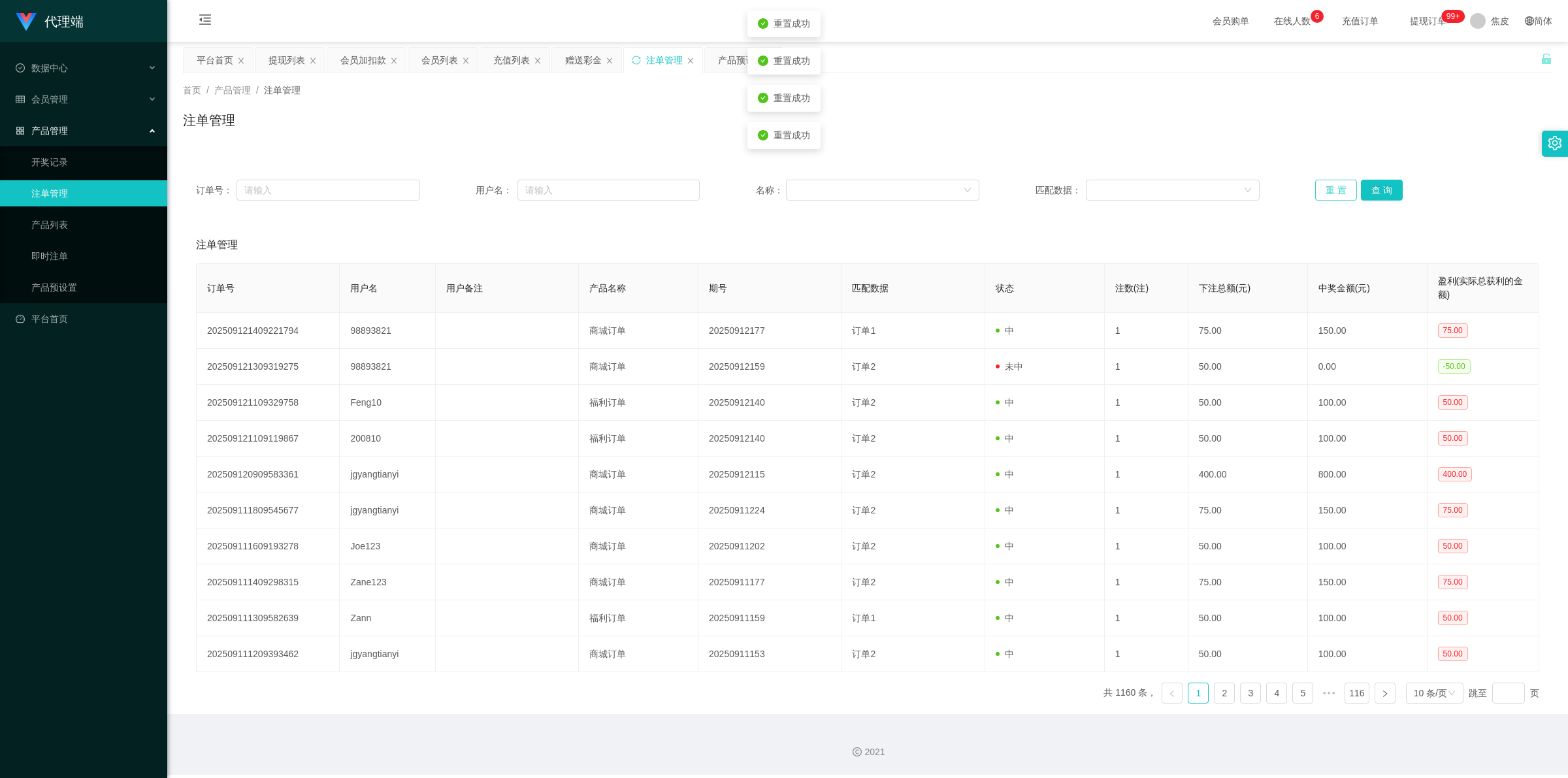
click at [1328, 190] on button "重 置" at bounding box center [1335, 190] width 42 height 21
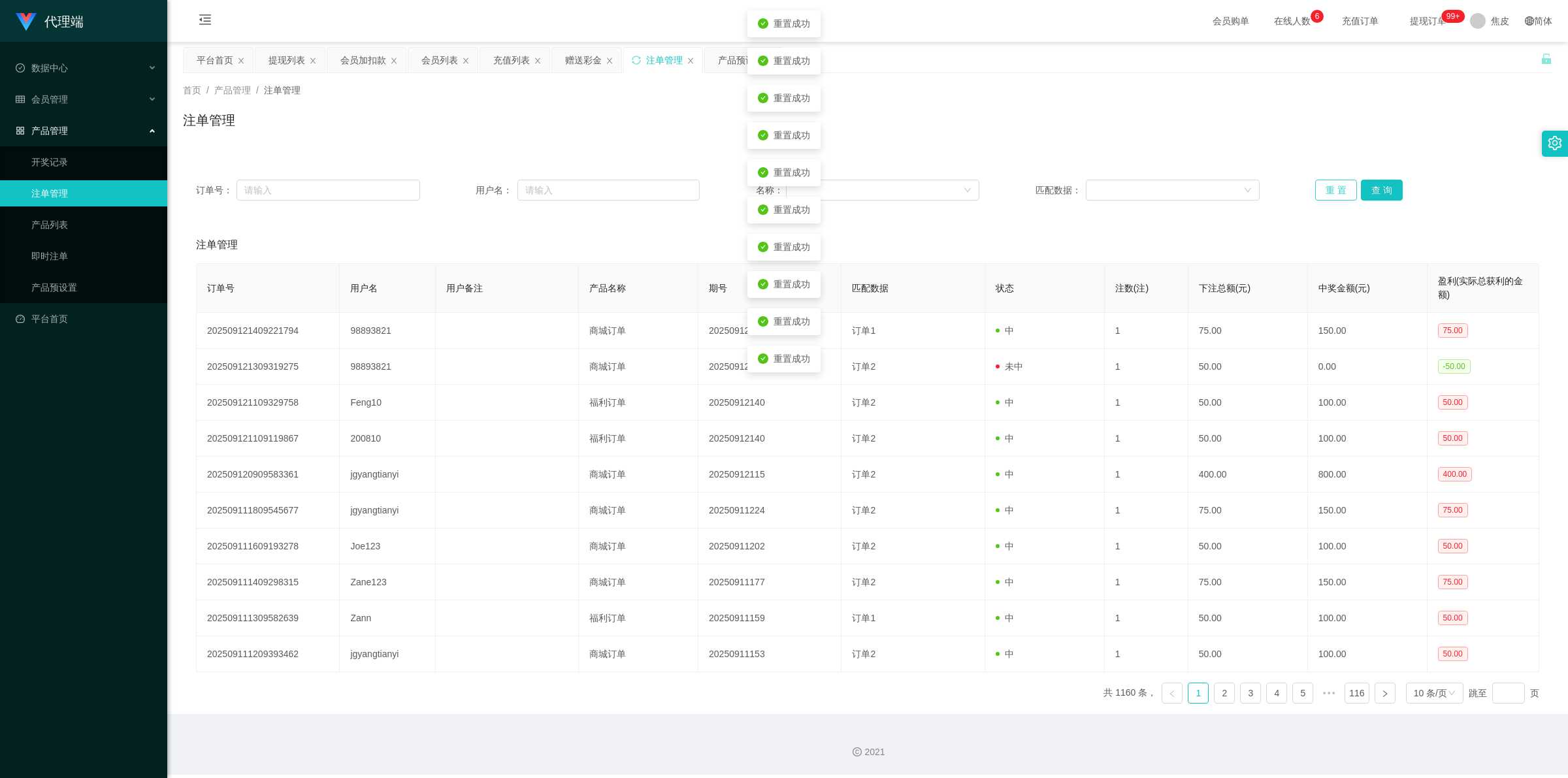
click at [1328, 190] on button "重 置" at bounding box center [1335, 190] width 42 height 21
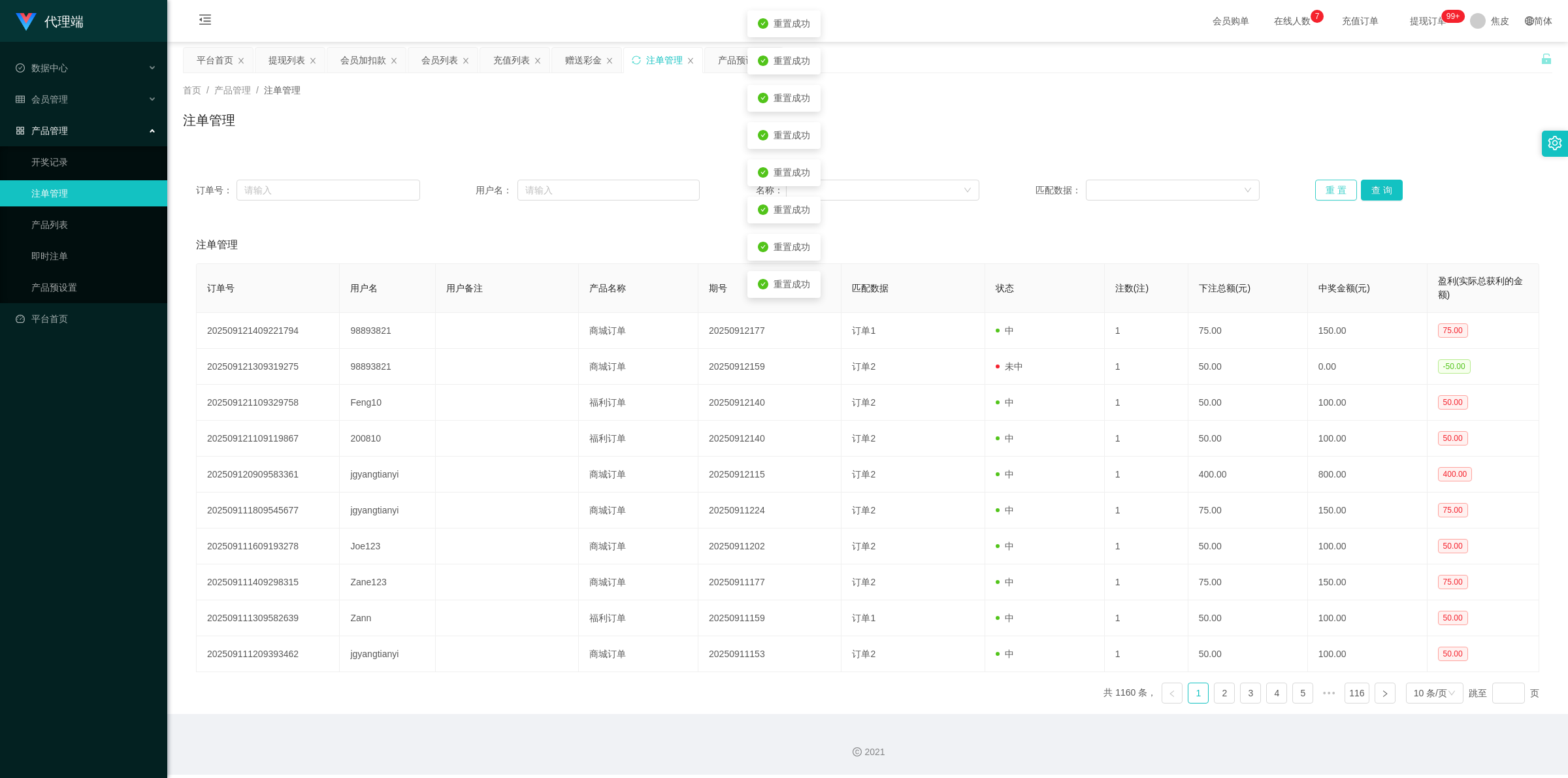
click at [1328, 190] on button "重 置" at bounding box center [1335, 190] width 42 height 21
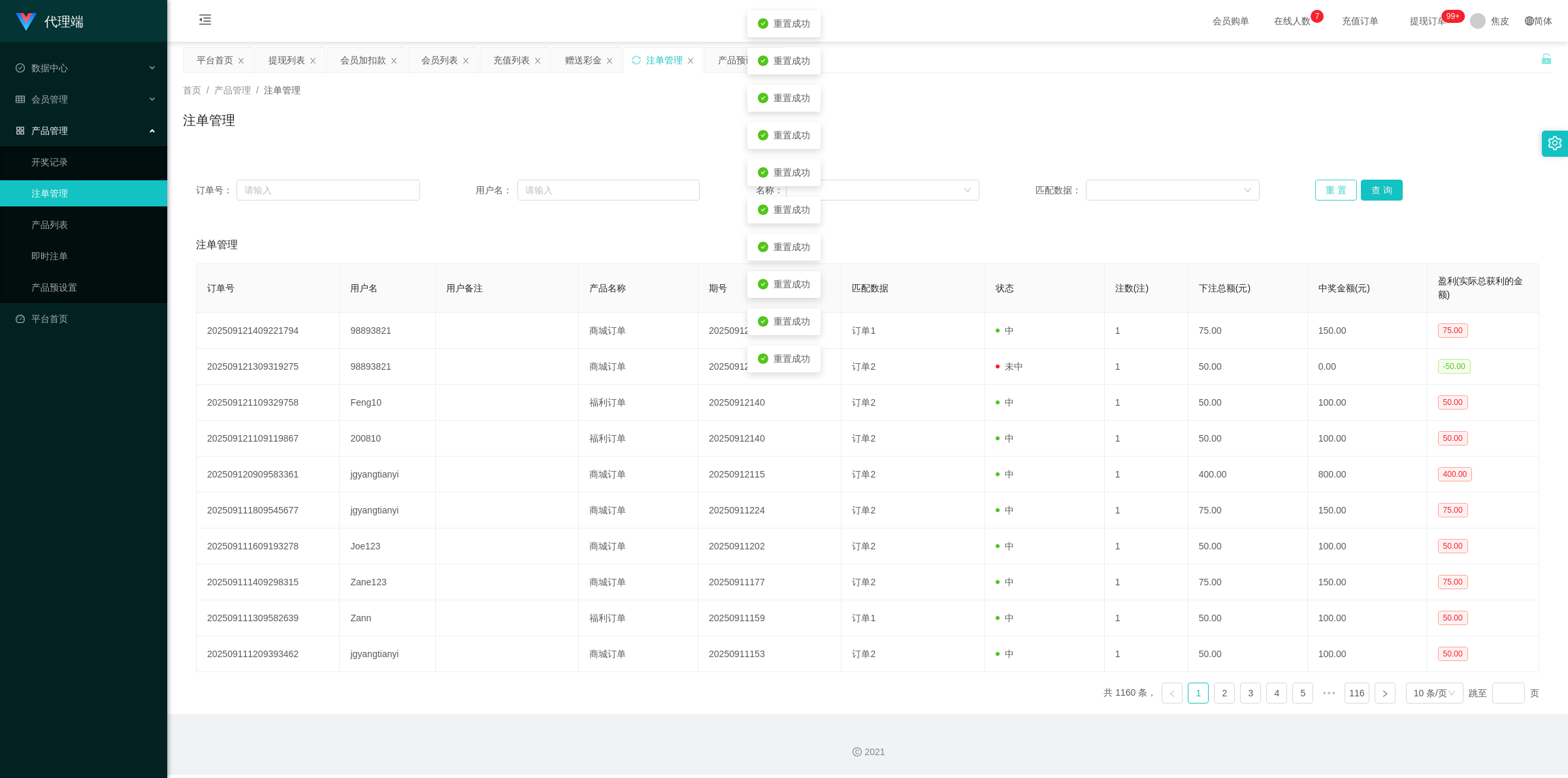
click at [1328, 190] on button "重 置" at bounding box center [1335, 190] width 42 height 21
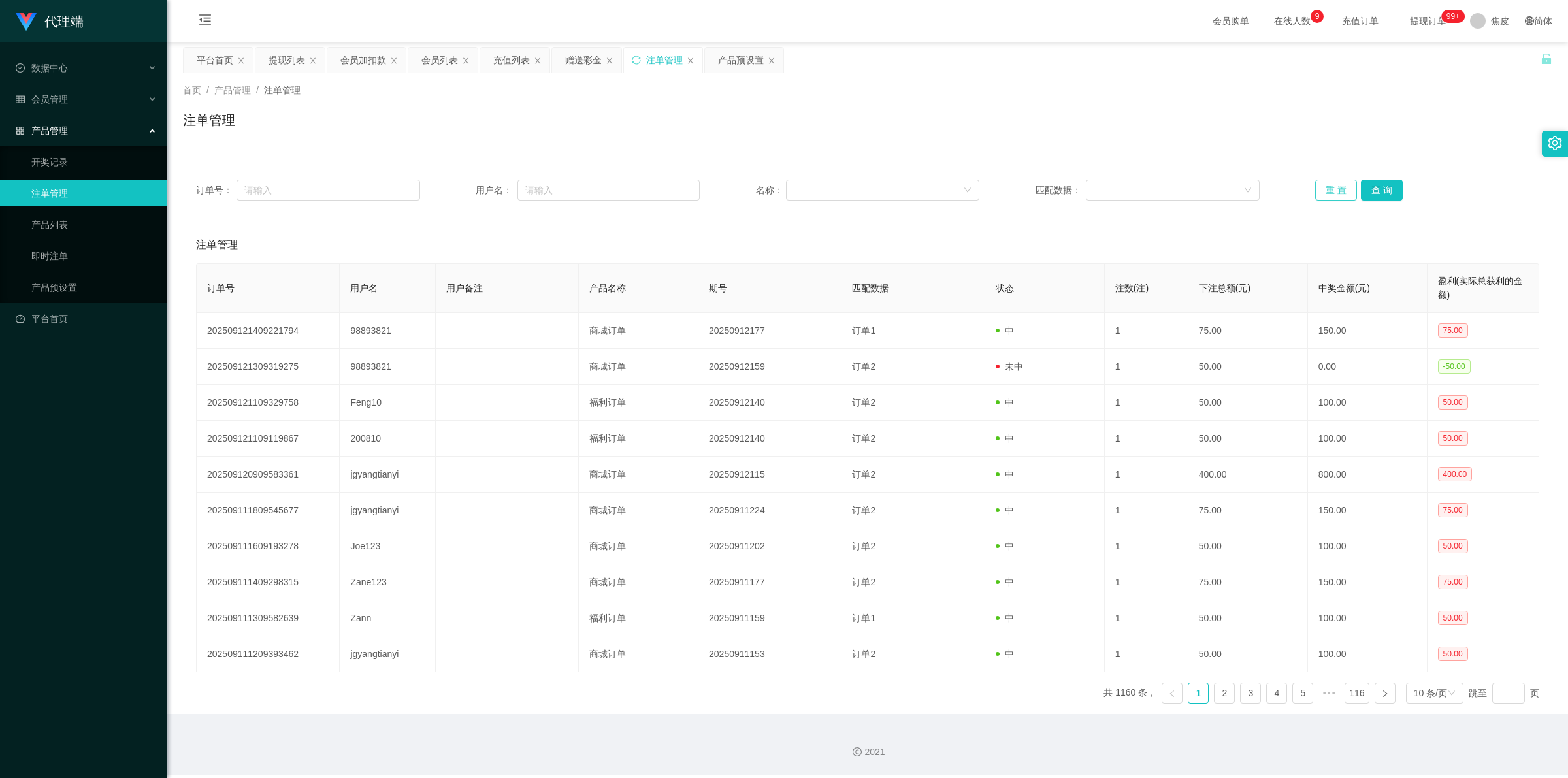
click at [1330, 181] on button "重 置" at bounding box center [1335, 190] width 42 height 21
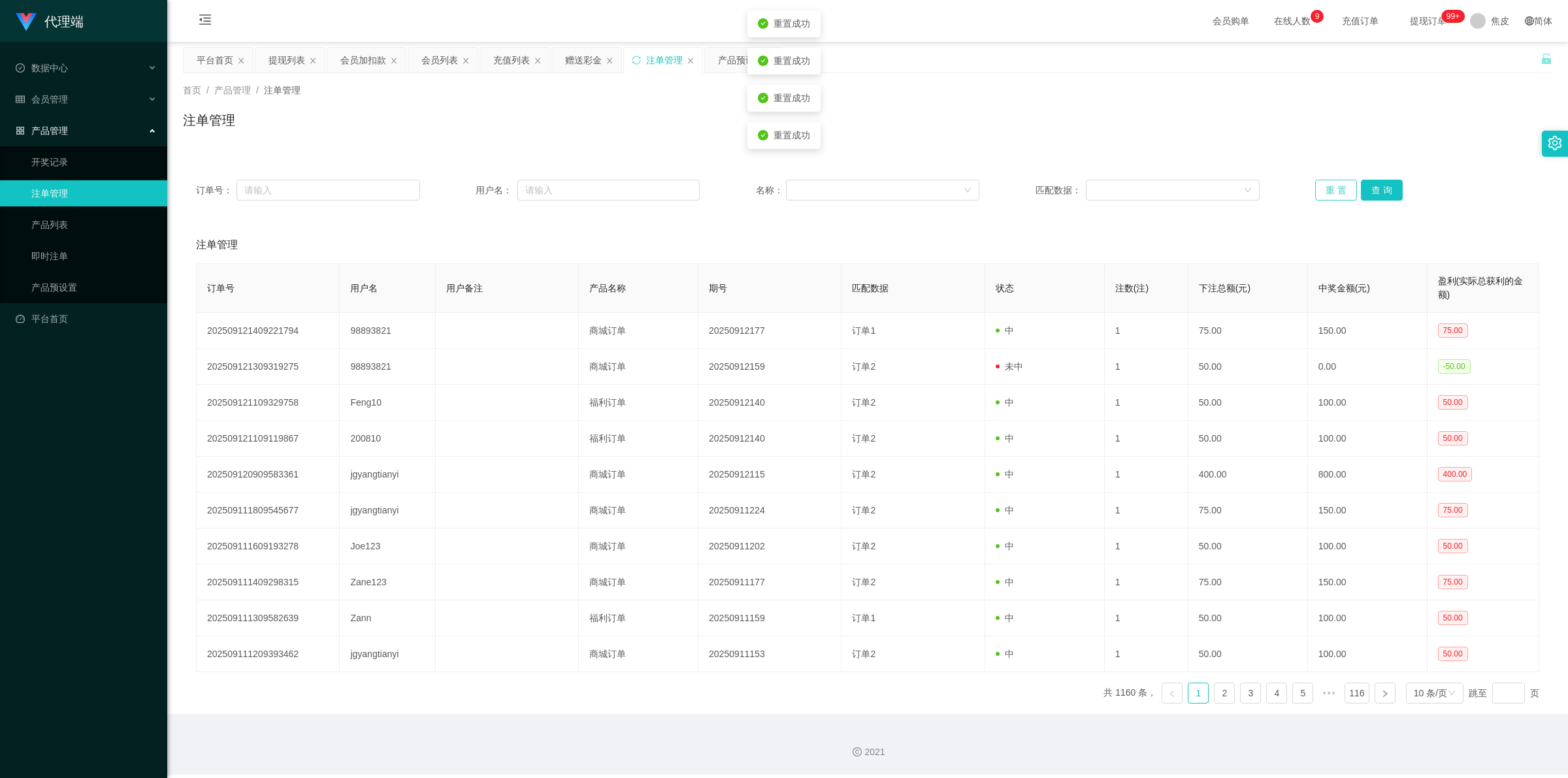
click at [1330, 181] on button "重 置" at bounding box center [1335, 190] width 42 height 21
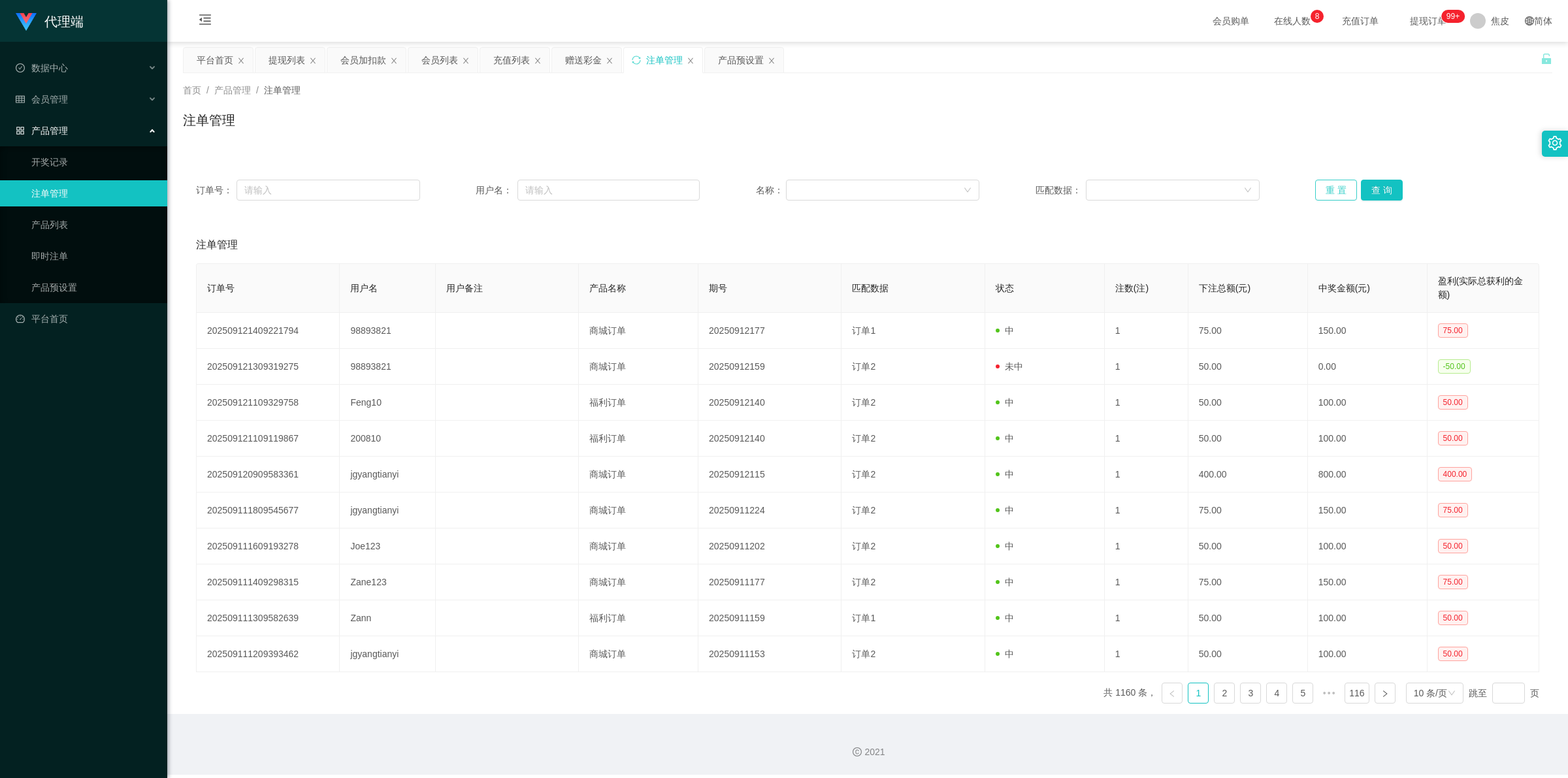
click at [1322, 188] on button "重 置" at bounding box center [1335, 190] width 42 height 21
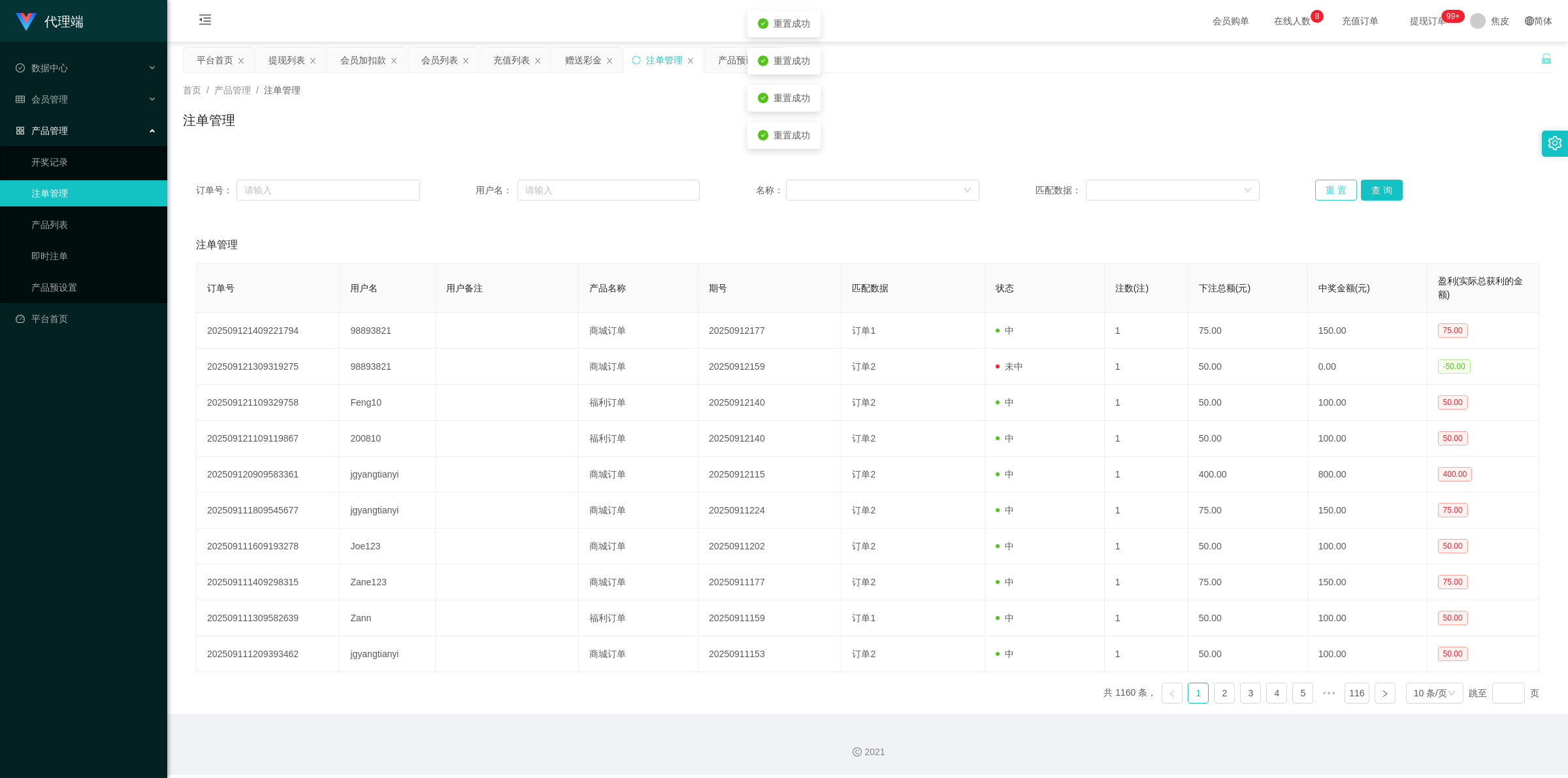
click at [1322, 188] on button "重 置" at bounding box center [1335, 190] width 42 height 21
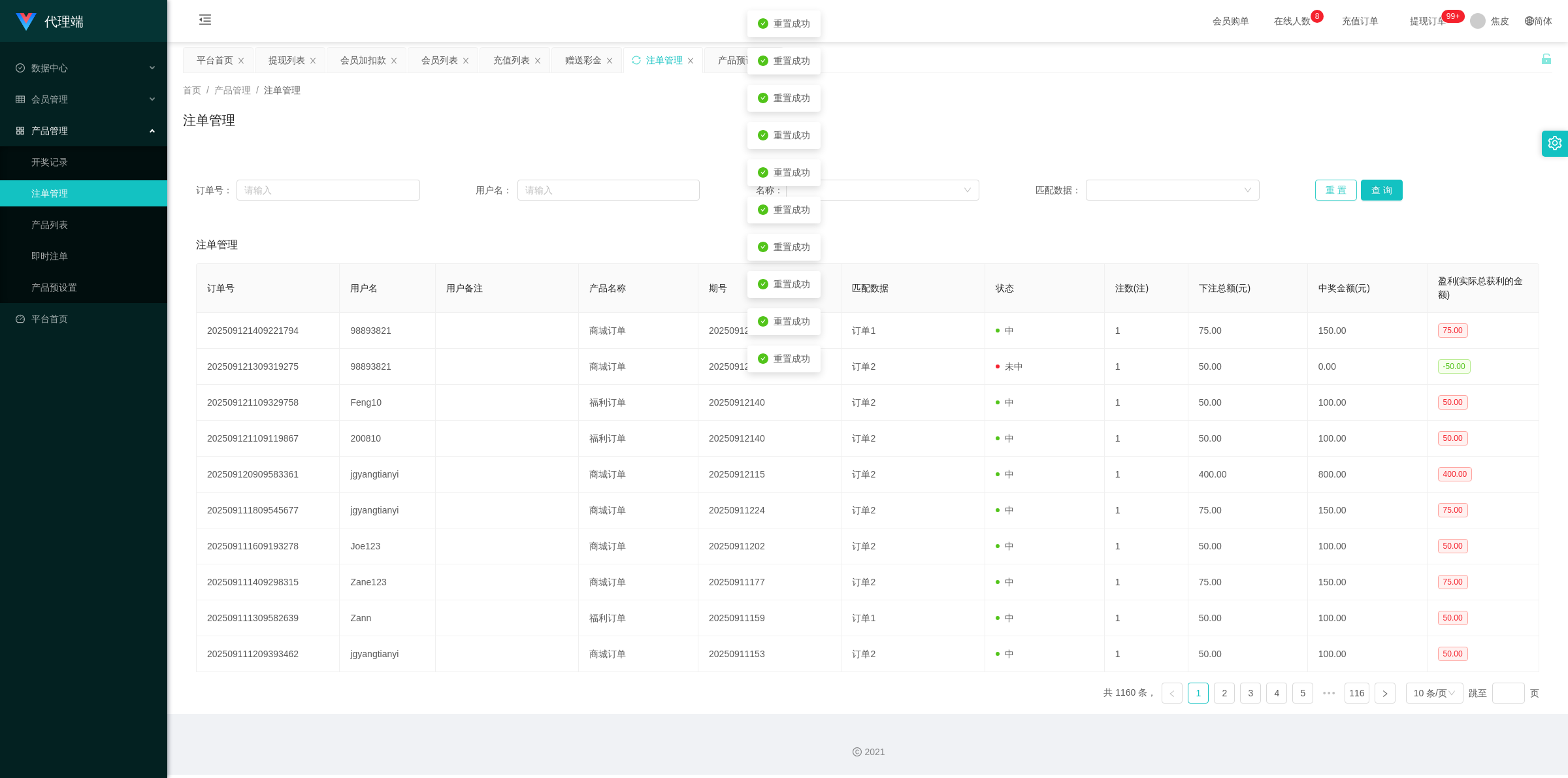
click at [1322, 188] on button "重 置" at bounding box center [1335, 190] width 42 height 21
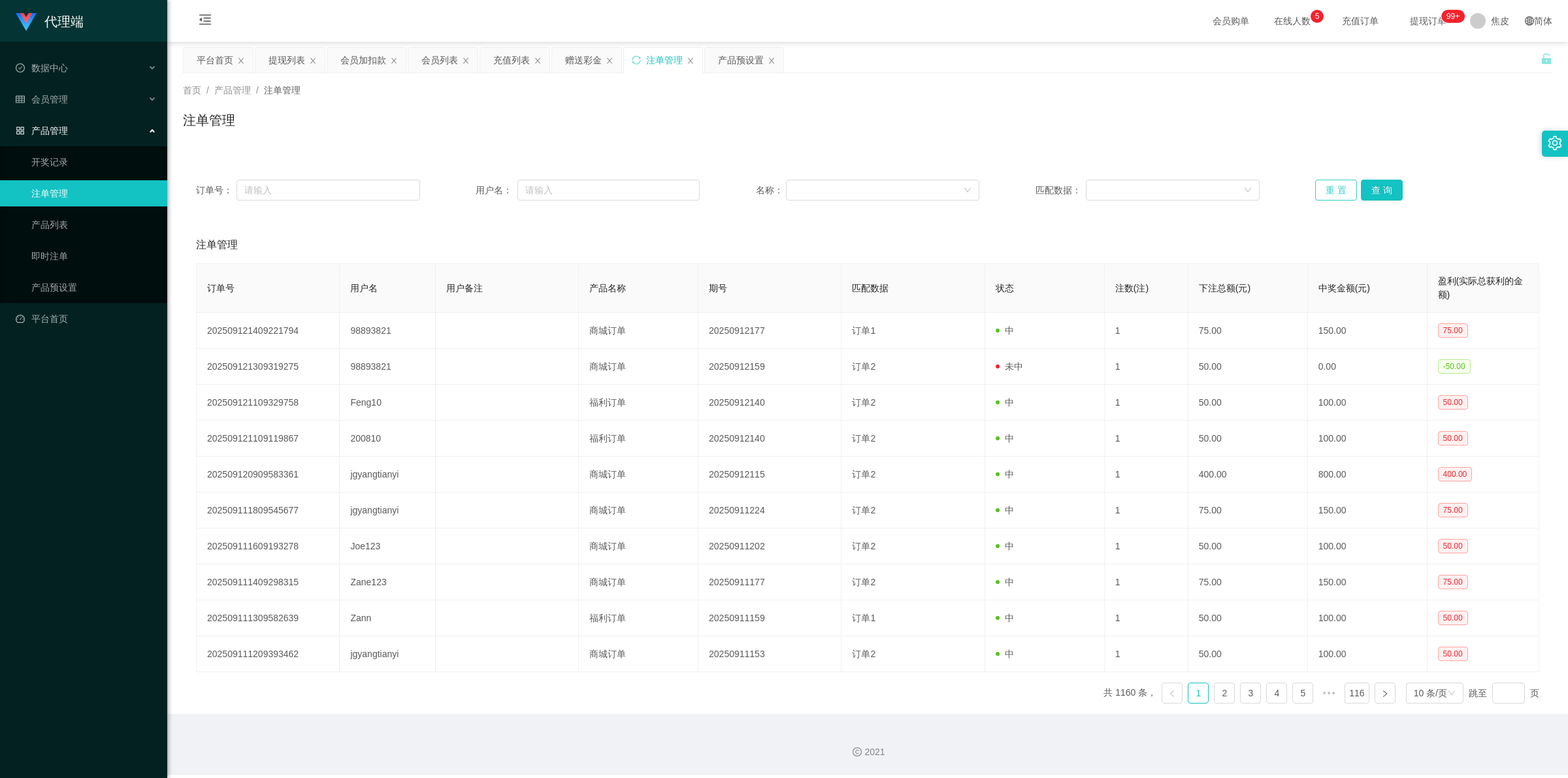
click at [1321, 190] on button "重 置" at bounding box center [1335, 190] width 42 height 21
click at [56, 286] on link "产品预设置" at bounding box center [94, 287] width 125 height 26
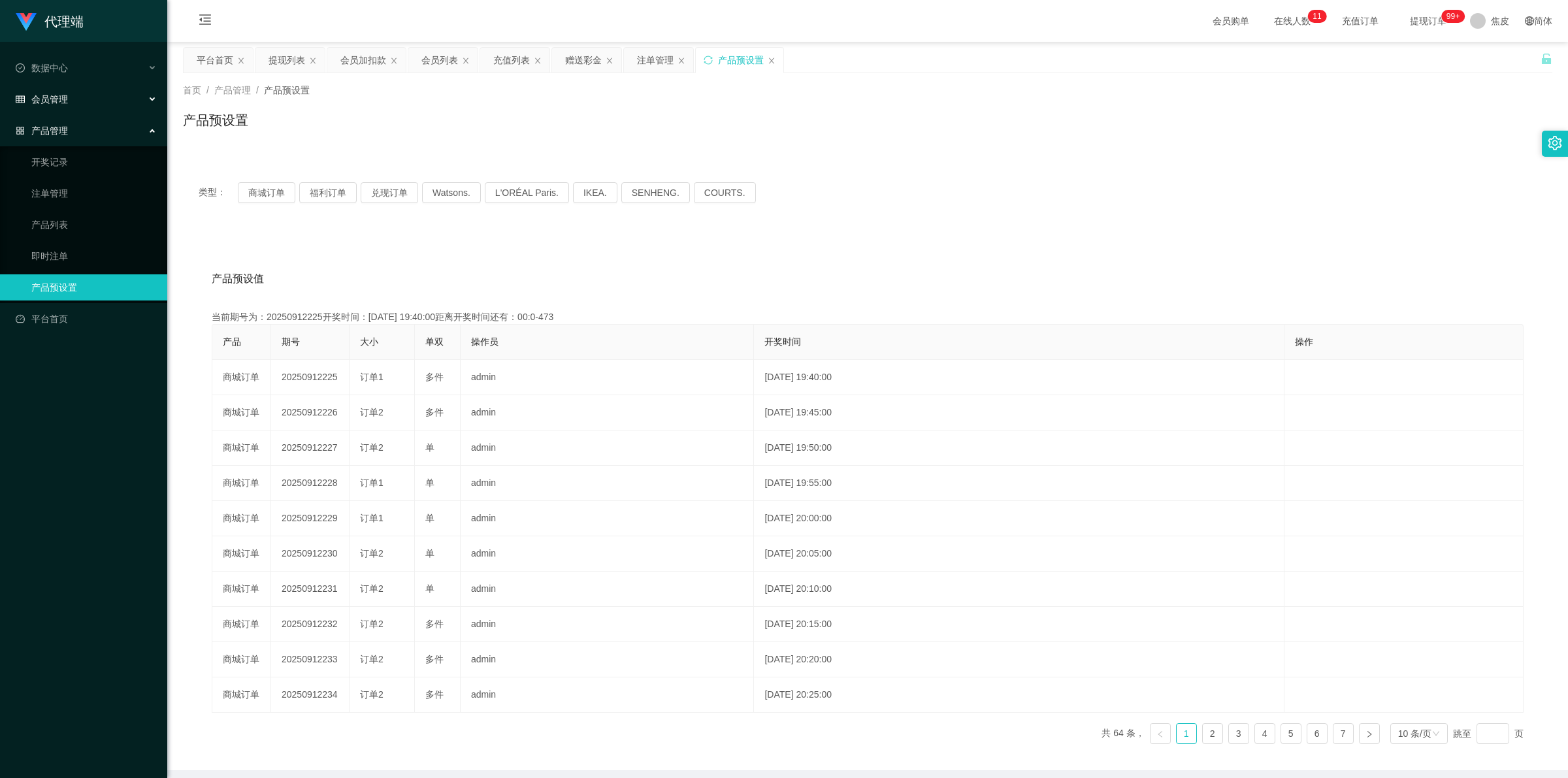
click at [67, 107] on div "会员管理" at bounding box center [84, 99] width 167 height 26
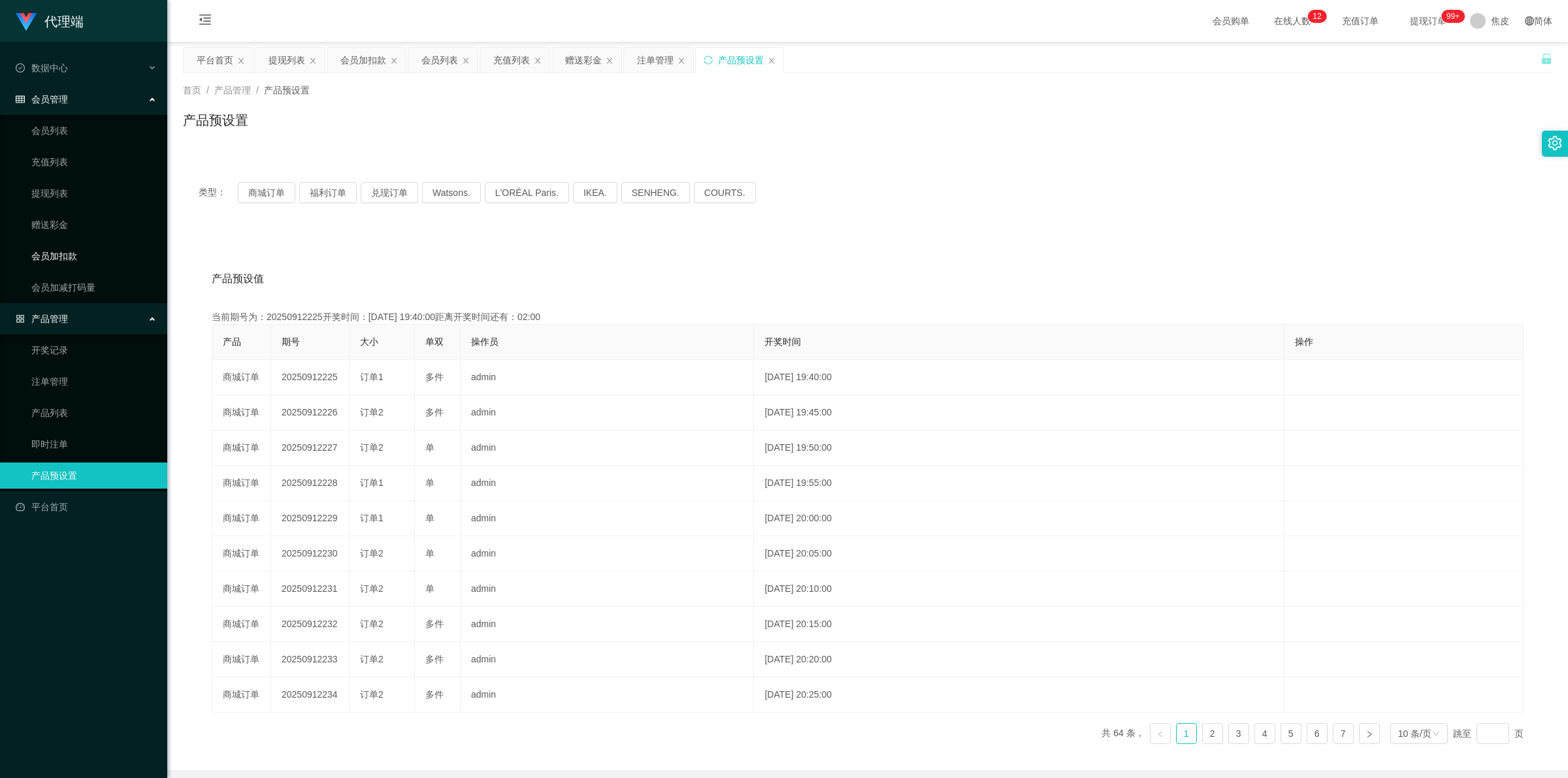
click at [56, 258] on link "会员加扣款" at bounding box center [94, 256] width 125 height 26
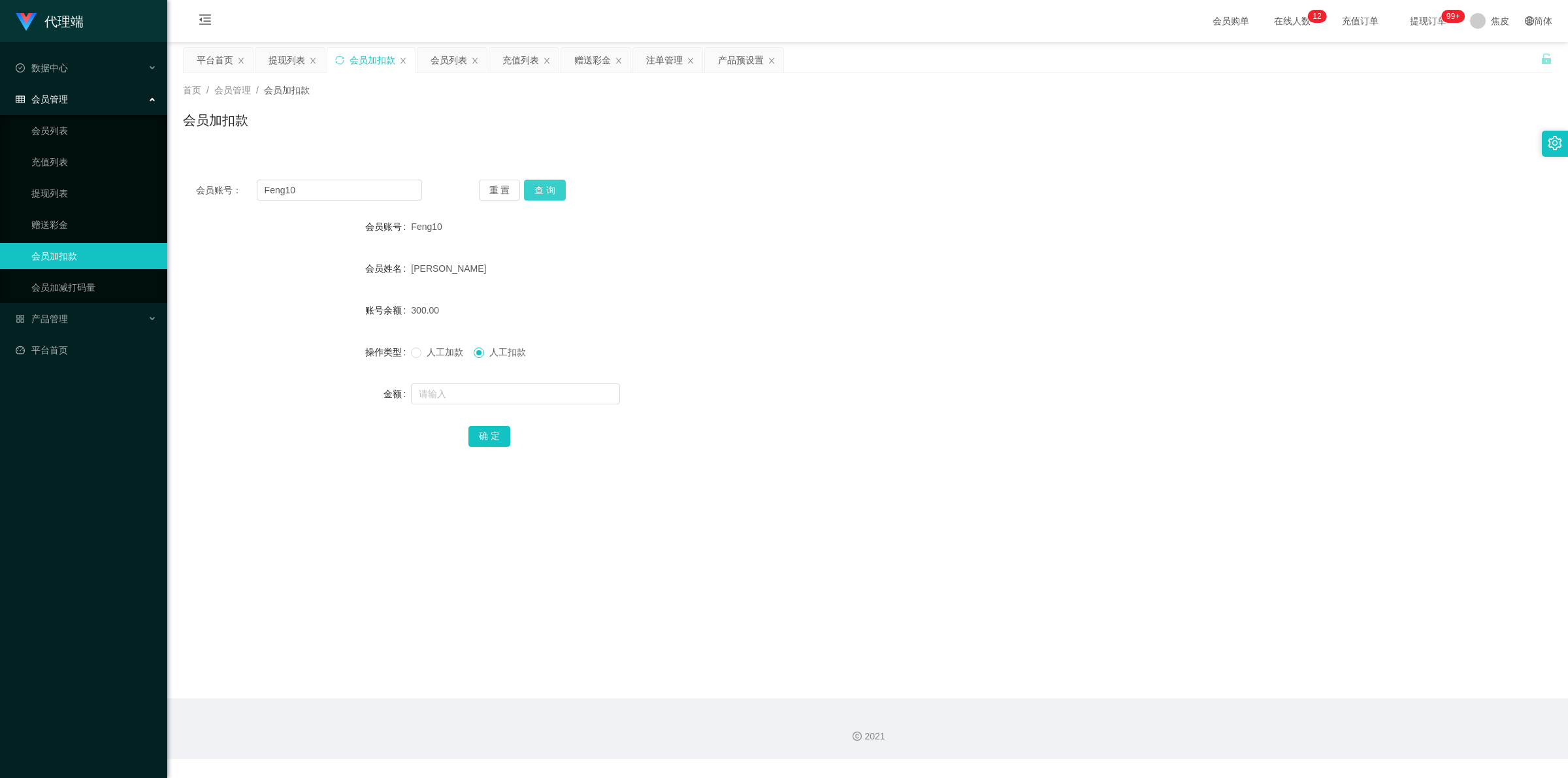
click at [556, 185] on button "查 询" at bounding box center [544, 190] width 42 height 21
click at [1442, 14] on sup "99+" at bounding box center [1453, 16] width 24 height 13
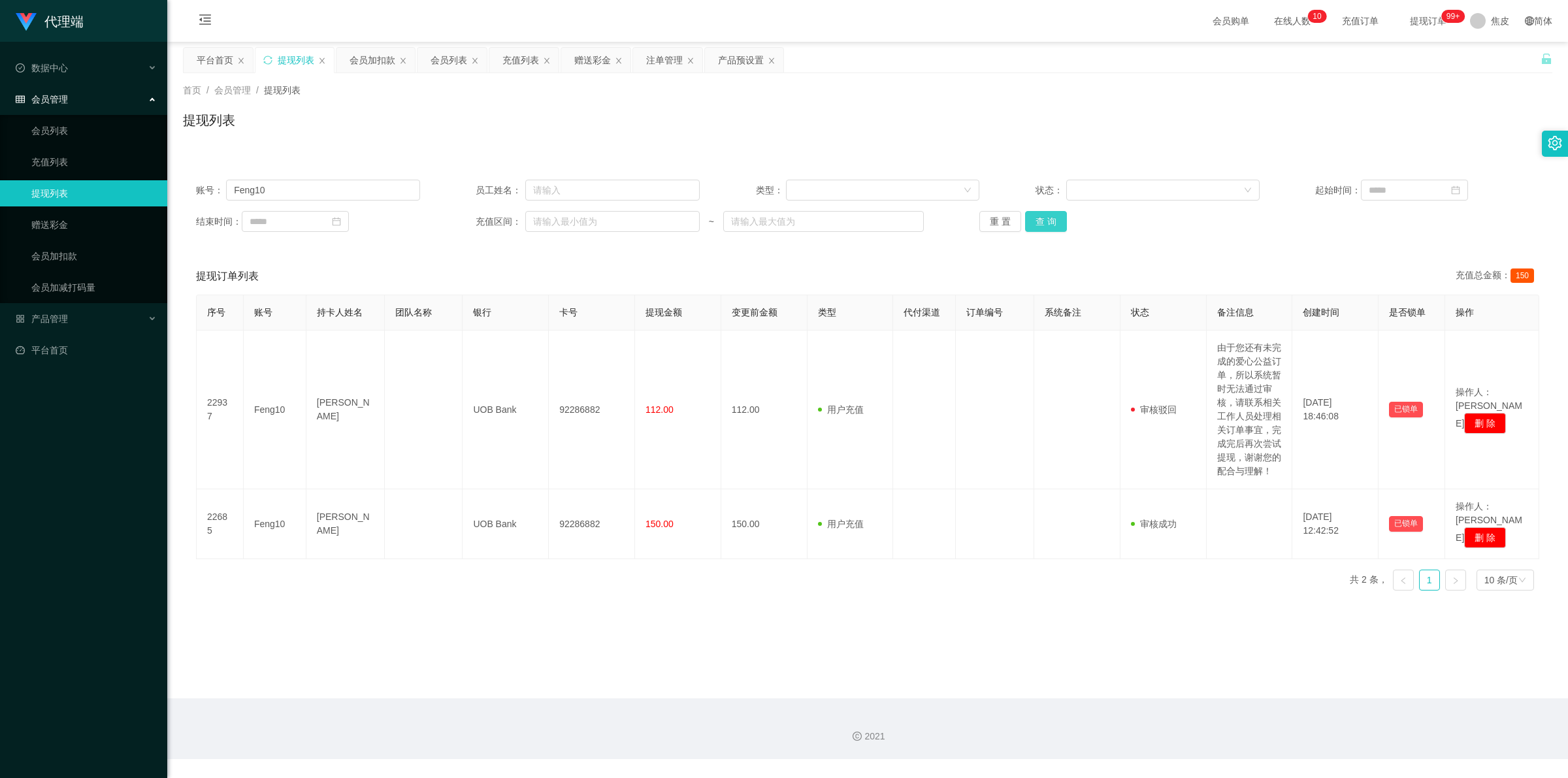
click at [1044, 221] on button "查 询" at bounding box center [1046, 221] width 42 height 21
click at [1044, 221] on div "重 置 查 询" at bounding box center [1091, 221] width 224 height 21
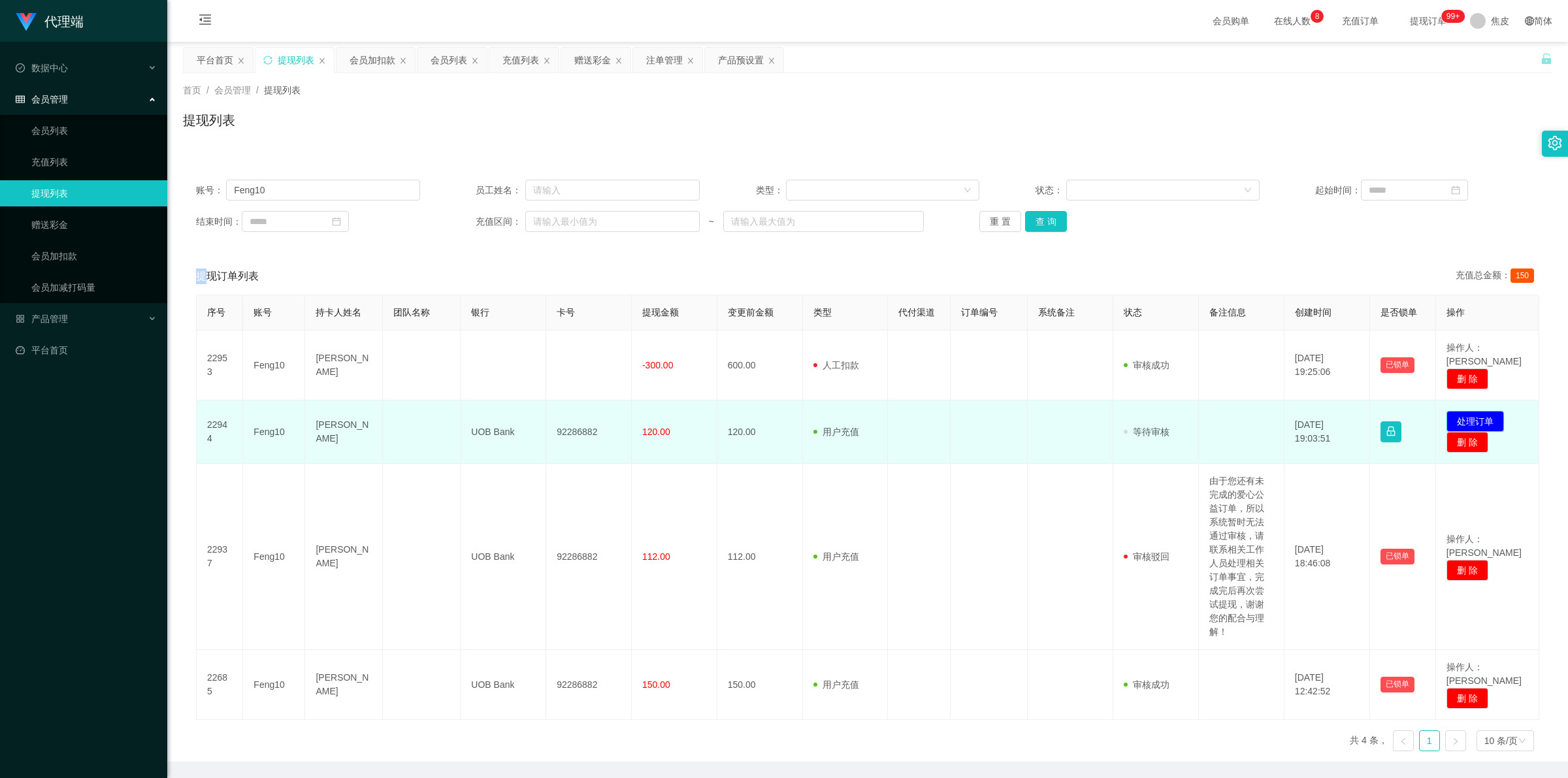
click at [1471, 411] on button "处理订单" at bounding box center [1475, 422] width 57 height 21
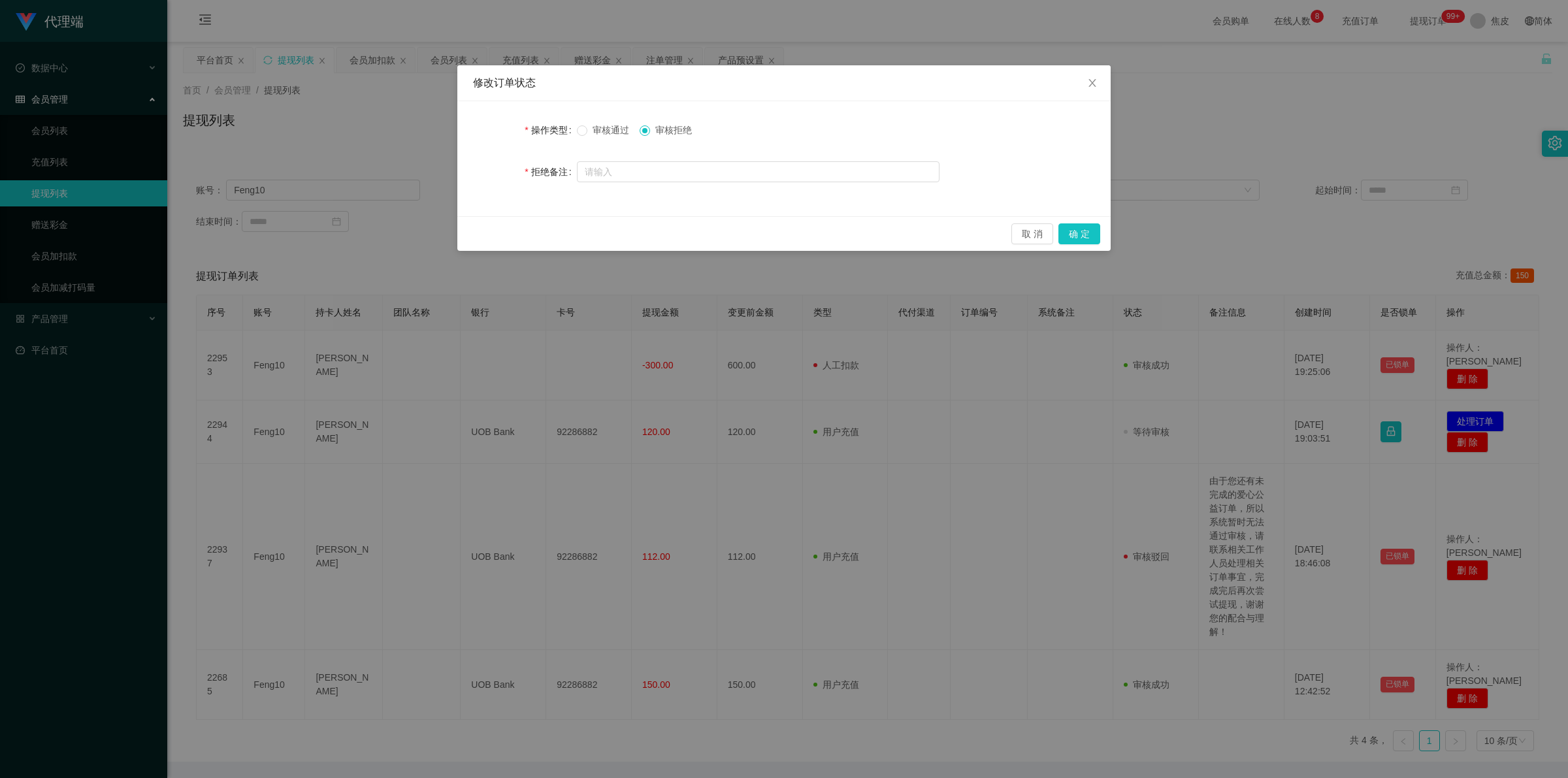
click at [608, 125] on span "审核通过" at bounding box center [610, 130] width 47 height 11
click at [1080, 236] on button "确 定" at bounding box center [1078, 234] width 42 height 21
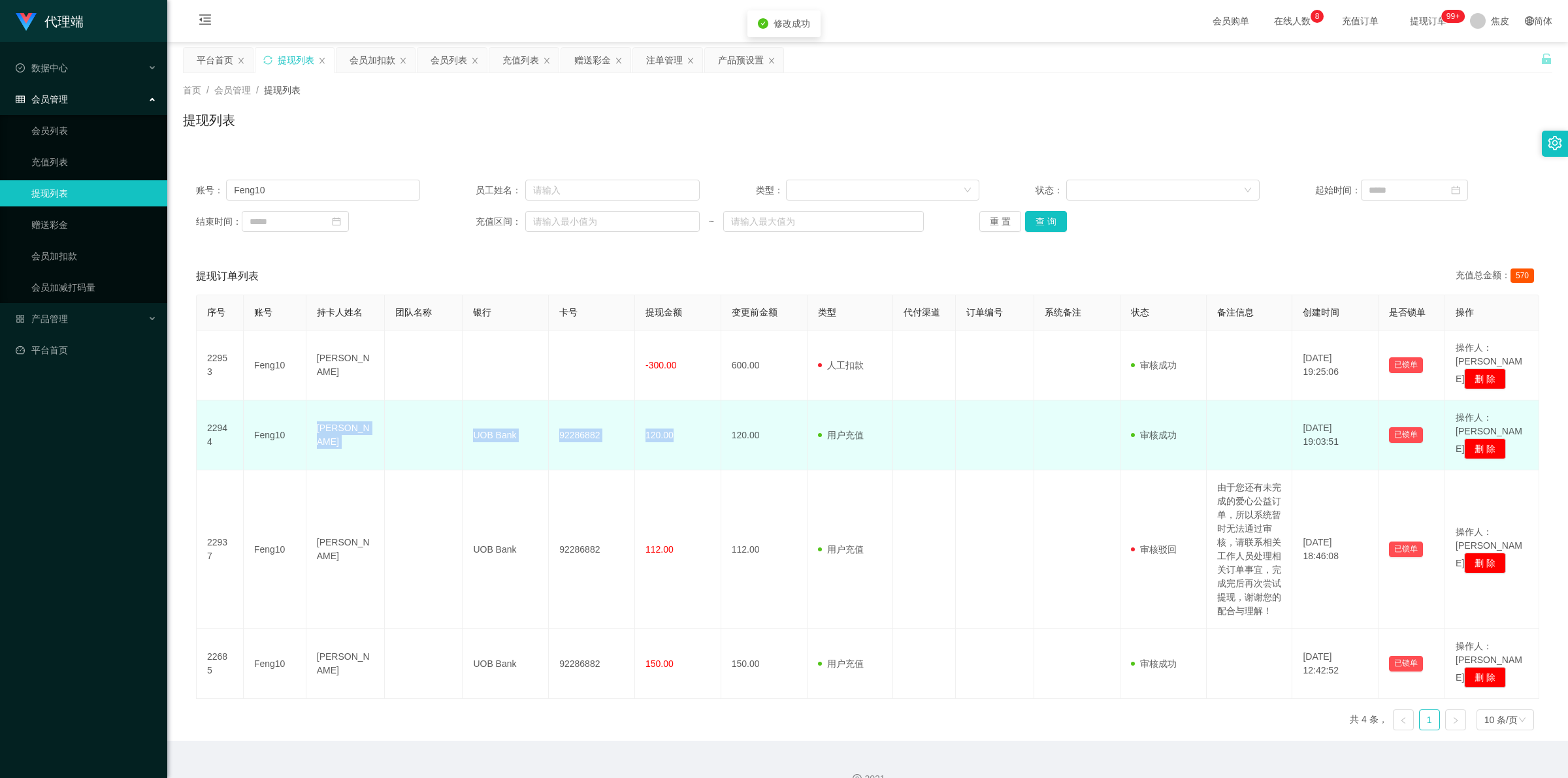
drag, startPoint x: 315, startPoint y: 410, endPoint x: 673, endPoint y: 420, distance: 358.1
click at [673, 420] on tr "22944 Feng10 [PERSON_NAME] UOB Bank 92286882 120.00 120.00 用户充值 人工扣款 审核驳回 审核成功 …" at bounding box center [868, 435] width 1343 height 70
copy tr "[PERSON_NAME] UOB Bank 92286882 120.00"
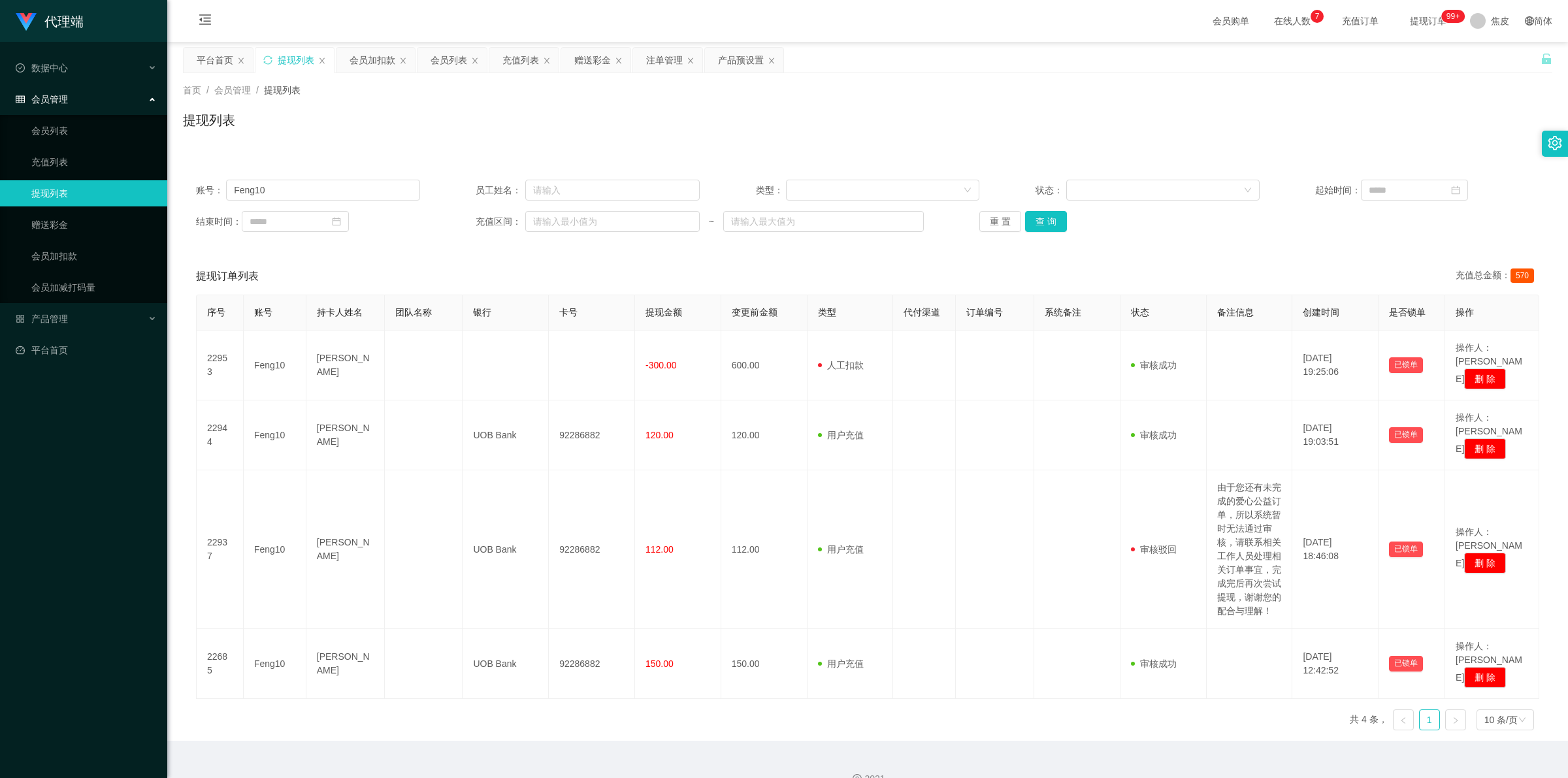
click at [1403, 21] on span "提现订单 99+" at bounding box center [1428, 21] width 49 height 9
click at [1039, 219] on button "查 询" at bounding box center [1046, 221] width 42 height 21
click at [1043, 221] on button "查 询" at bounding box center [1046, 221] width 42 height 21
click at [1043, 221] on div "重 置 查 询" at bounding box center [1091, 221] width 224 height 21
click at [1043, 221] on button "查 询" at bounding box center [1046, 221] width 42 height 21
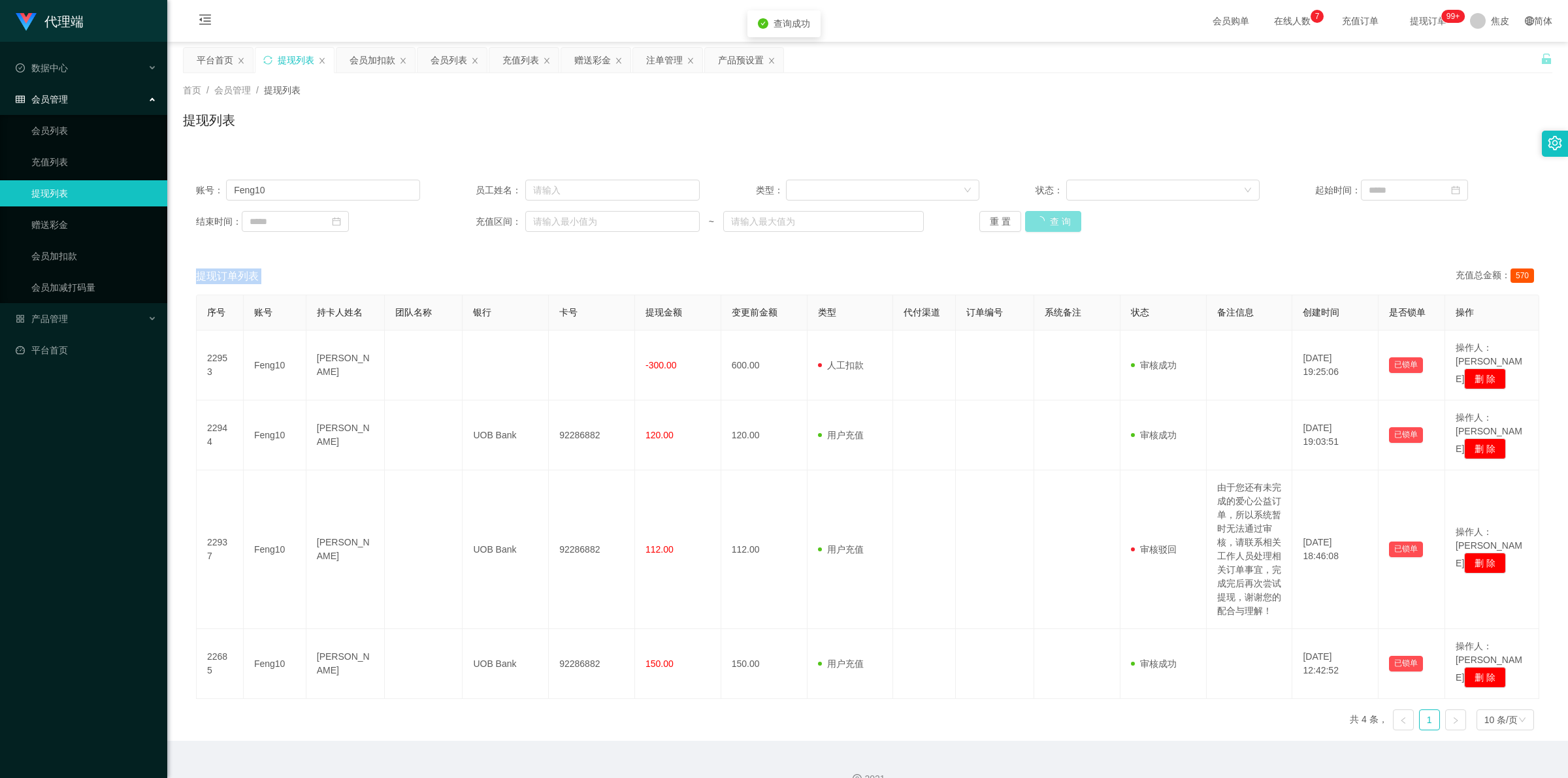
click at [1043, 221] on div "重 置 查 询" at bounding box center [1091, 221] width 224 height 21
click at [1043, 221] on button "查 询" at bounding box center [1046, 221] width 42 height 21
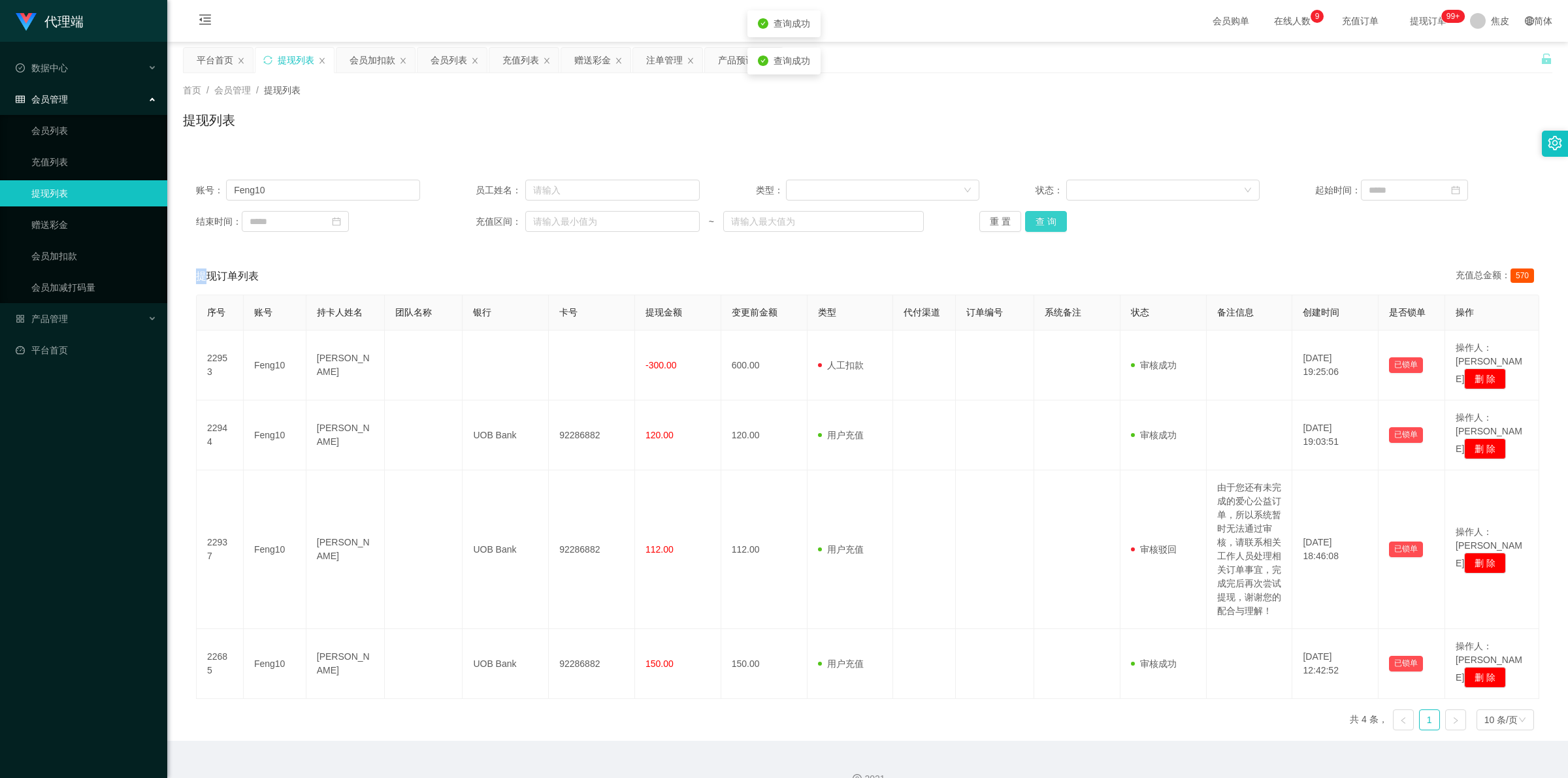
click at [1043, 221] on button "查 询" at bounding box center [1046, 221] width 42 height 21
click at [1043, 221] on div "重 置 查 询" at bounding box center [1091, 221] width 224 height 21
click at [1043, 221] on button "查 询" at bounding box center [1053, 221] width 56 height 21
click at [1043, 221] on div "重 置 查 询" at bounding box center [1091, 221] width 224 height 21
click at [61, 260] on link "会员加扣款" at bounding box center [94, 256] width 125 height 26
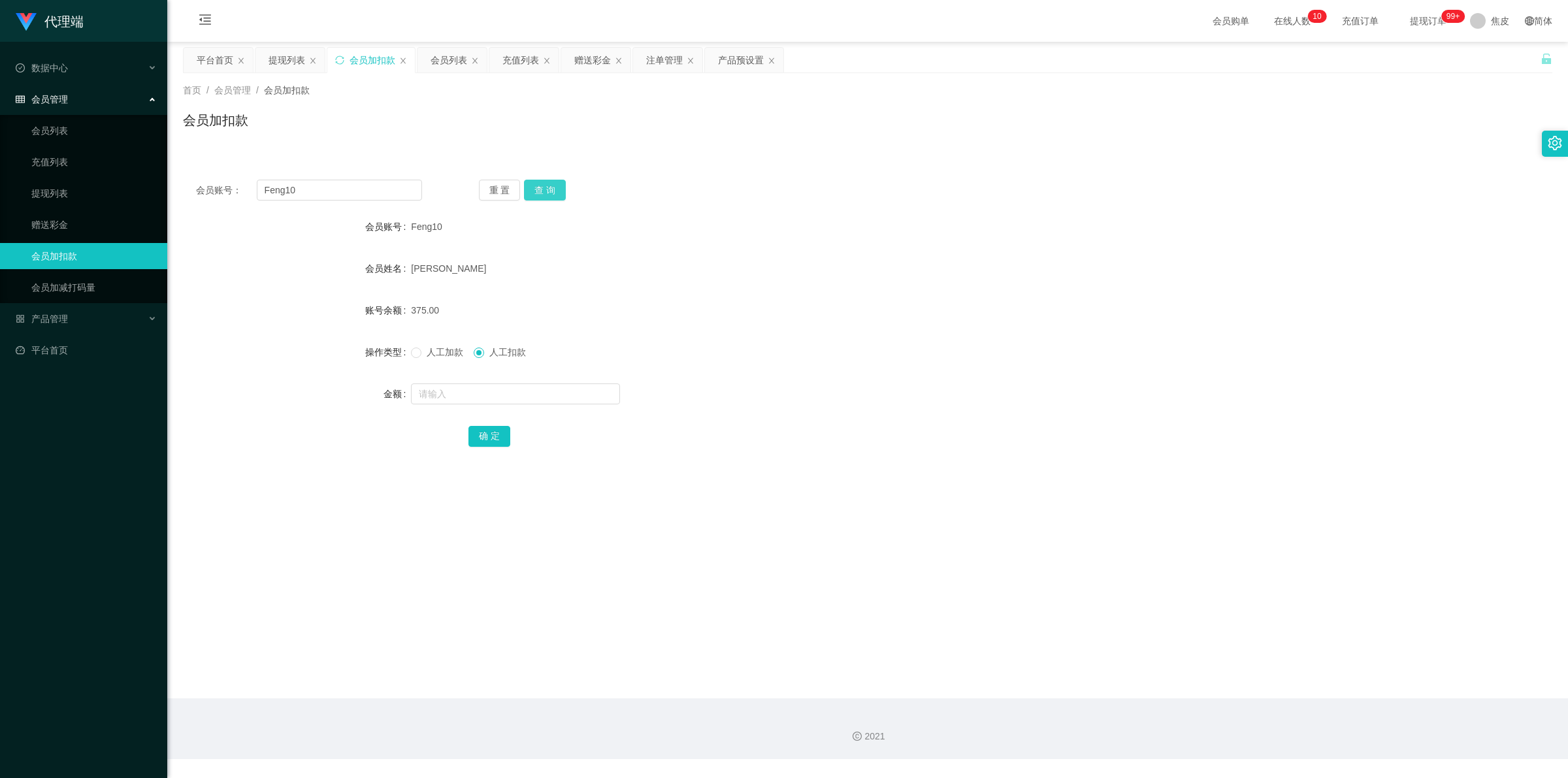
click at [550, 187] on button "查 询" at bounding box center [544, 190] width 42 height 21
click at [550, 187] on div "重 置 查 询" at bounding box center [592, 190] width 226 height 21
click at [550, 187] on button "查 询" at bounding box center [544, 190] width 42 height 21
click at [451, 395] on input "text" at bounding box center [515, 394] width 209 height 21
type input "8"
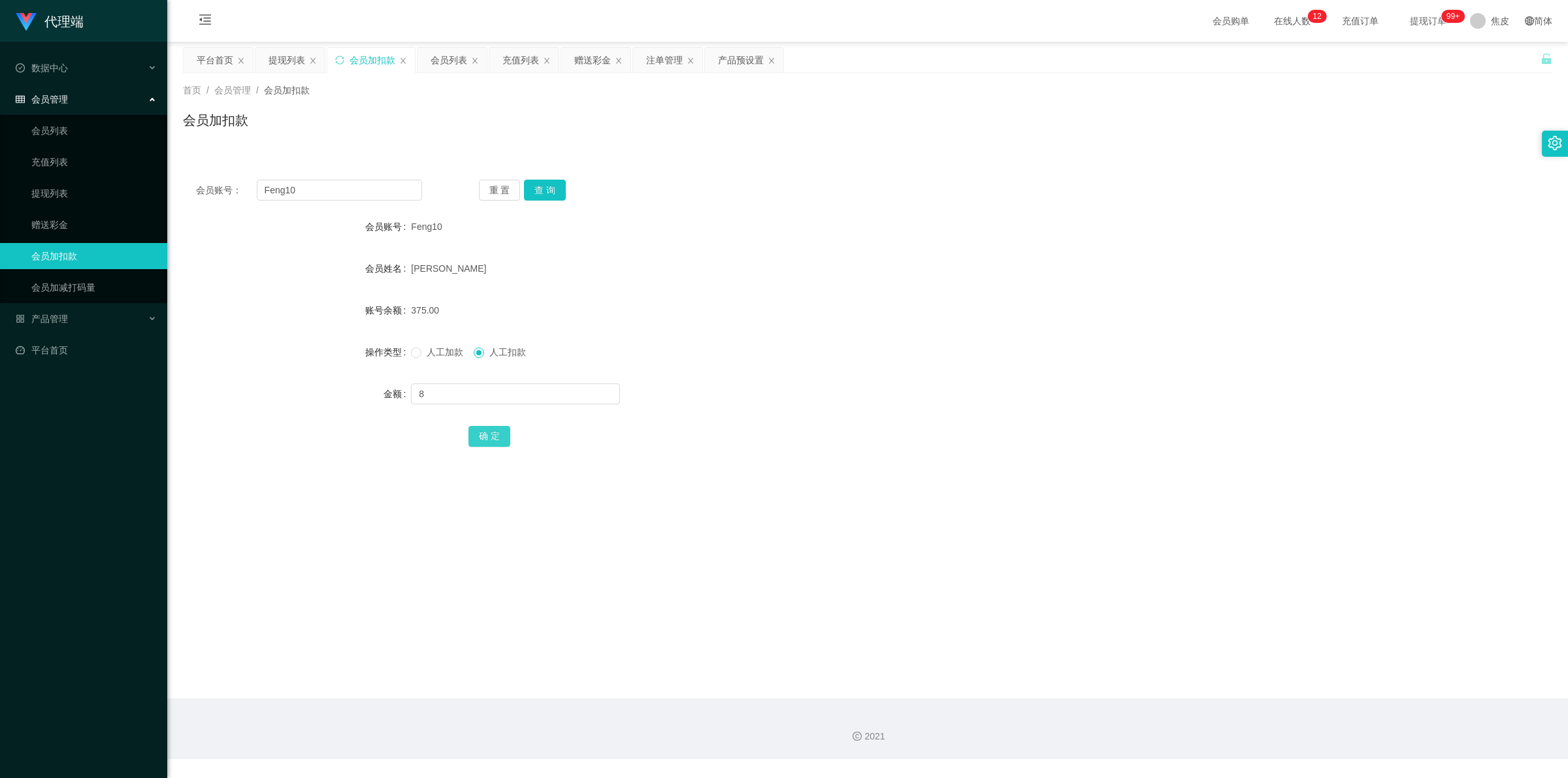
click at [472, 436] on button "确 定" at bounding box center [489, 437] width 42 height 21
click at [547, 193] on button "查 询" at bounding box center [544, 190] width 42 height 21
click at [547, 192] on button "查 询" at bounding box center [544, 190] width 42 height 21
click at [547, 192] on div "重 置 查 询" at bounding box center [592, 190] width 226 height 21
click at [547, 192] on button "查 询" at bounding box center [544, 190] width 42 height 21
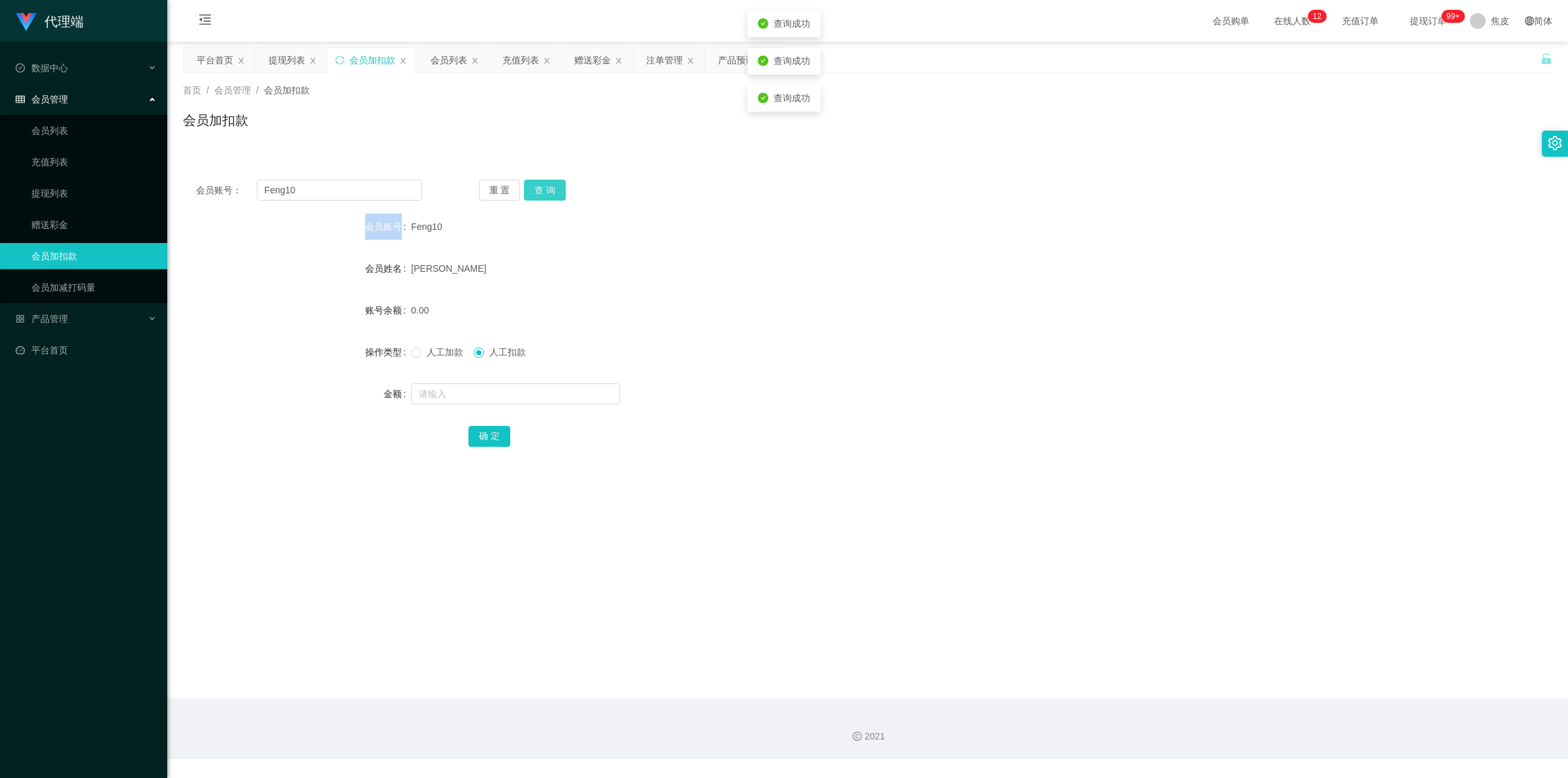
click at [547, 192] on button "查 询" at bounding box center [544, 190] width 42 height 21
click at [1405, 17] on span "提现订单 99+" at bounding box center [1428, 21] width 49 height 9
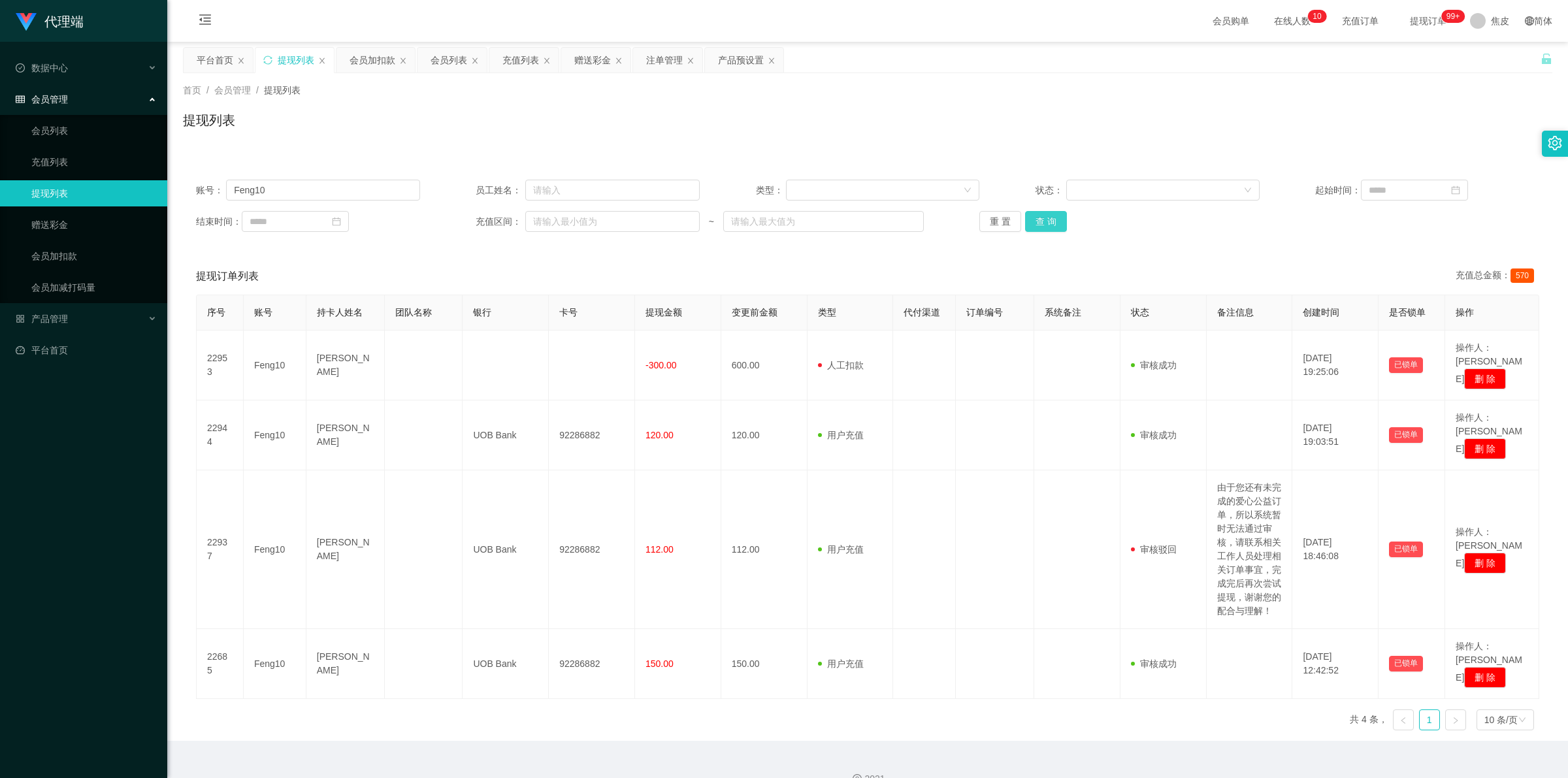
click at [1037, 224] on button "查 询" at bounding box center [1046, 221] width 42 height 21
click at [1037, 224] on div "重 置 查 询" at bounding box center [1091, 221] width 224 height 21
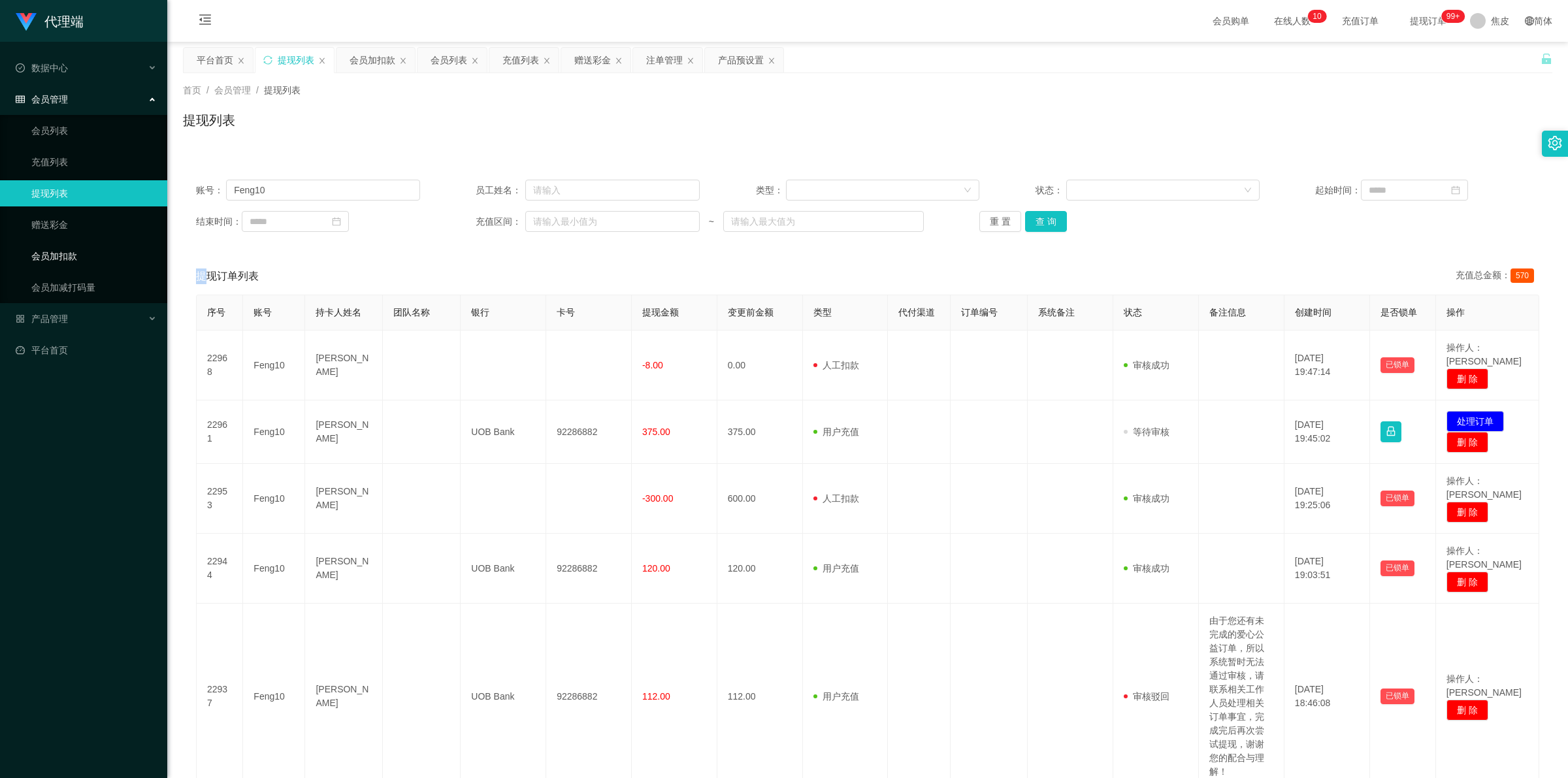
click at [57, 258] on link "会员加扣款" at bounding box center [94, 256] width 125 height 26
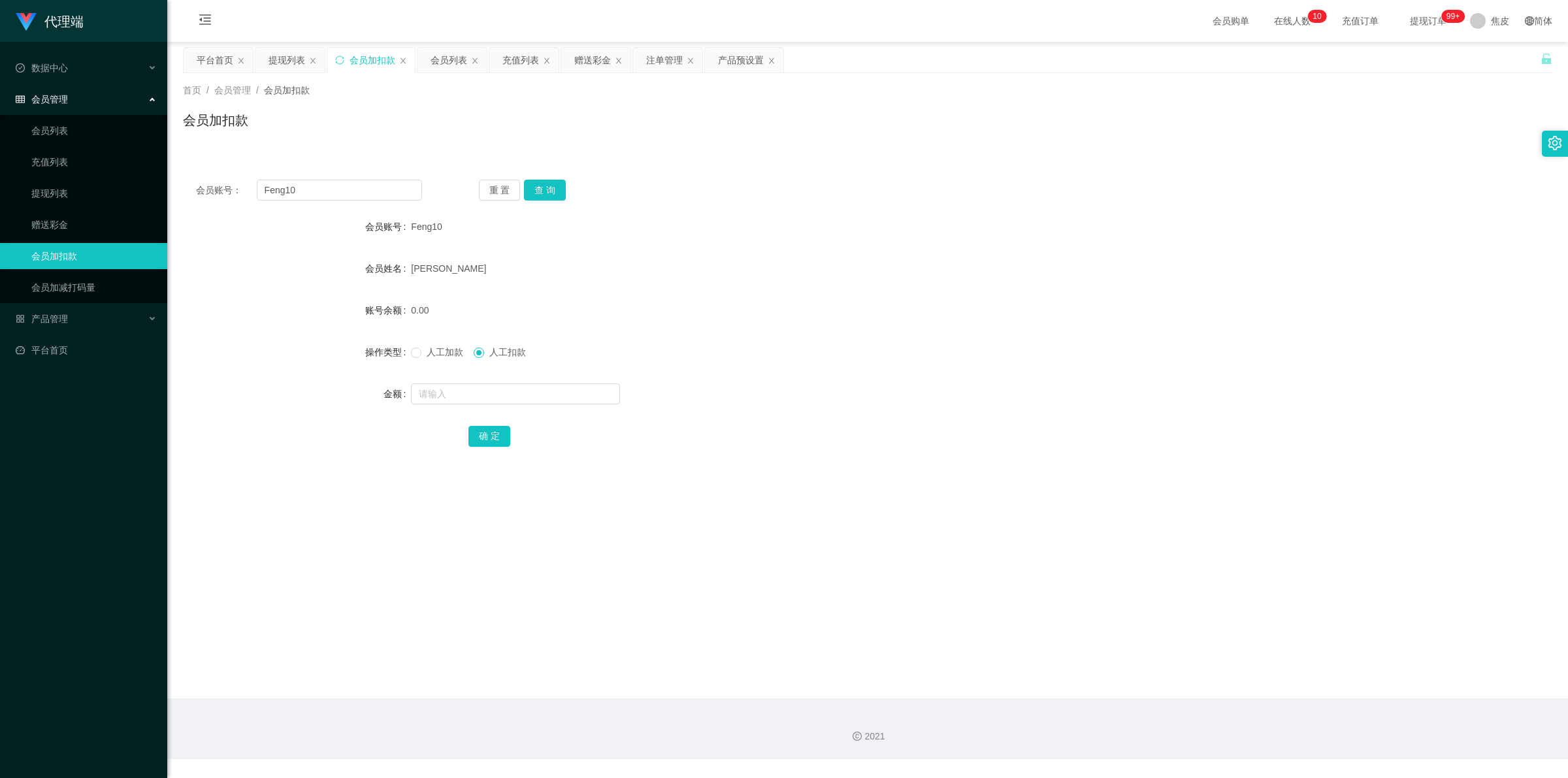
click at [430, 352] on span "人工加款" at bounding box center [445, 352] width 47 height 11
click at [498, 389] on input "text" at bounding box center [515, 394] width 209 height 21
type input "8"
click at [497, 439] on button "确 定" at bounding box center [489, 437] width 42 height 21
click at [613, 294] on form "会员账号 Feng10 会员姓名 [PERSON_NAME] 账号余额 8.00 操作类型 人工加款 人工扣款 金额 确 定" at bounding box center [868, 331] width 1370 height 235
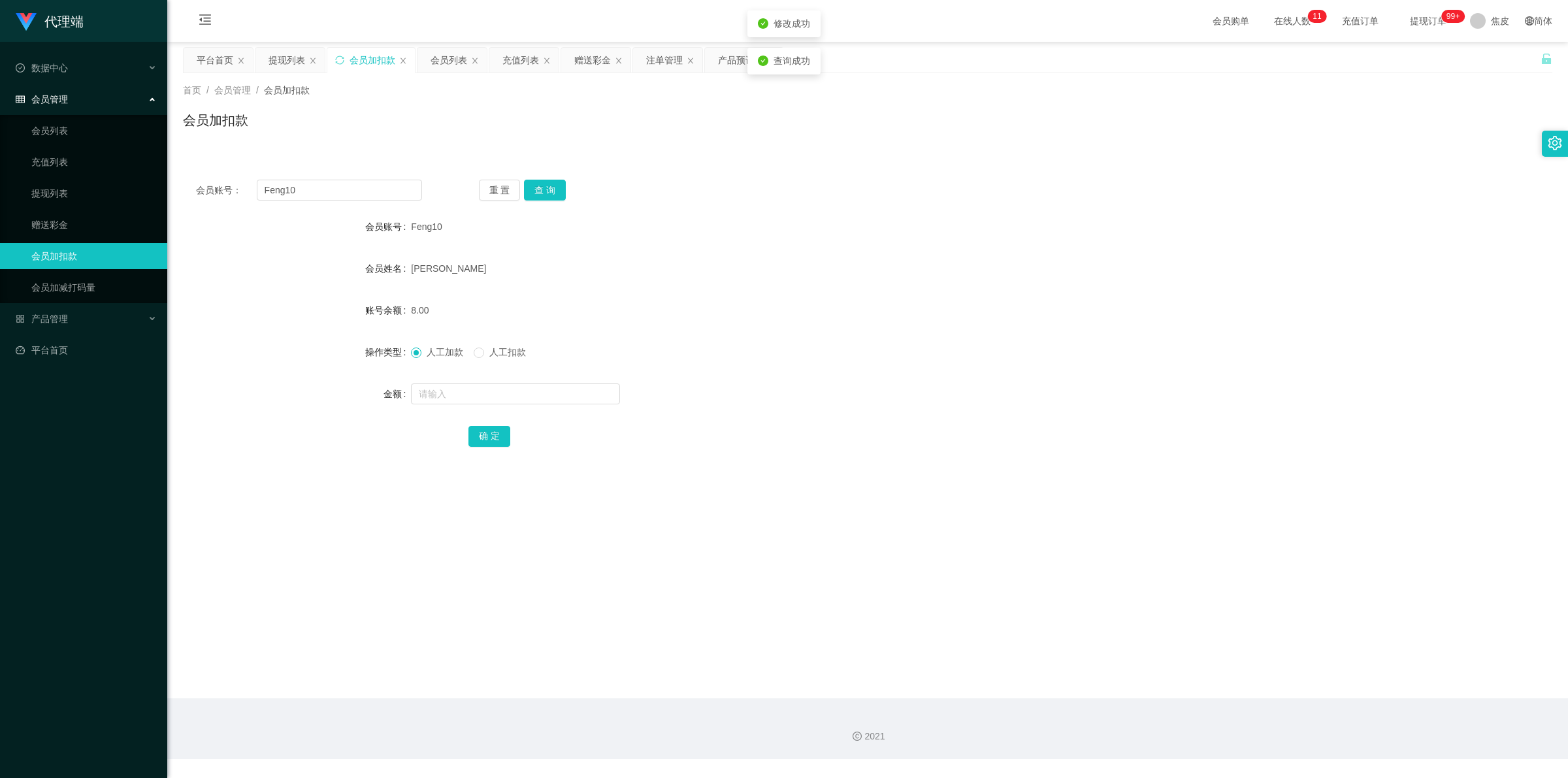
click at [1409, 18] on span "提现订单 99+" at bounding box center [1428, 21] width 49 height 9
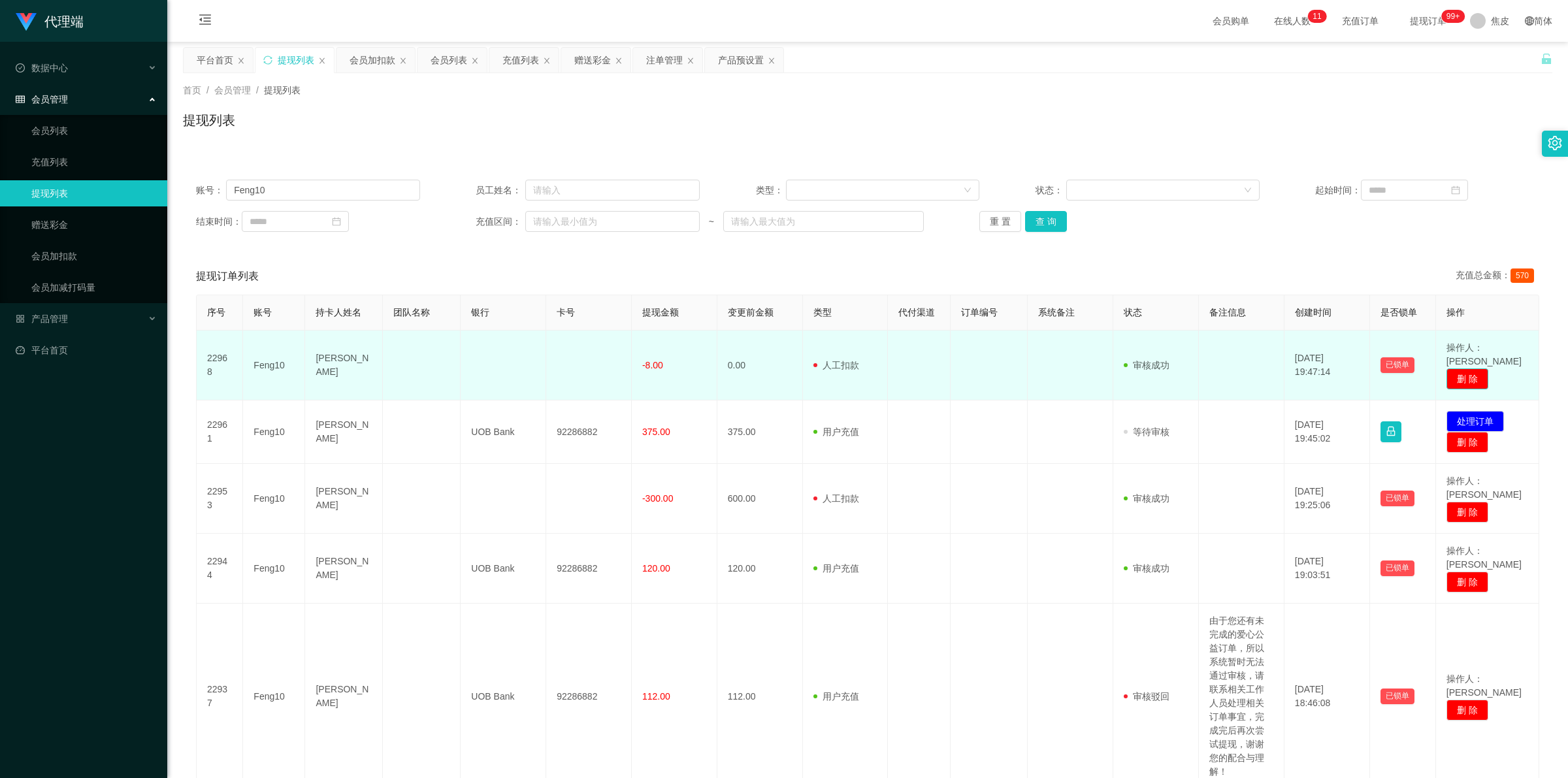
click at [1448, 368] on button "删 除" at bounding box center [1467, 379] width 42 height 21
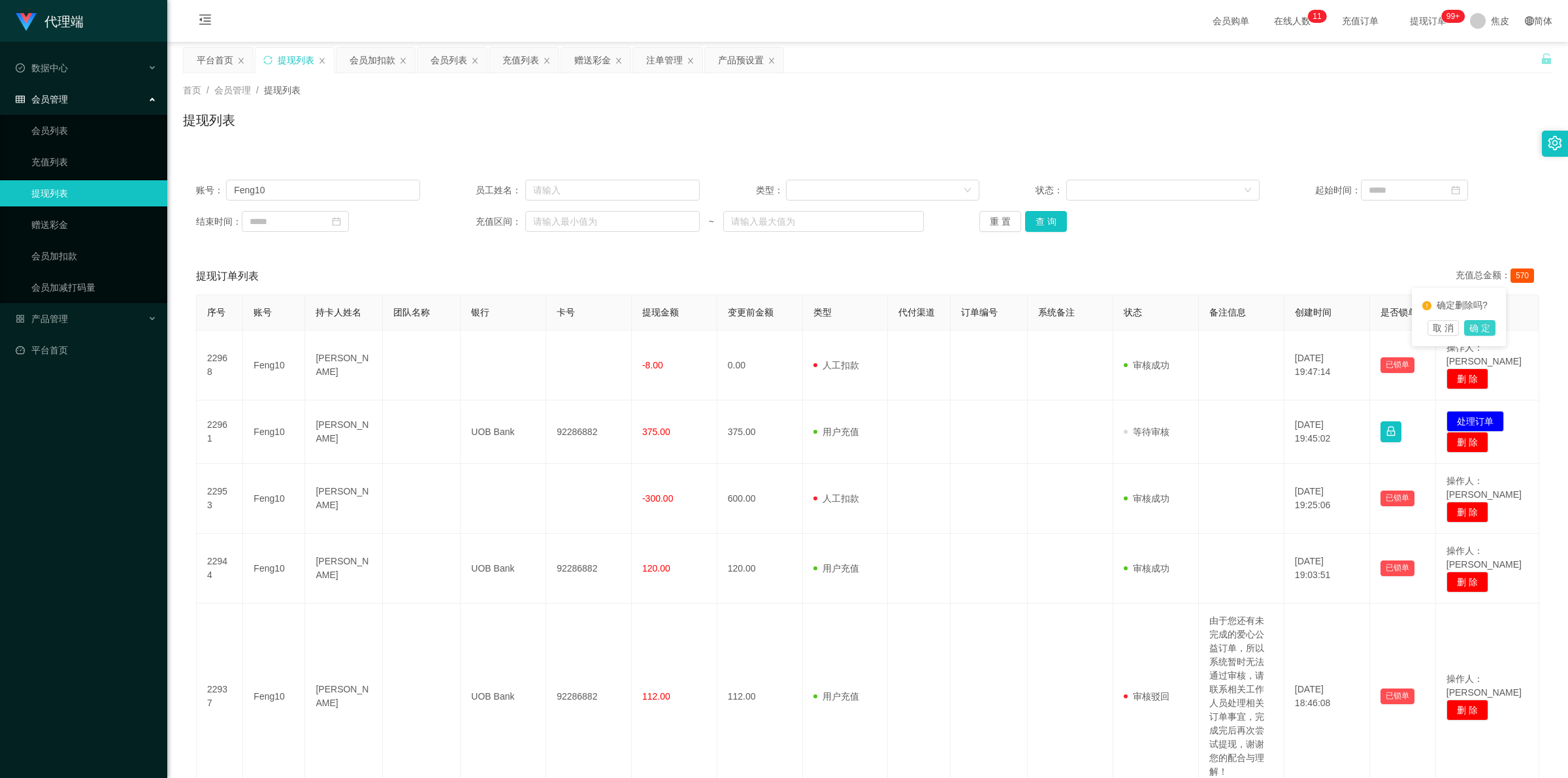
click at [1480, 325] on button "确 定" at bounding box center [1480, 328] width 32 height 16
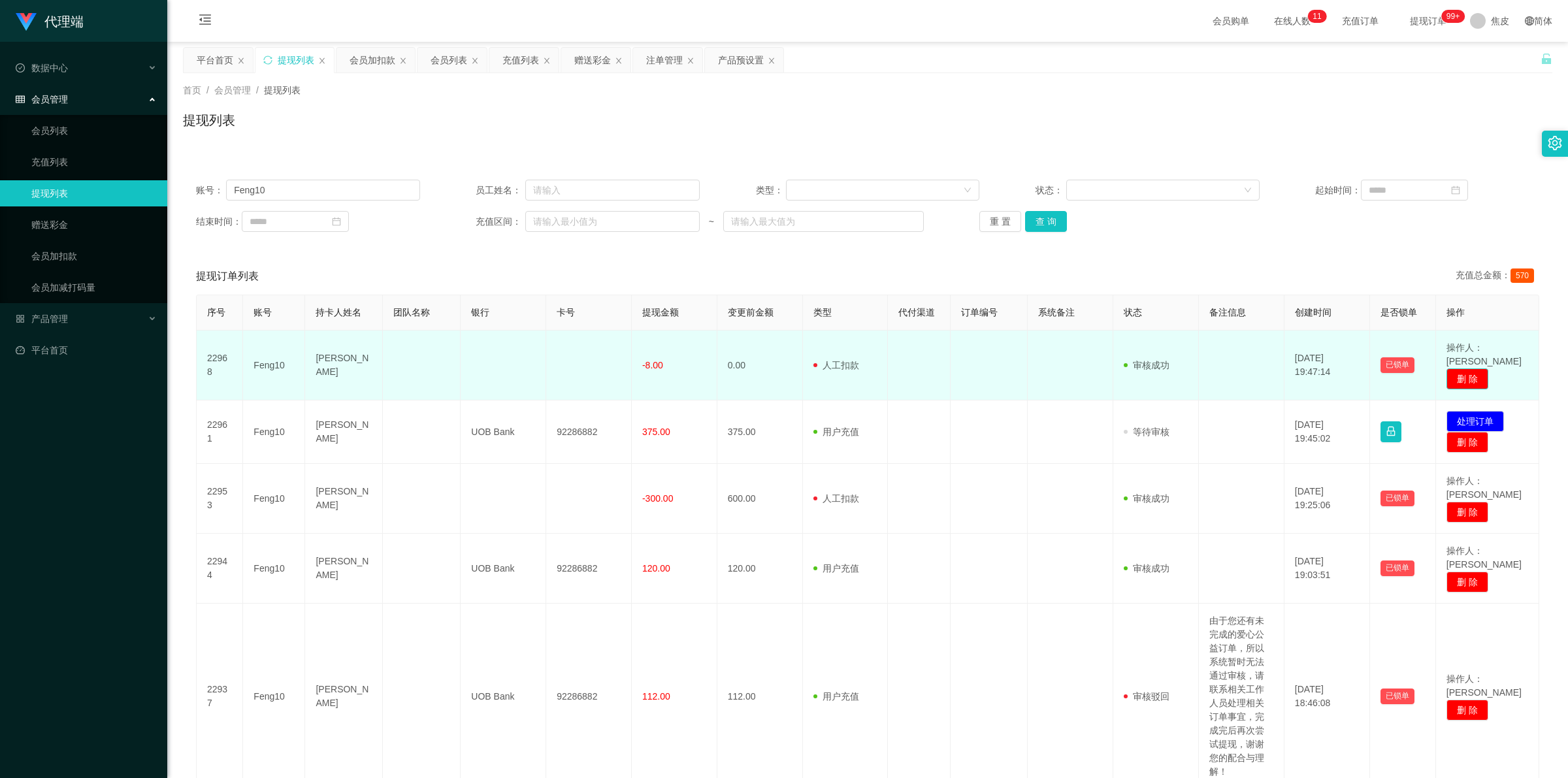
click at [1451, 368] on button "删 除" at bounding box center [1467, 379] width 42 height 21
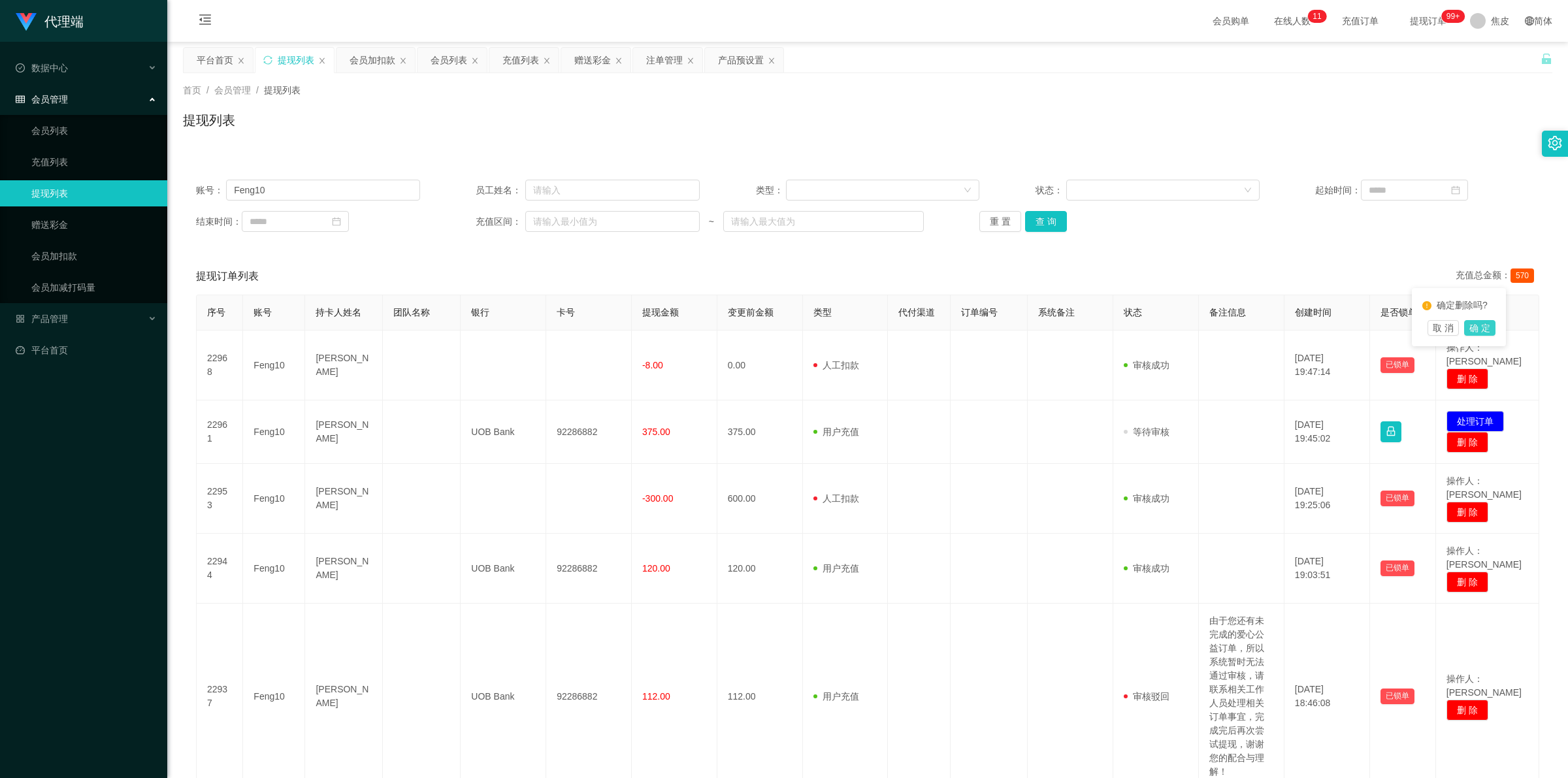
click at [1474, 321] on button "确 定" at bounding box center [1480, 328] width 32 height 16
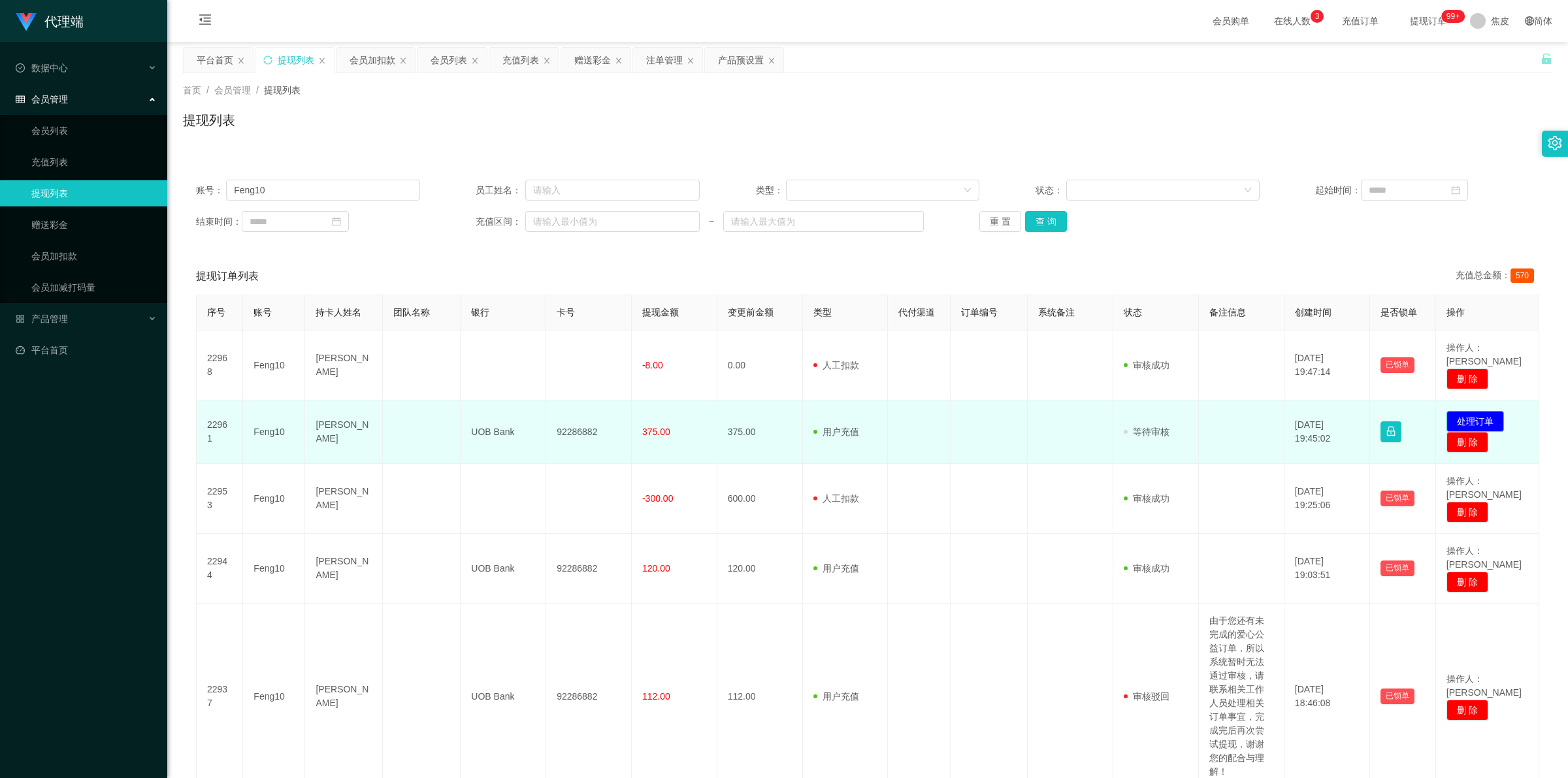
click at [1475, 411] on button "处理订单" at bounding box center [1475, 422] width 57 height 21
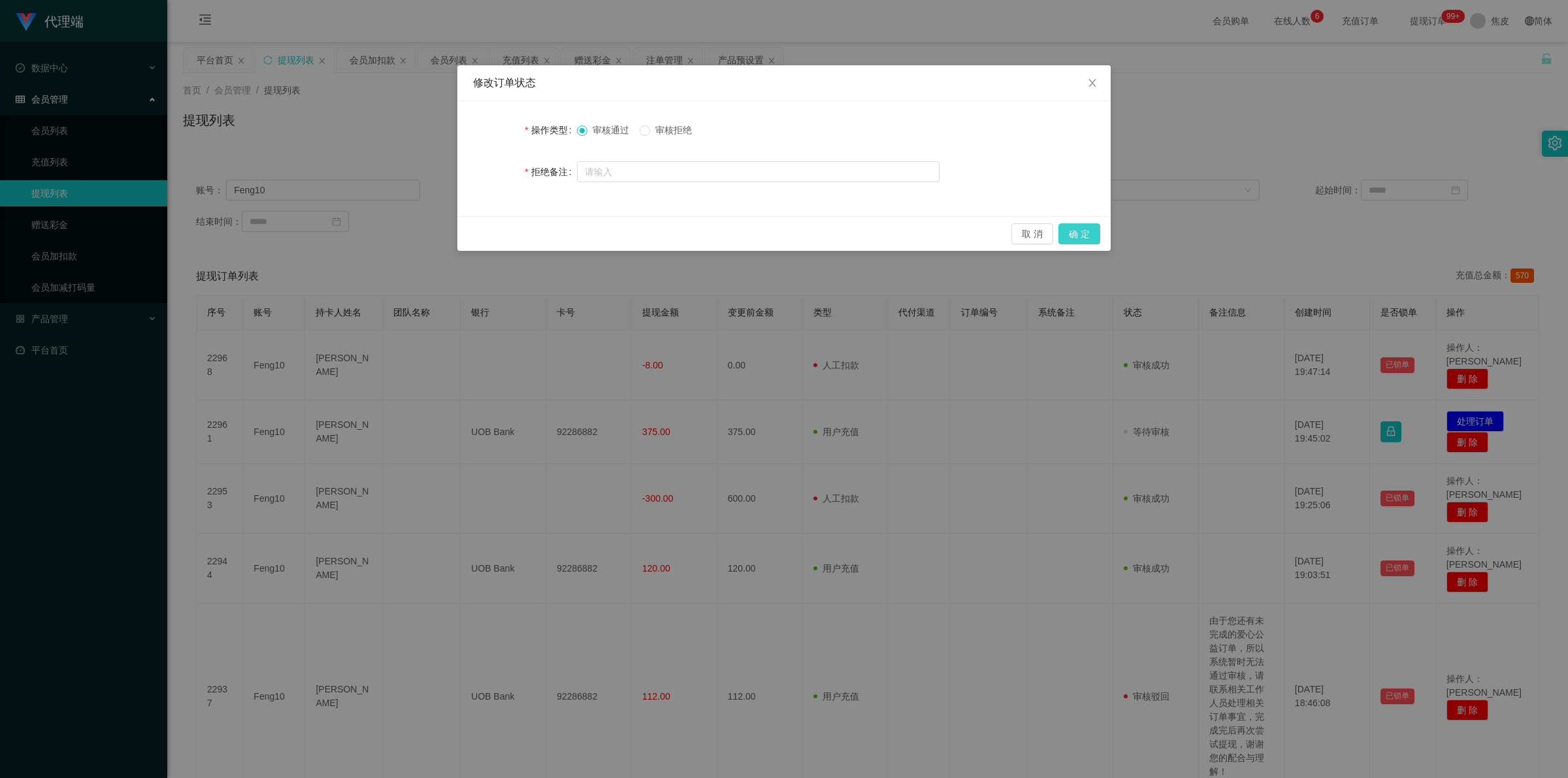
click at [1078, 233] on button "确 定" at bounding box center [1078, 234] width 42 height 21
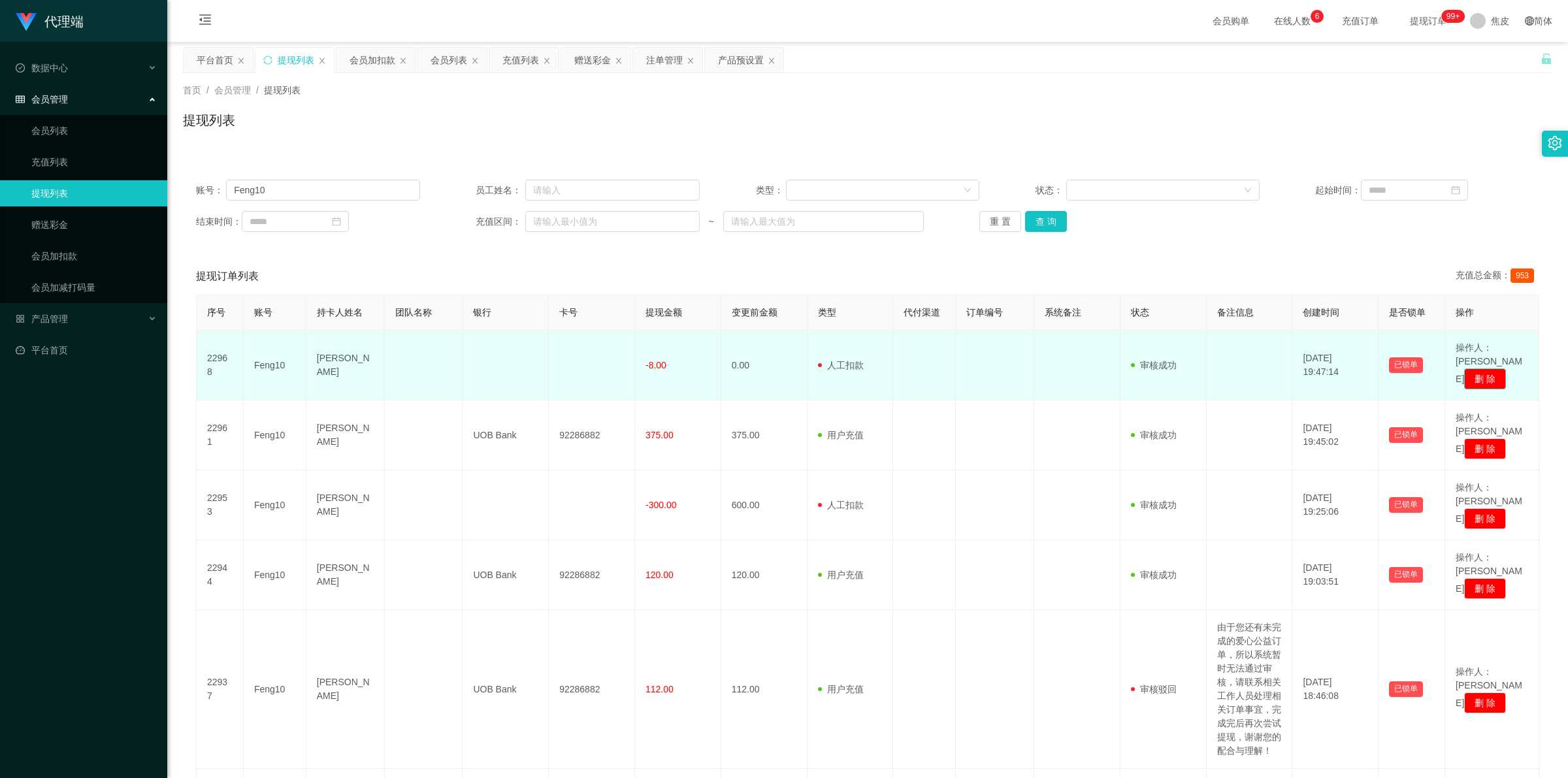
click at [1476, 368] on button "删 除" at bounding box center [1484, 379] width 42 height 21
click at [692, 373] on td "-8.00" at bounding box center [678, 366] width 86 height 70
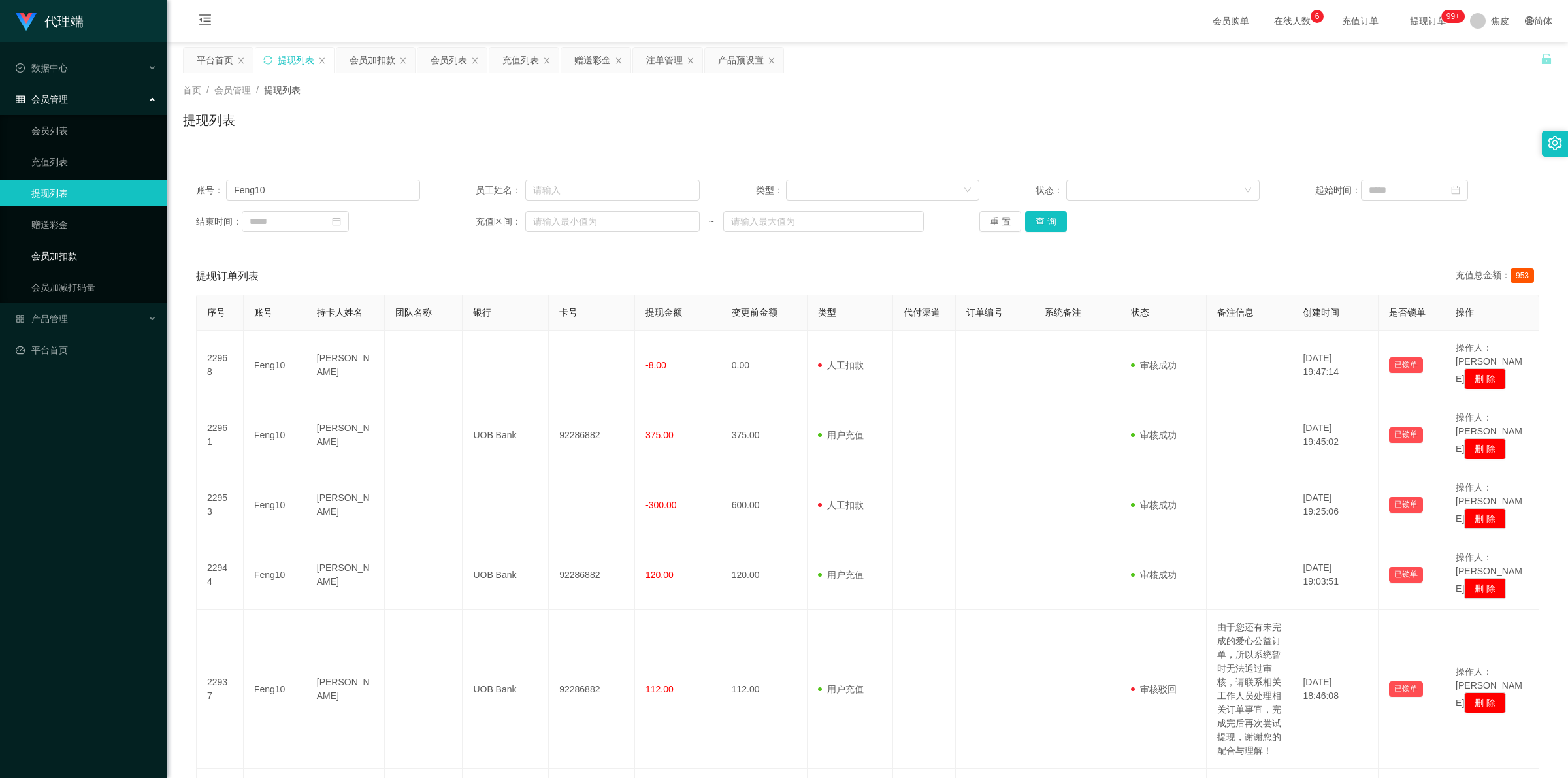
click at [49, 260] on link "会员加扣款" at bounding box center [94, 256] width 125 height 26
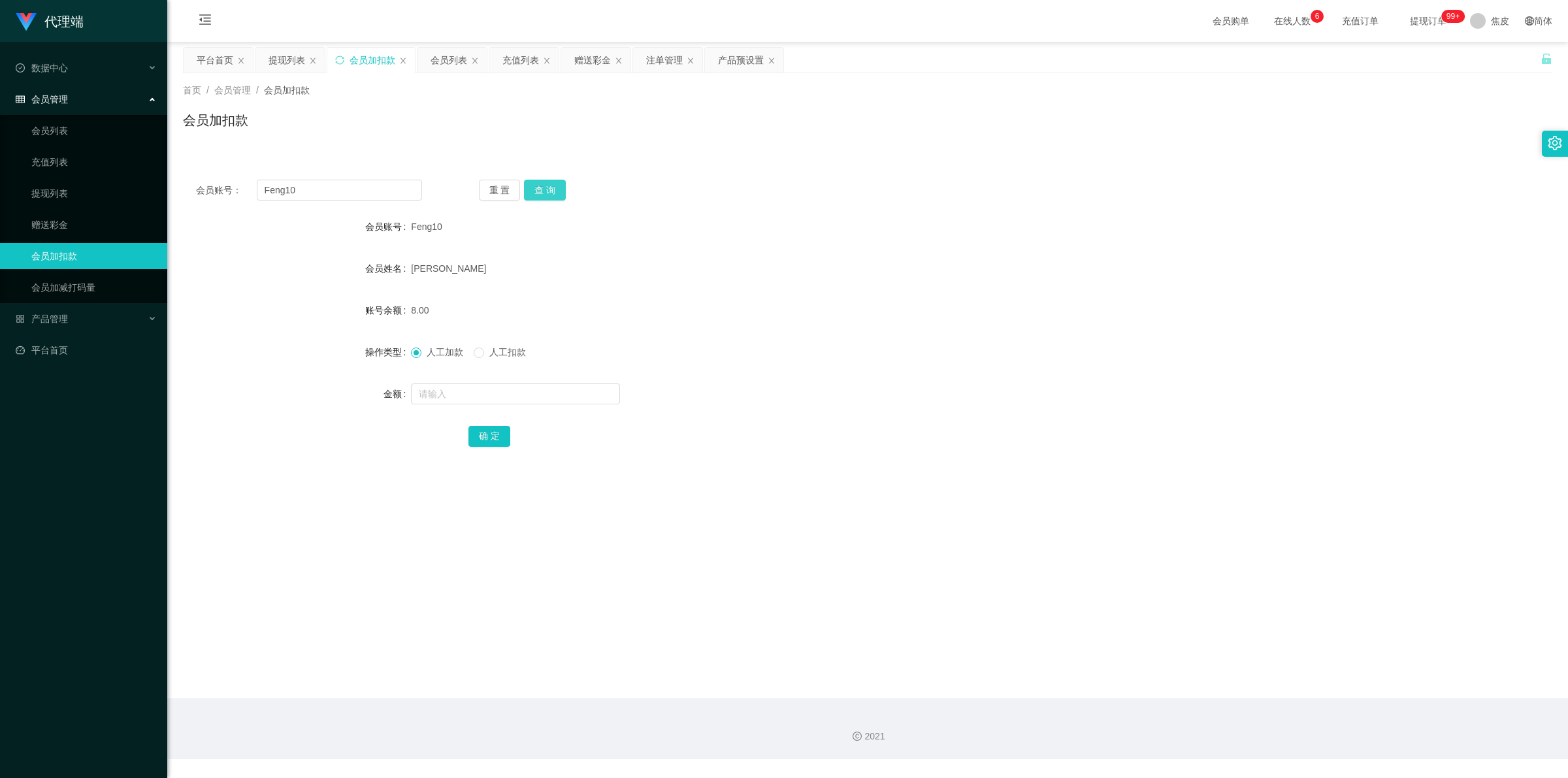
click at [549, 191] on button "查 询" at bounding box center [544, 190] width 42 height 21
click at [549, 191] on div "重 置 查 询" at bounding box center [592, 190] width 226 height 21
click at [549, 191] on button "查 询" at bounding box center [544, 190] width 42 height 21
click at [549, 191] on div "重 置 查 询" at bounding box center [592, 190] width 226 height 21
click at [76, 165] on link "充值列表" at bounding box center [94, 162] width 125 height 26
